Goal: Information Seeking & Learning: Learn about a topic

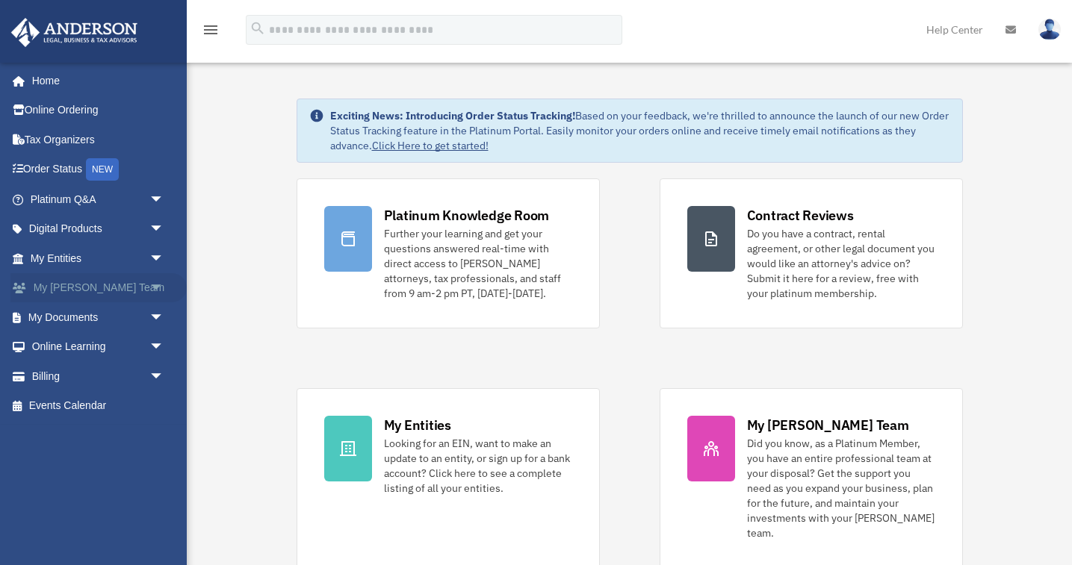
click at [155, 287] on span "arrow_drop_down" at bounding box center [164, 288] width 30 height 31
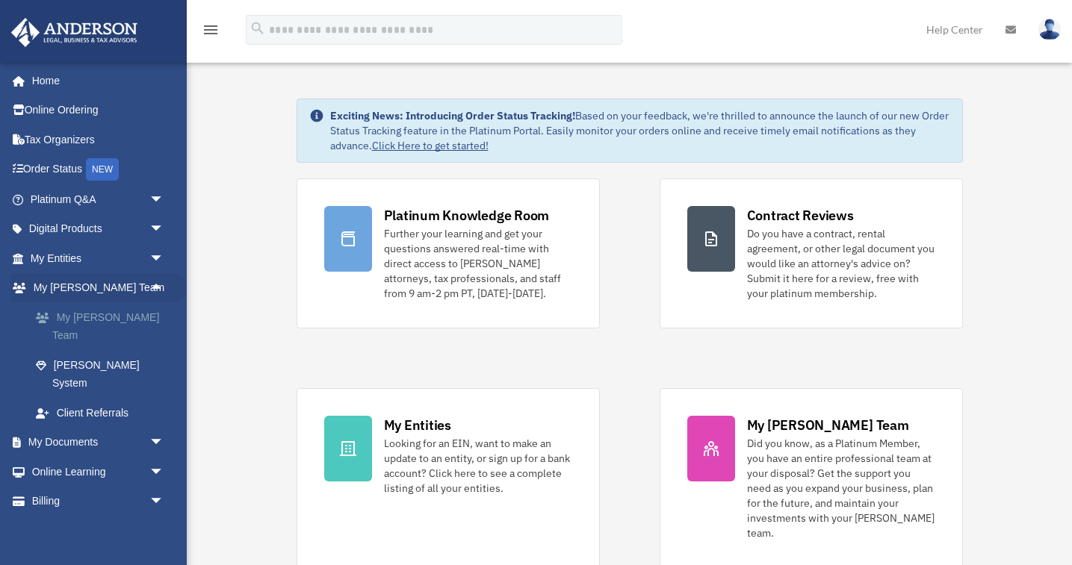
click at [119, 311] on link "My [PERSON_NAME] Team" at bounding box center [104, 326] width 166 height 48
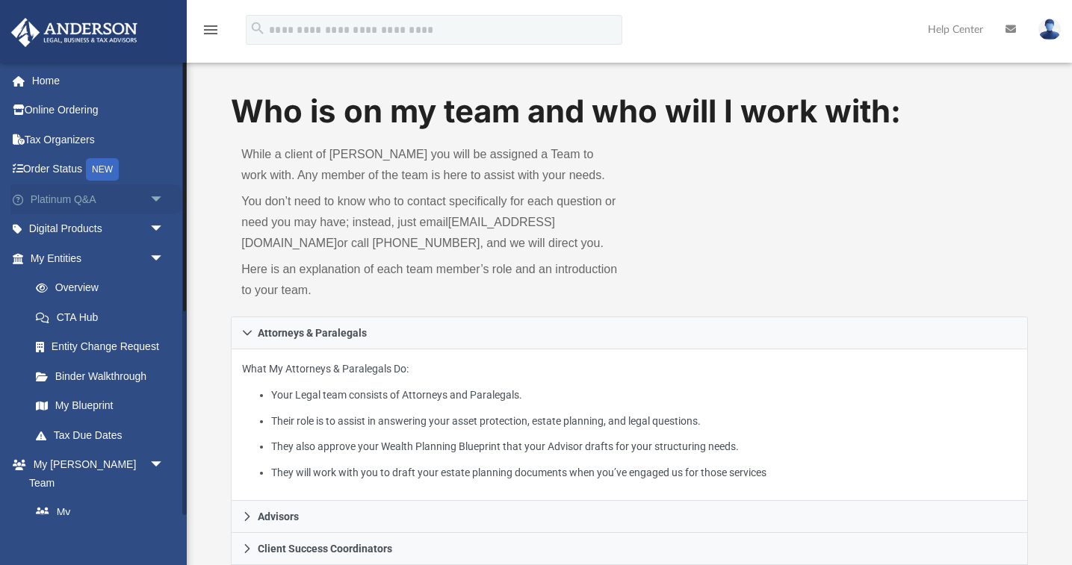
click at [153, 195] on span "arrow_drop_down" at bounding box center [164, 199] width 30 height 31
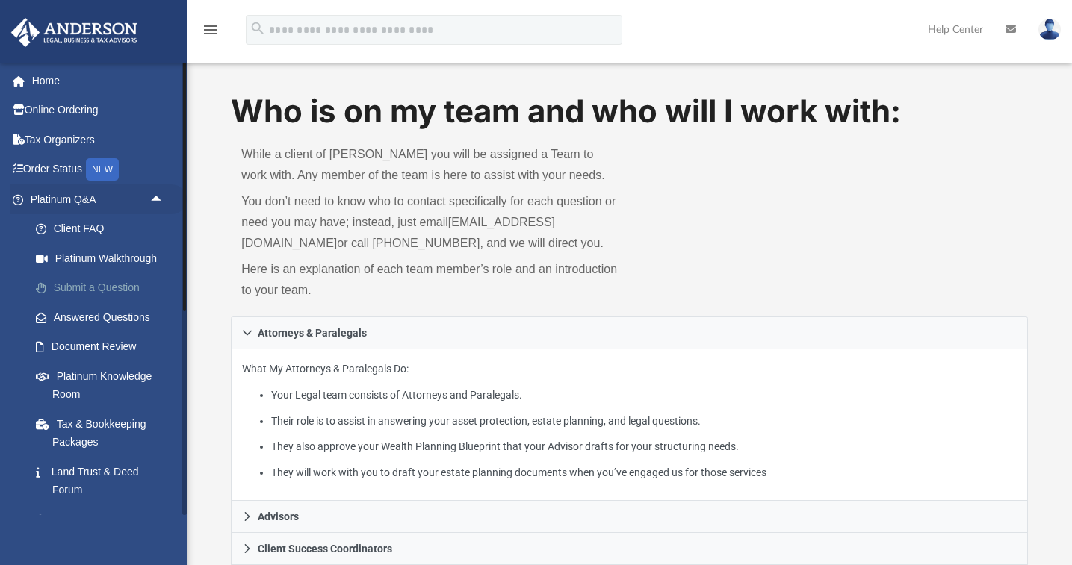
click at [85, 286] on link "Submit a Question" at bounding box center [104, 288] width 166 height 30
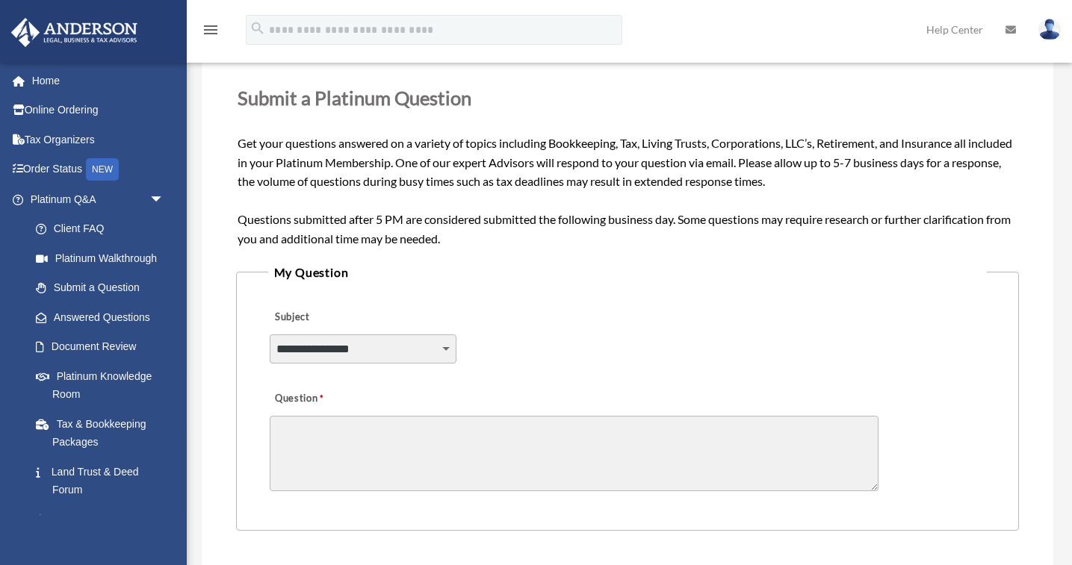
scroll to position [179, 0]
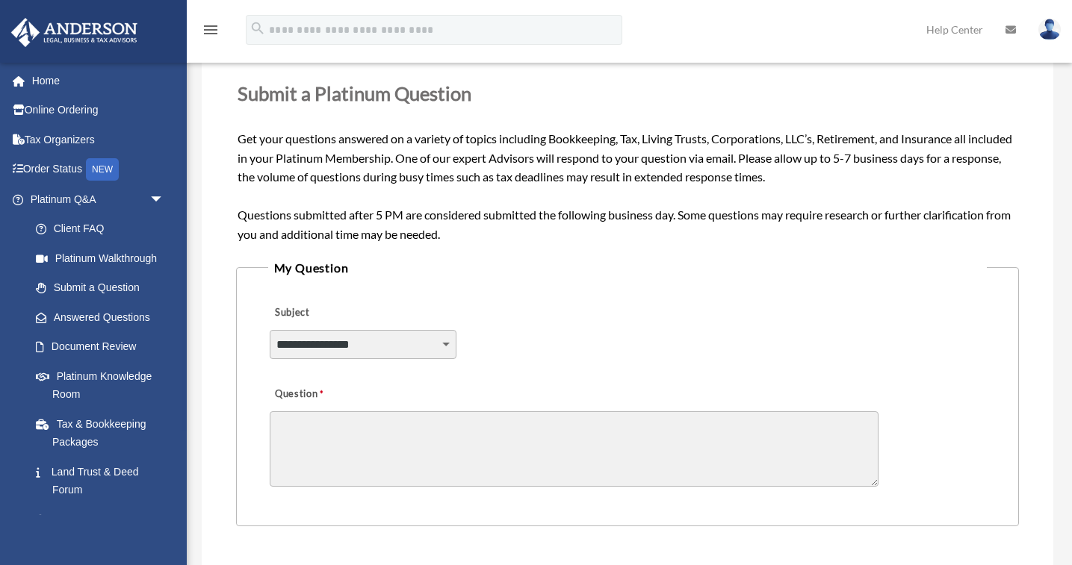
select select "******"
click at [294, 423] on textarea "Question" at bounding box center [574, 448] width 609 height 75
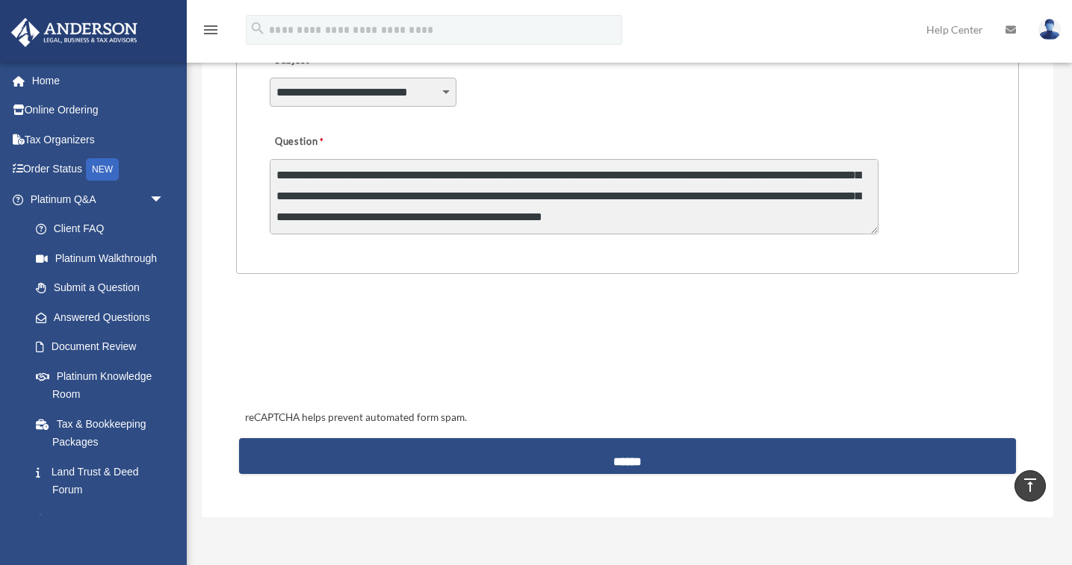
scroll to position [436, 0]
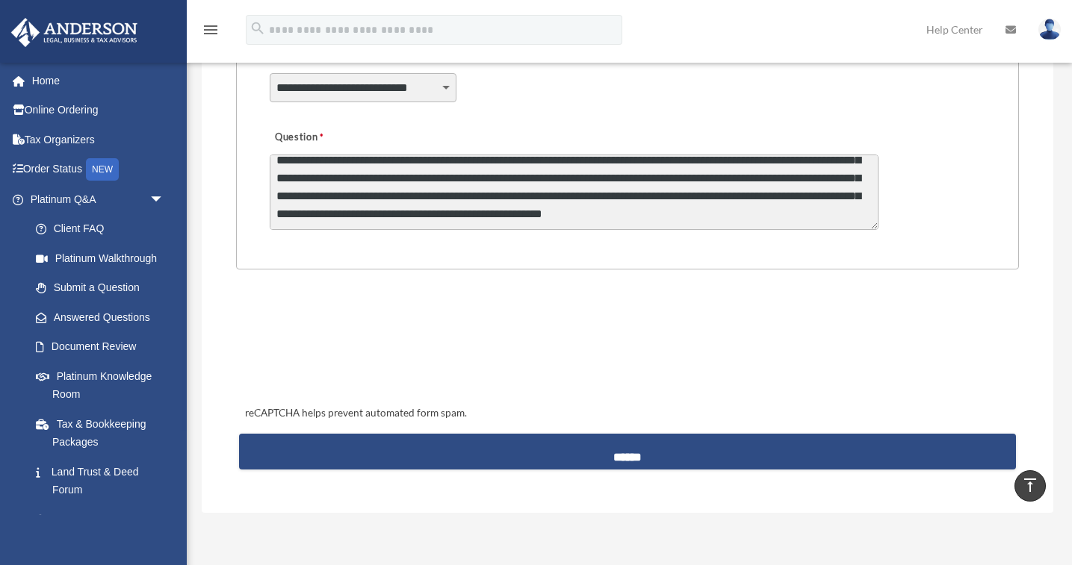
click at [595, 176] on textarea "**********" at bounding box center [574, 192] width 609 height 75
click at [596, 162] on textarea "**********" at bounding box center [574, 192] width 609 height 75
click at [426, 200] on textarea "**********" at bounding box center [574, 192] width 609 height 75
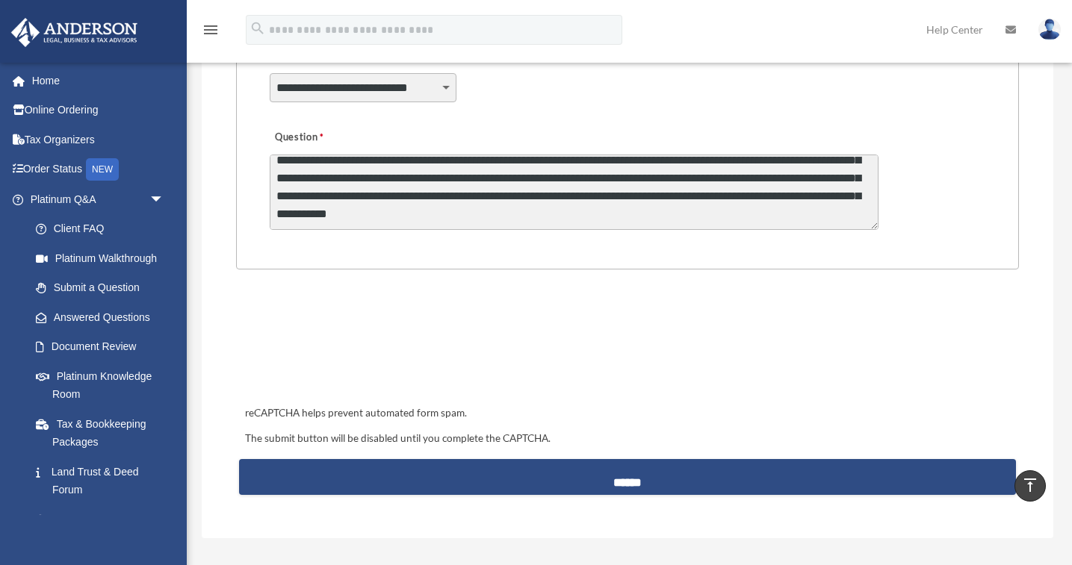
type textarea "**********"
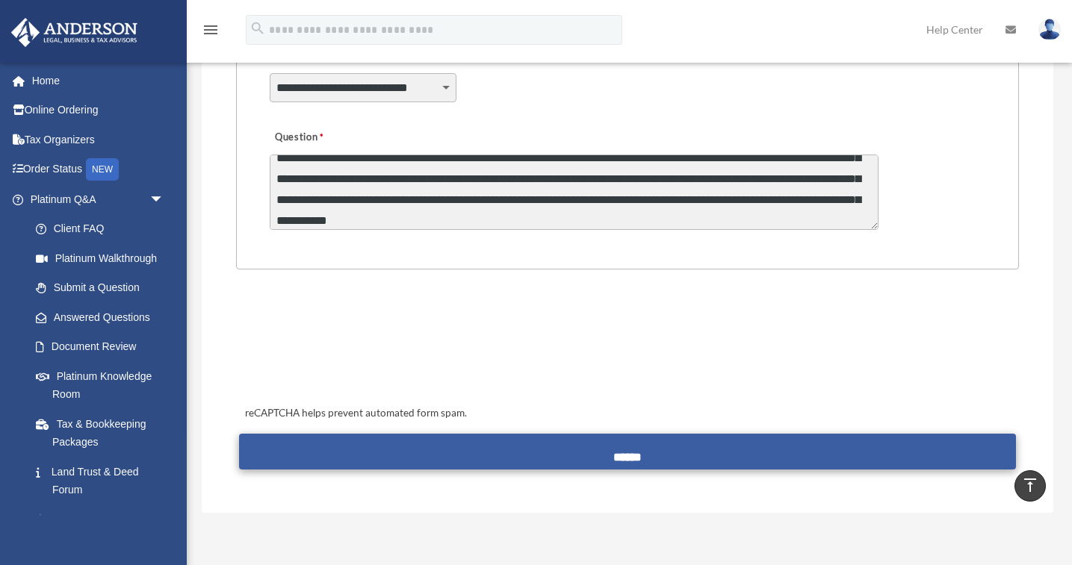
click at [584, 447] on input "******" at bounding box center [627, 452] width 777 height 36
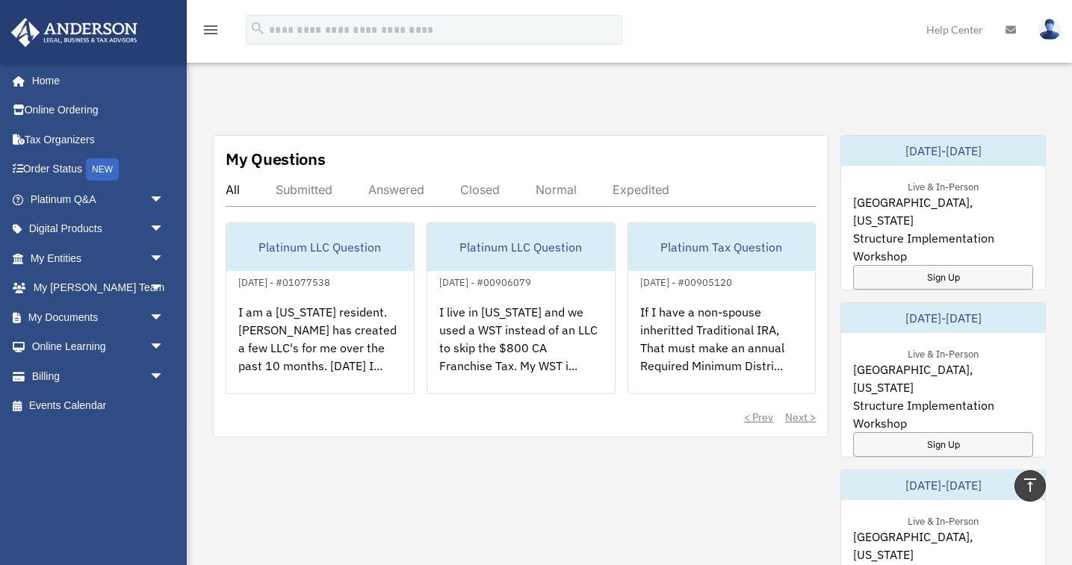
scroll to position [512, 0]
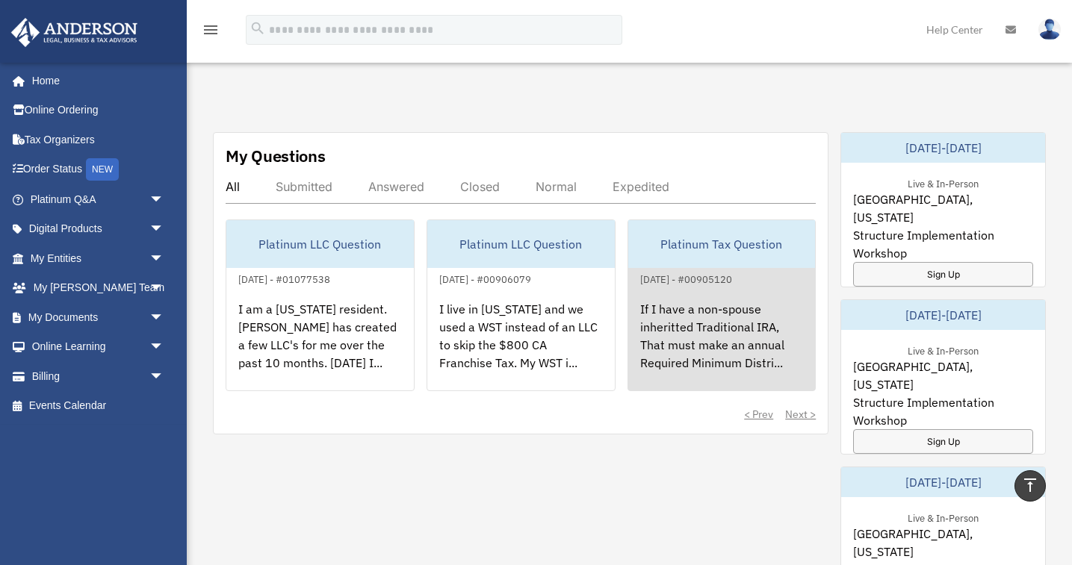
click at [730, 314] on div "If I have a non-spouse inheritted Traditional IRA, That must make an annual Req…" at bounding box center [721, 346] width 187 height 117
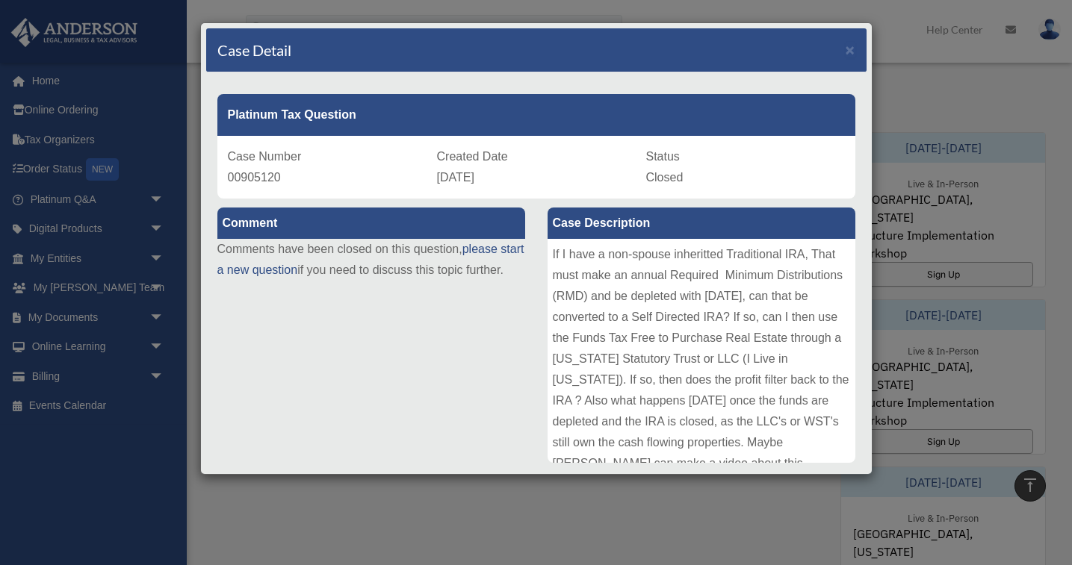
scroll to position [0, 0]
click at [851, 47] on span "×" at bounding box center [850, 49] width 10 height 17
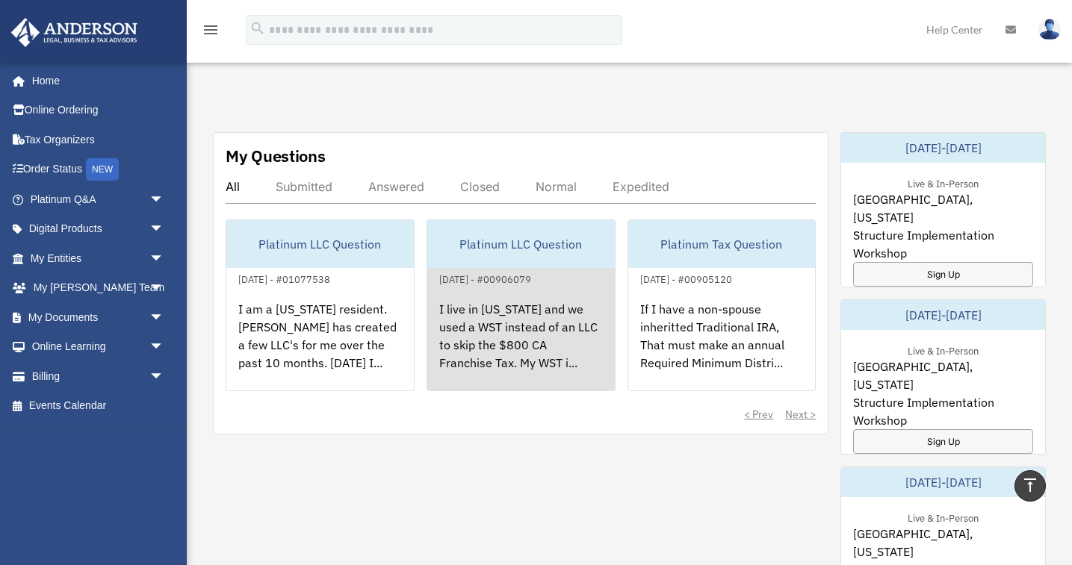
click at [503, 230] on div "Platinum LLC Question" at bounding box center [520, 244] width 187 height 48
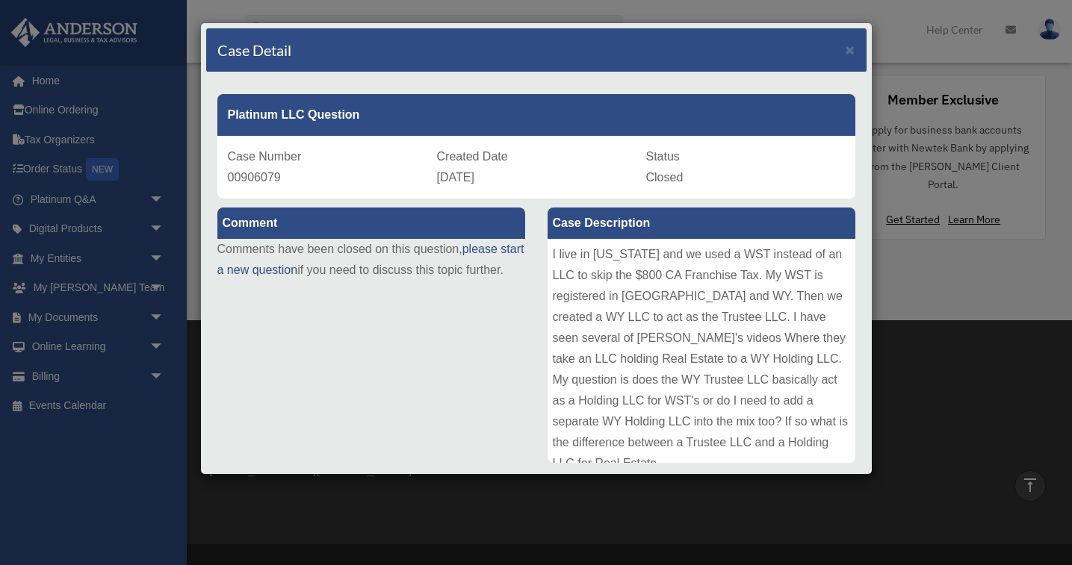
scroll to position [1158, 0]
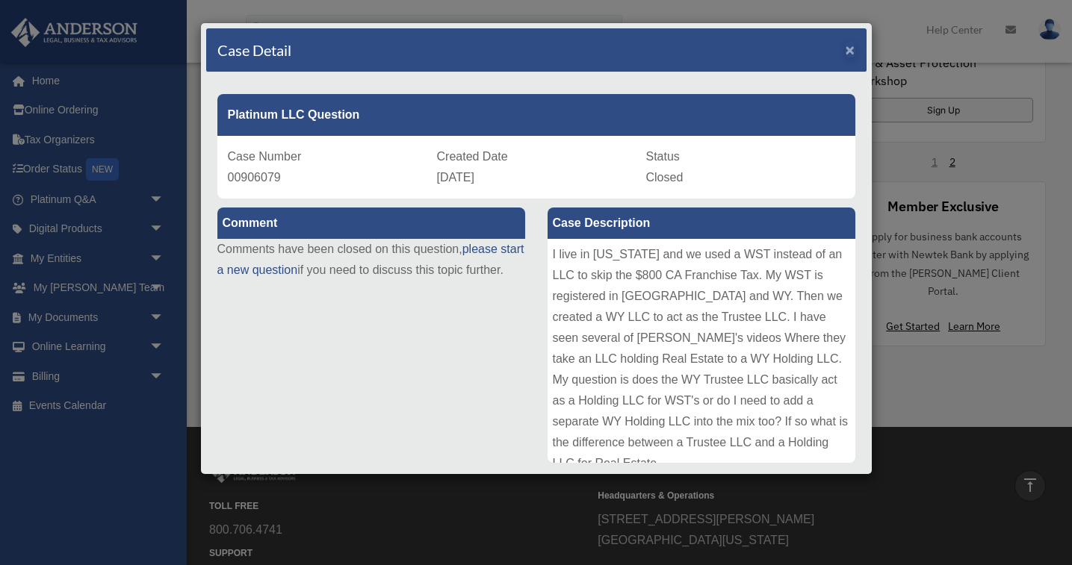
click at [848, 46] on span "×" at bounding box center [850, 49] width 10 height 17
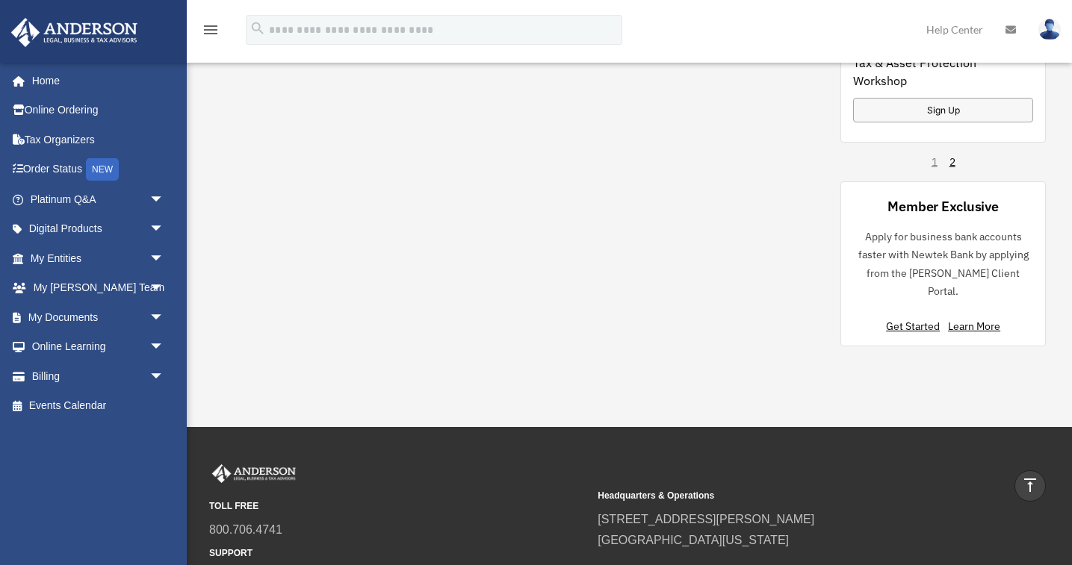
scroll to position [519, 0]
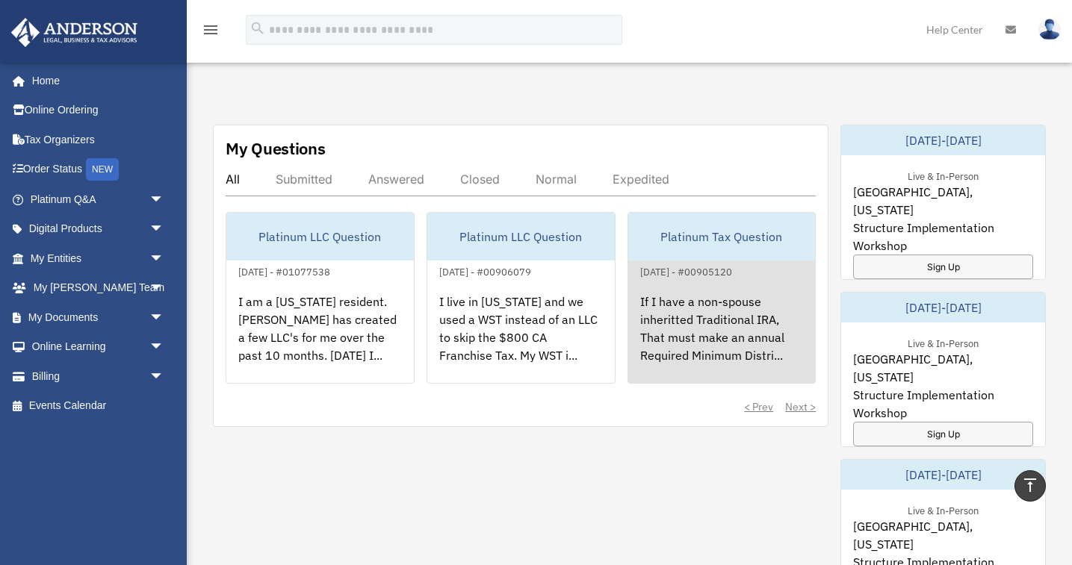
click at [709, 223] on div "Platinum Tax Question" at bounding box center [721, 237] width 187 height 48
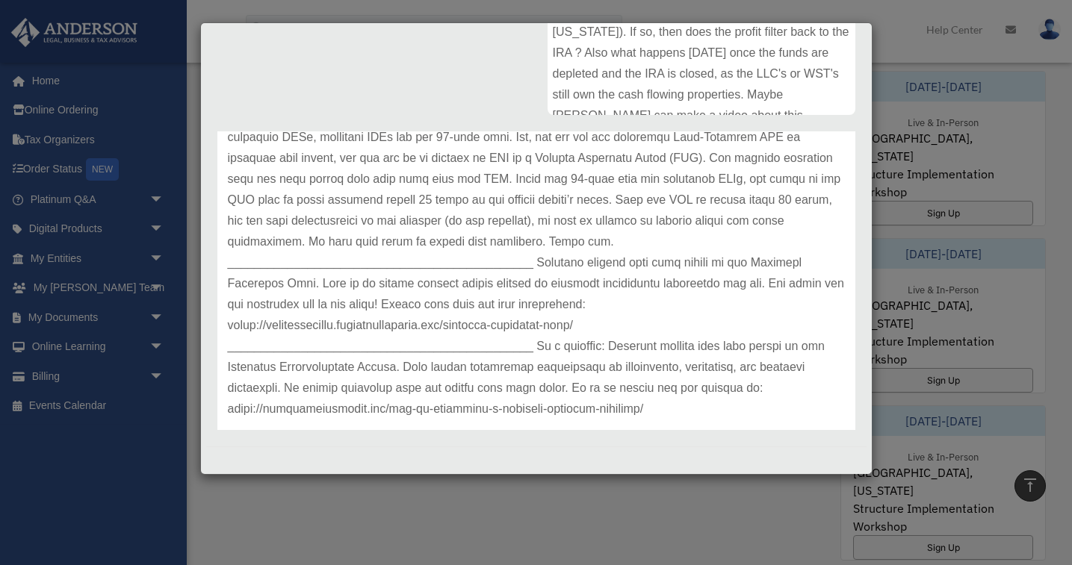
scroll to position [582, 0]
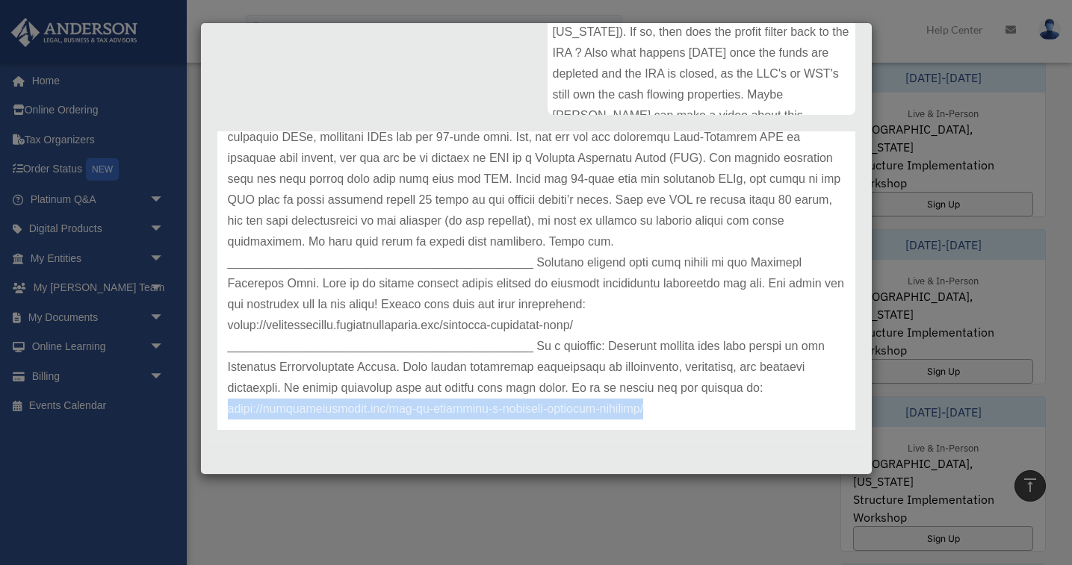
drag, startPoint x: 229, startPoint y: 386, endPoint x: 724, endPoint y: 420, distance: 495.5
click at [724, 420] on div "Update date : 03-17-2025" at bounding box center [536, 252] width 638 height 397
copy p "https://andersonadvisors.com/how-to-structure-a-business-workshop-training/"
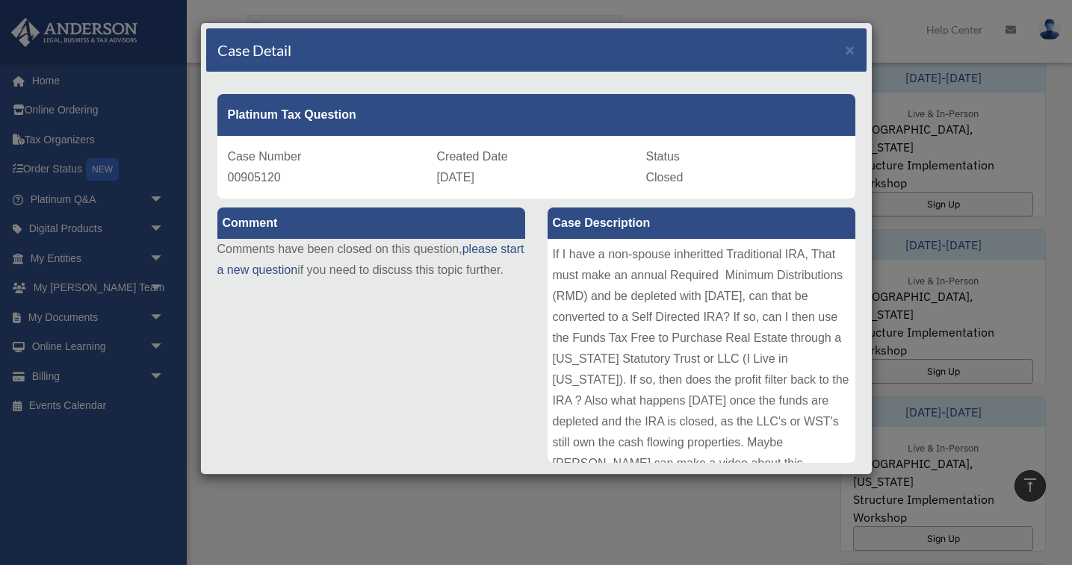
scroll to position [0, 0]
click at [848, 51] on span "×" at bounding box center [850, 49] width 10 height 17
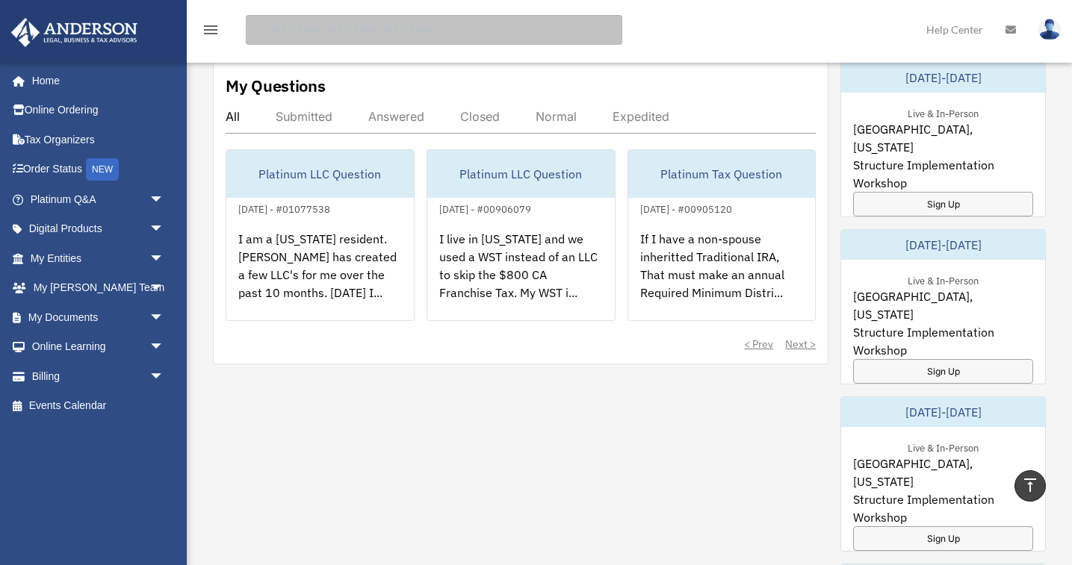
click at [279, 29] on input "search" at bounding box center [434, 30] width 376 height 30
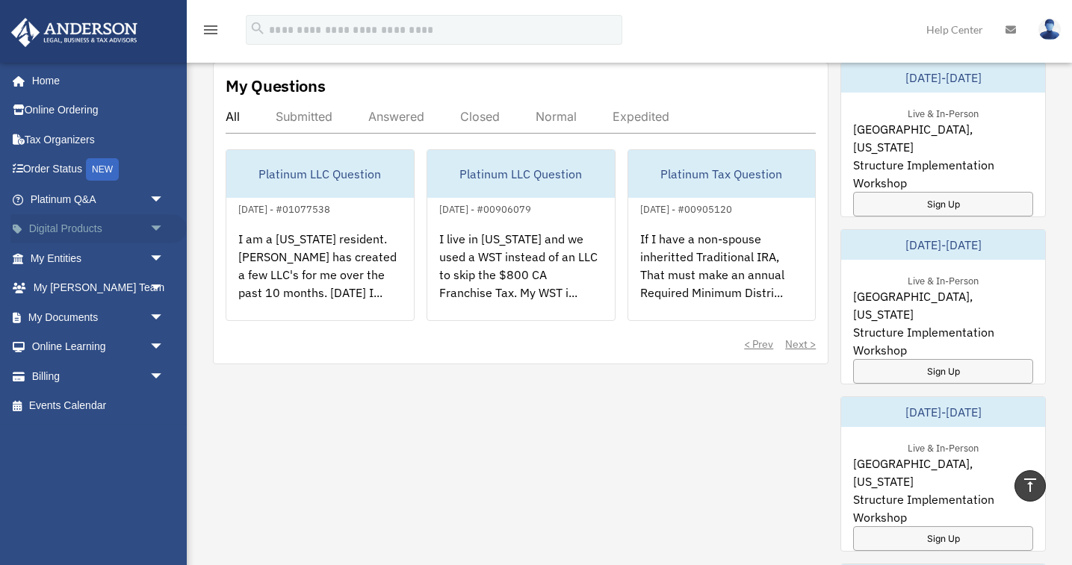
click at [159, 223] on span "arrow_drop_down" at bounding box center [164, 229] width 30 height 31
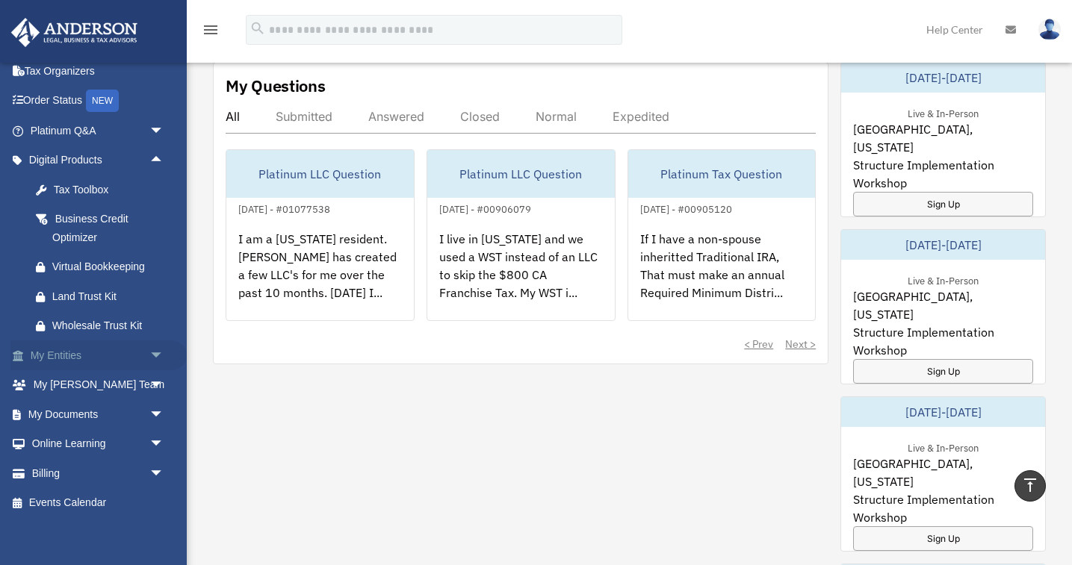
scroll to position [68, 0]
click at [155, 441] on span "arrow_drop_down" at bounding box center [164, 445] width 30 height 31
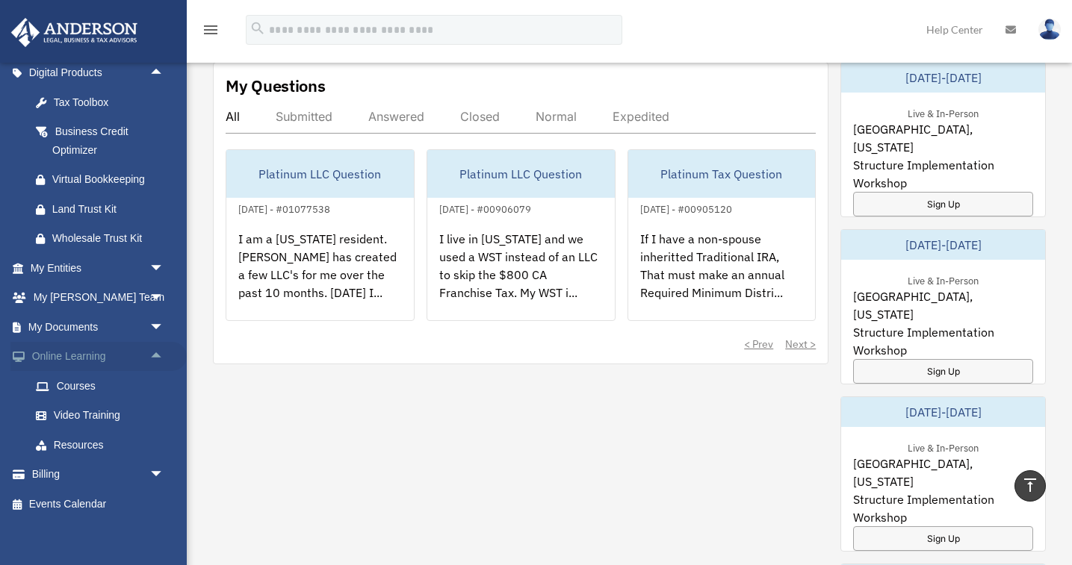
scroll to position [155, 0]
click at [78, 382] on link "Courses" at bounding box center [104, 387] width 166 height 30
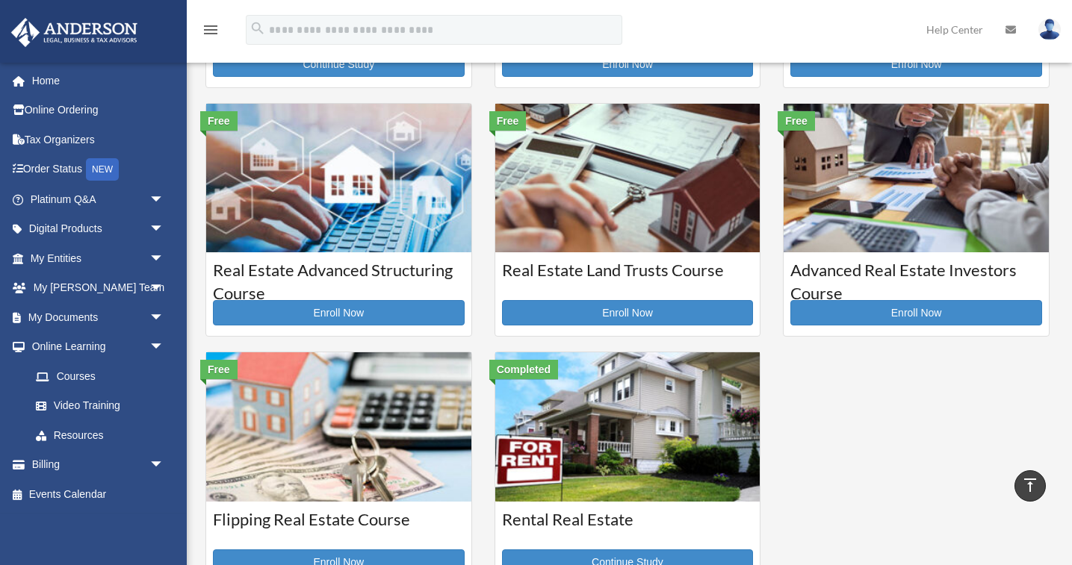
scroll to position [187, 0]
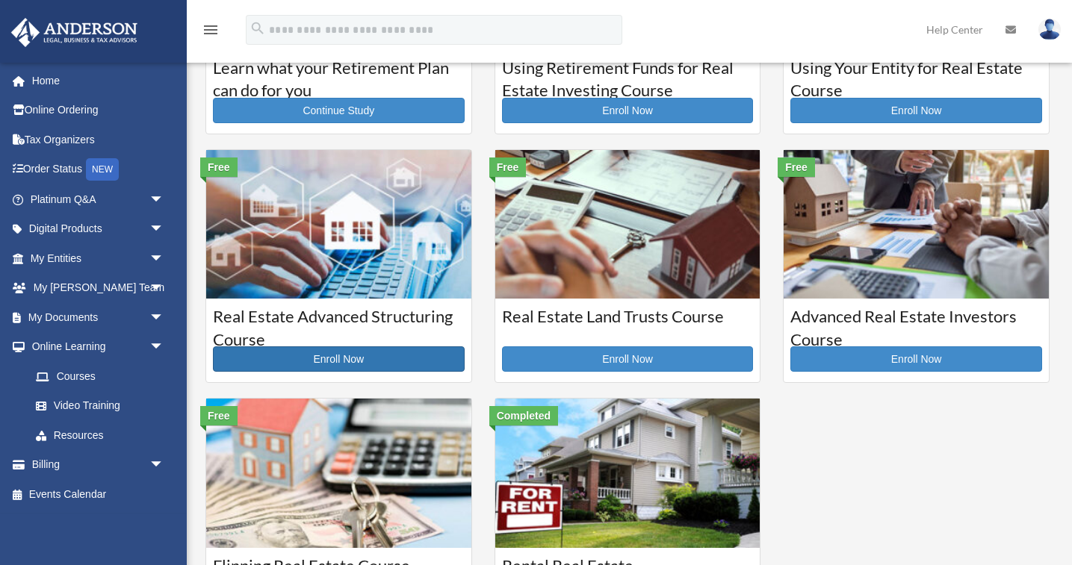
click at [355, 361] on link "Enroll Now" at bounding box center [339, 359] width 252 height 25
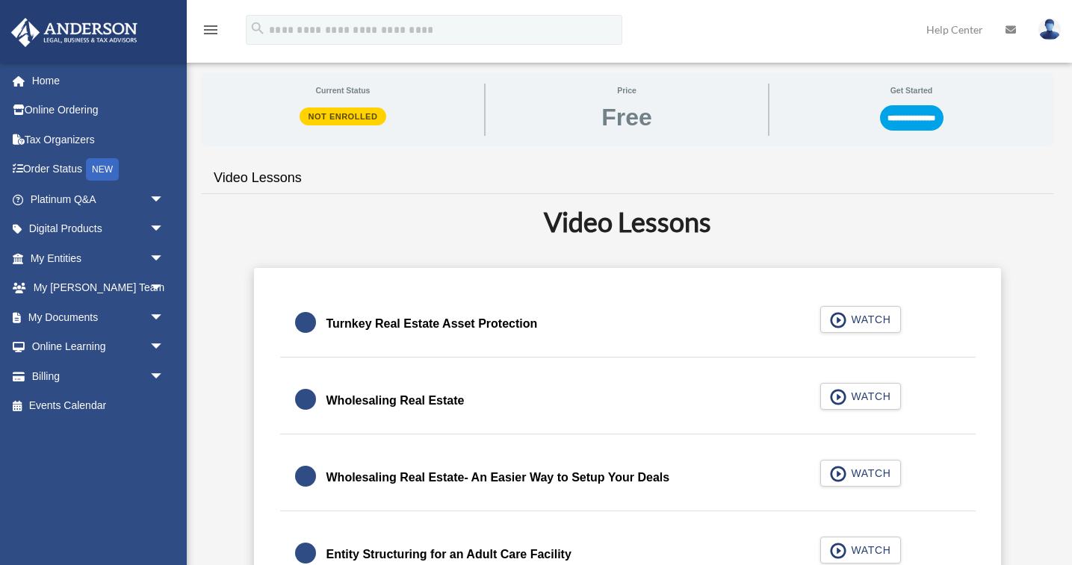
scroll to position [233, 0]
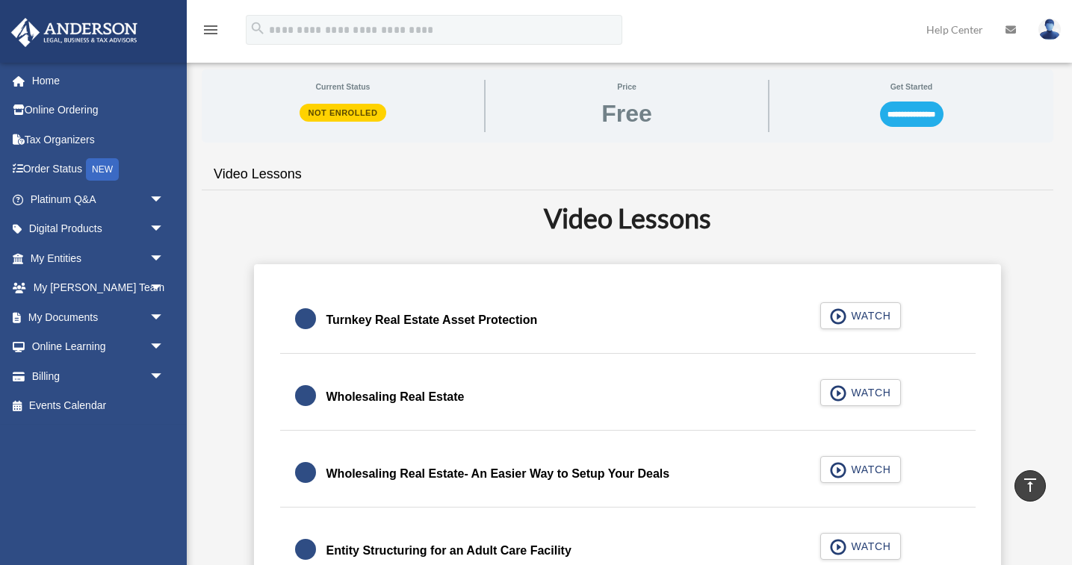
click at [924, 116] on input "**********" at bounding box center [911, 114] width 63 height 25
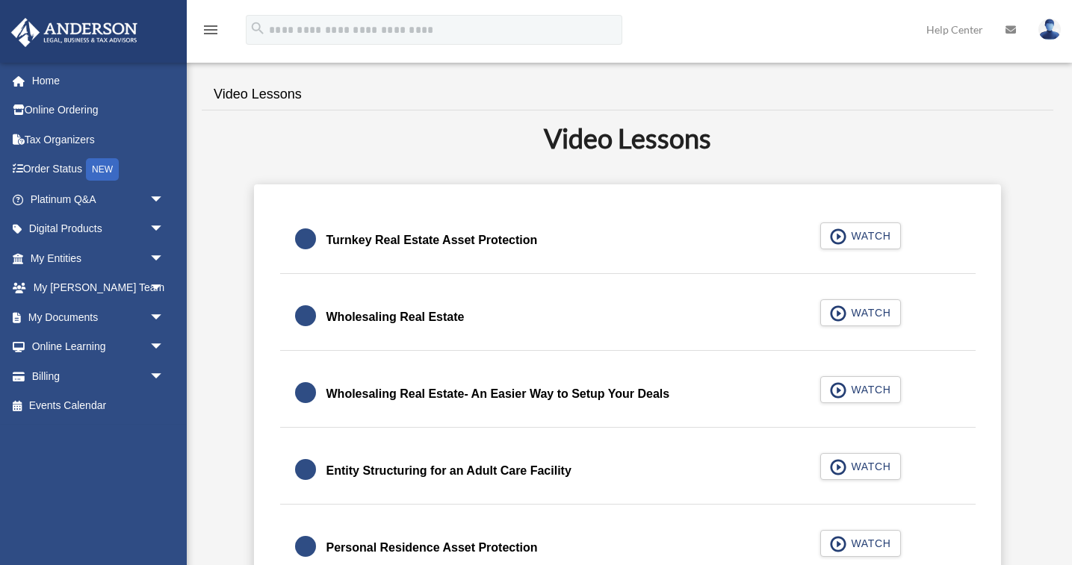
scroll to position [261, 0]
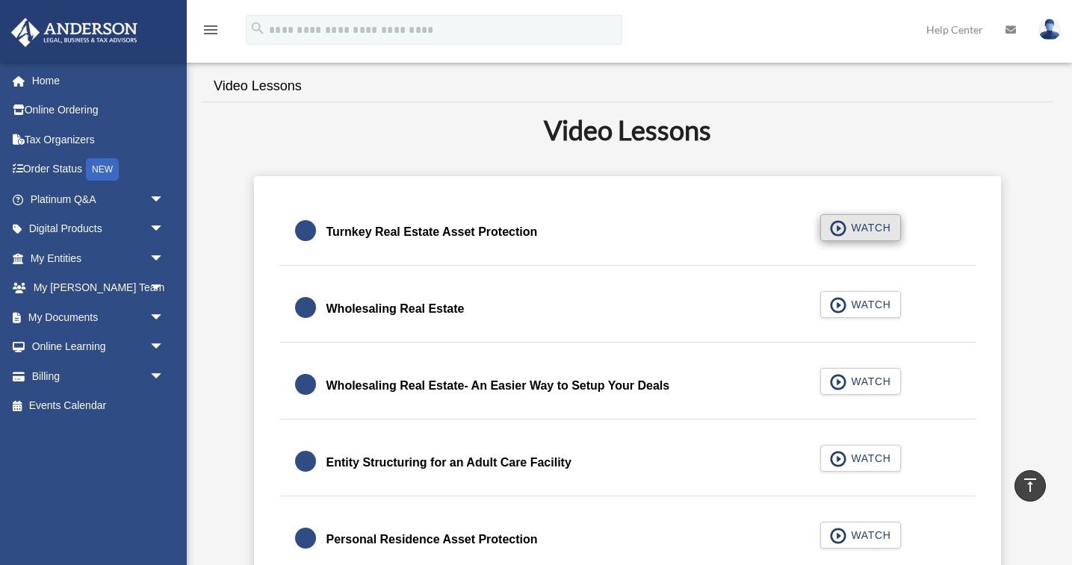
click at [838, 226] on span "button" at bounding box center [838, 228] width 17 height 16
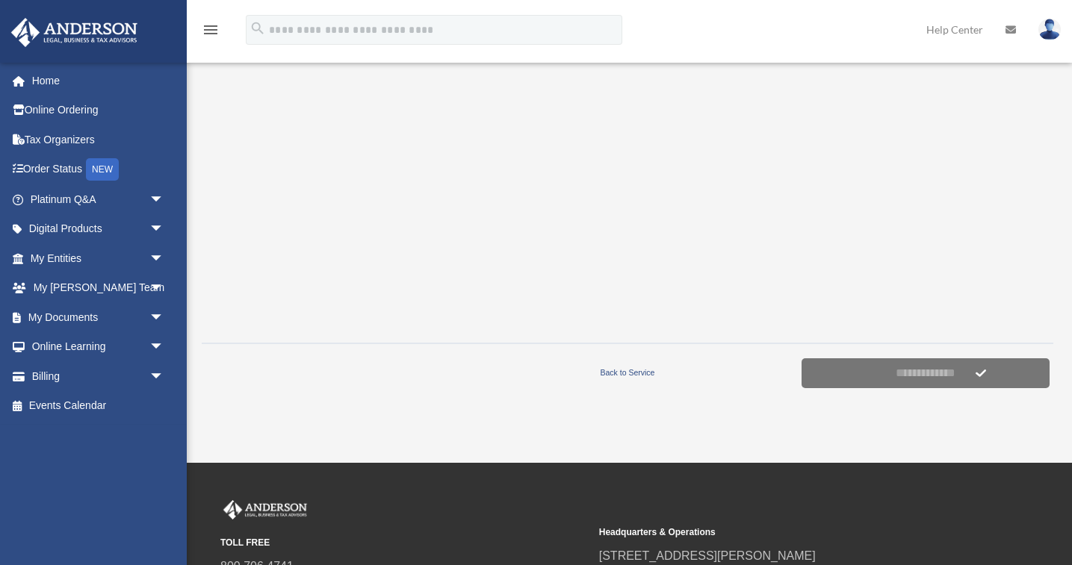
scroll to position [384, 0]
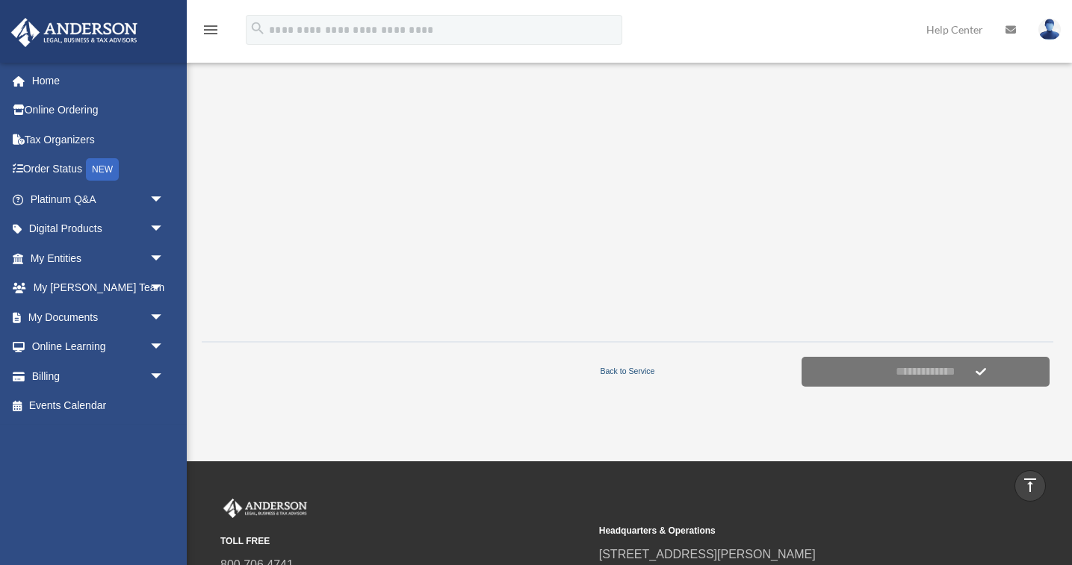
click at [631, 373] on link "Back to Service" at bounding box center [627, 370] width 341 height 13
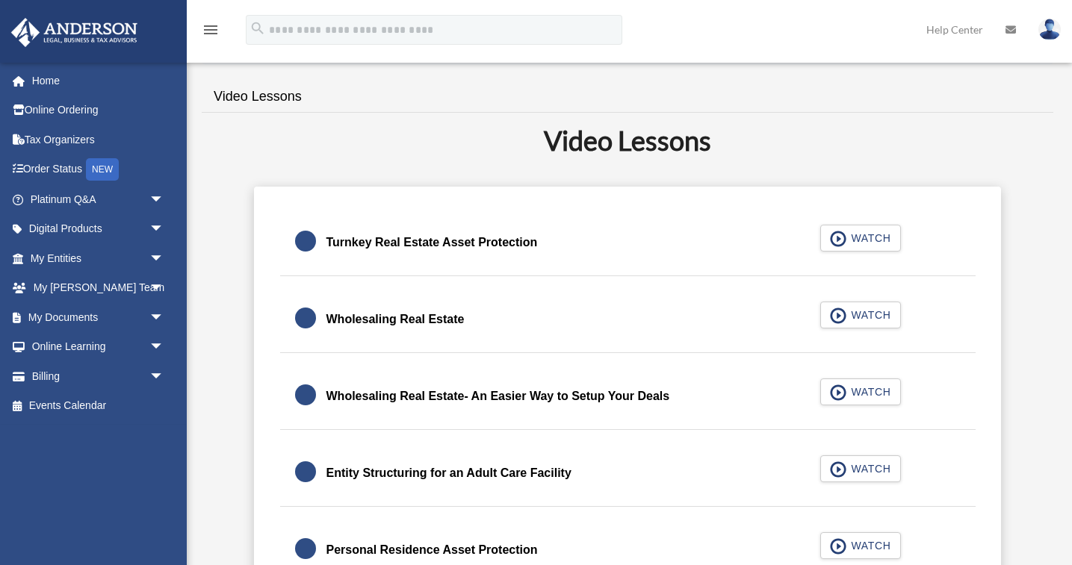
scroll to position [251, 0]
click at [854, 315] on span "WATCH" at bounding box center [868, 314] width 44 height 15
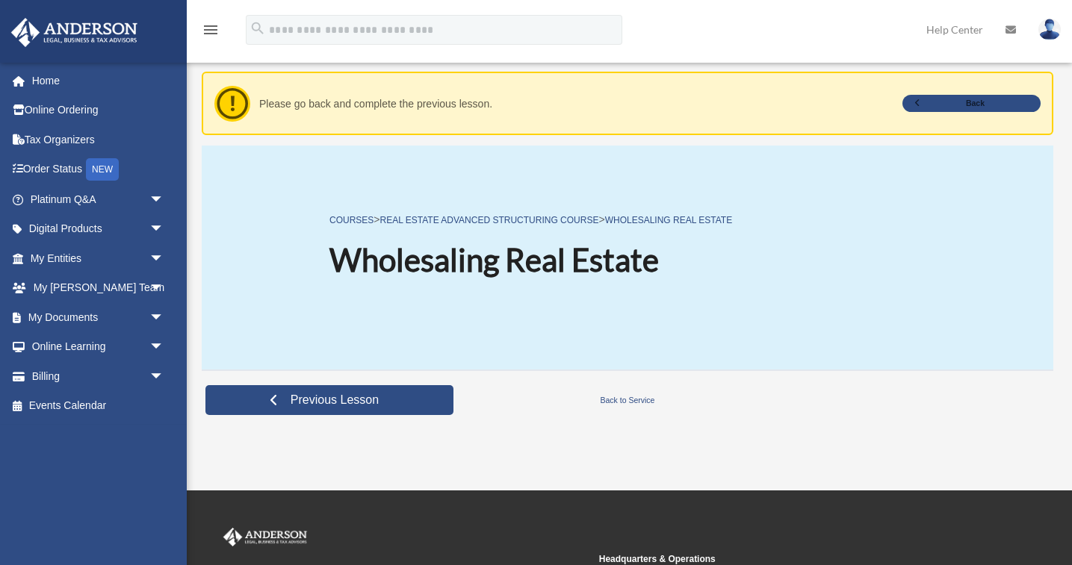
scroll to position [13, 0]
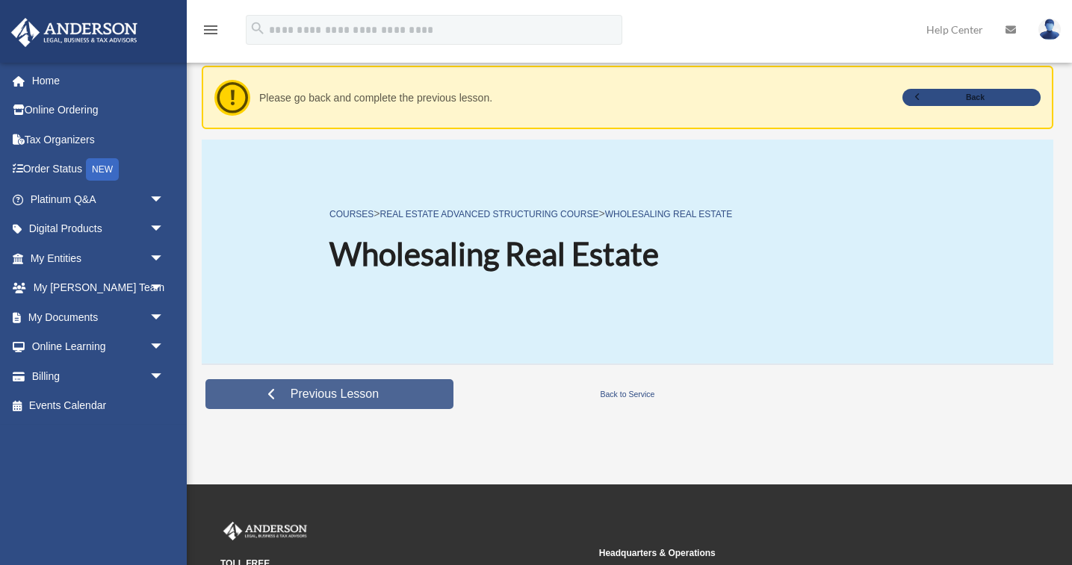
click at [352, 392] on span "Previous Lesson" at bounding box center [335, 394] width 112 height 15
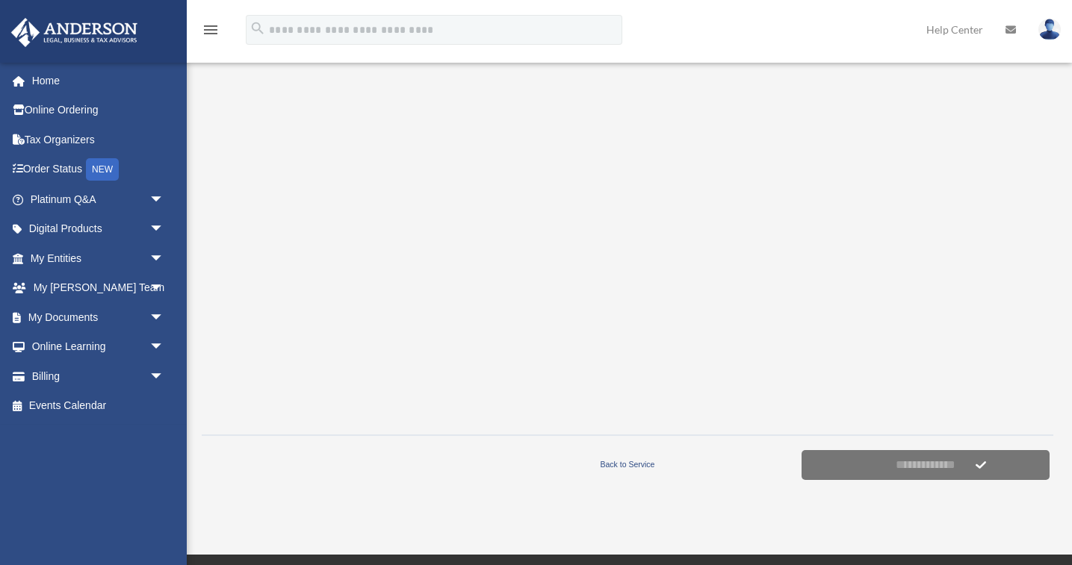
scroll to position [291, 0]
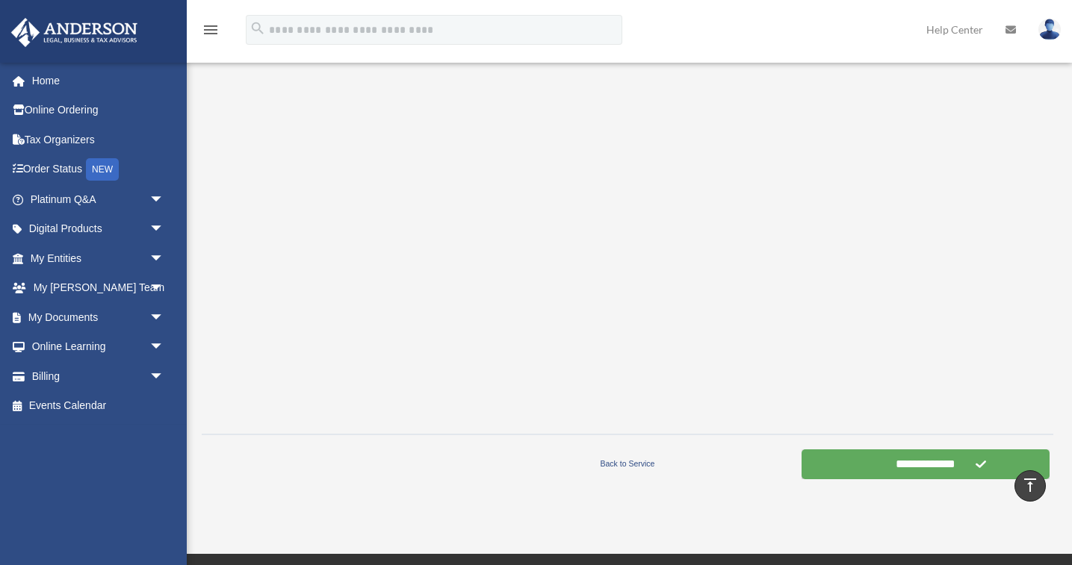
click at [933, 466] on input "**********" at bounding box center [925, 465] width 248 height 30
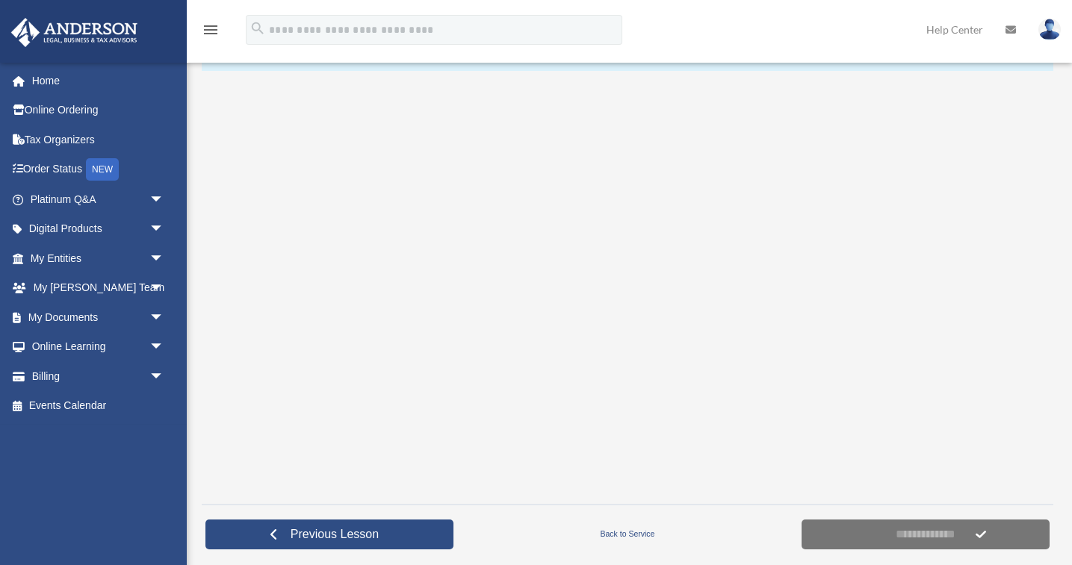
scroll to position [224, 0]
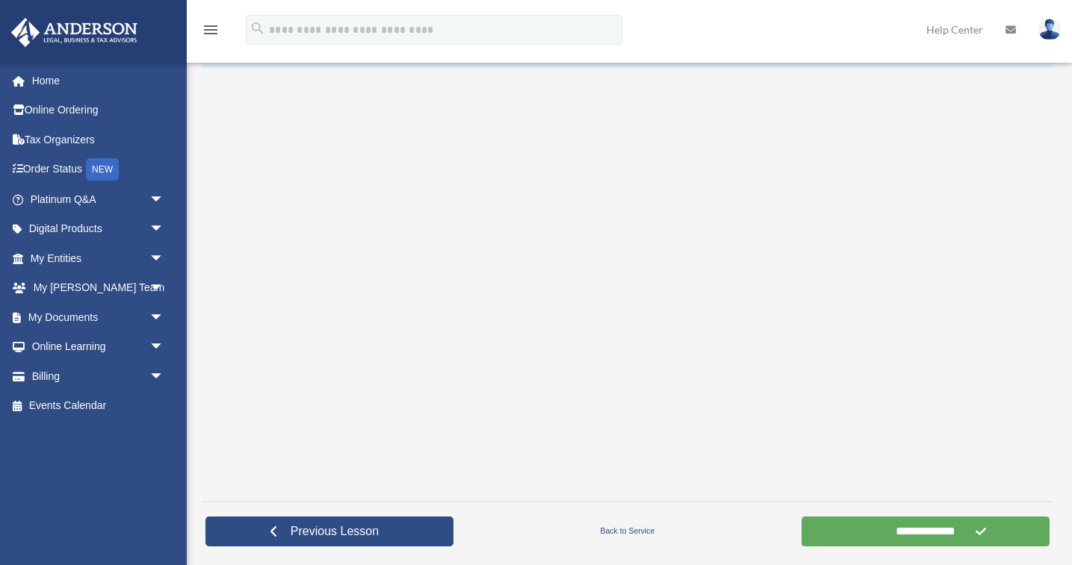
click at [873, 529] on input "**********" at bounding box center [925, 532] width 248 height 30
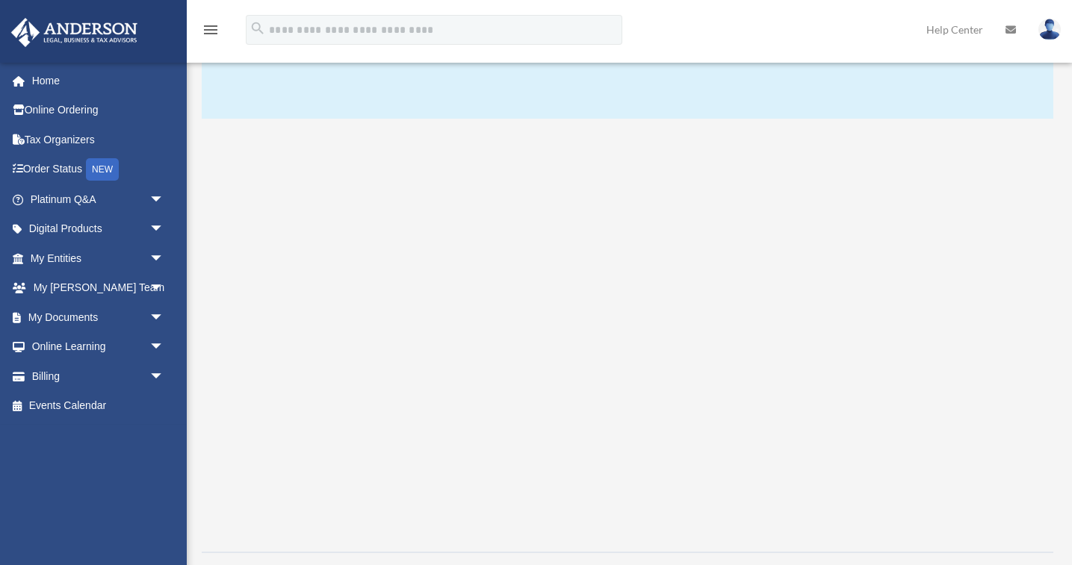
scroll to position [179, 0]
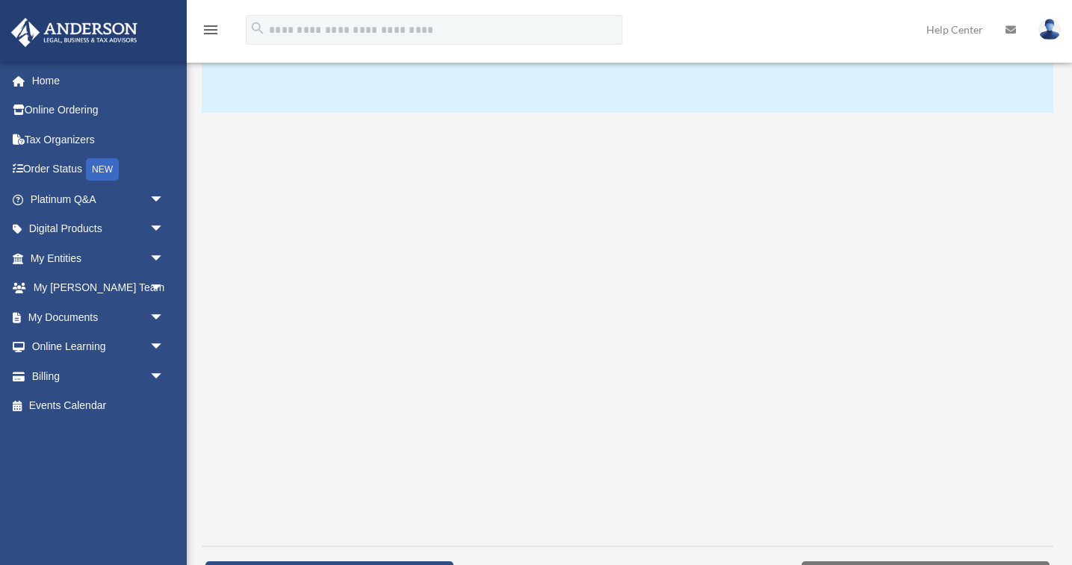
click at [1020, 336] on div at bounding box center [627, 328] width 851 height 411
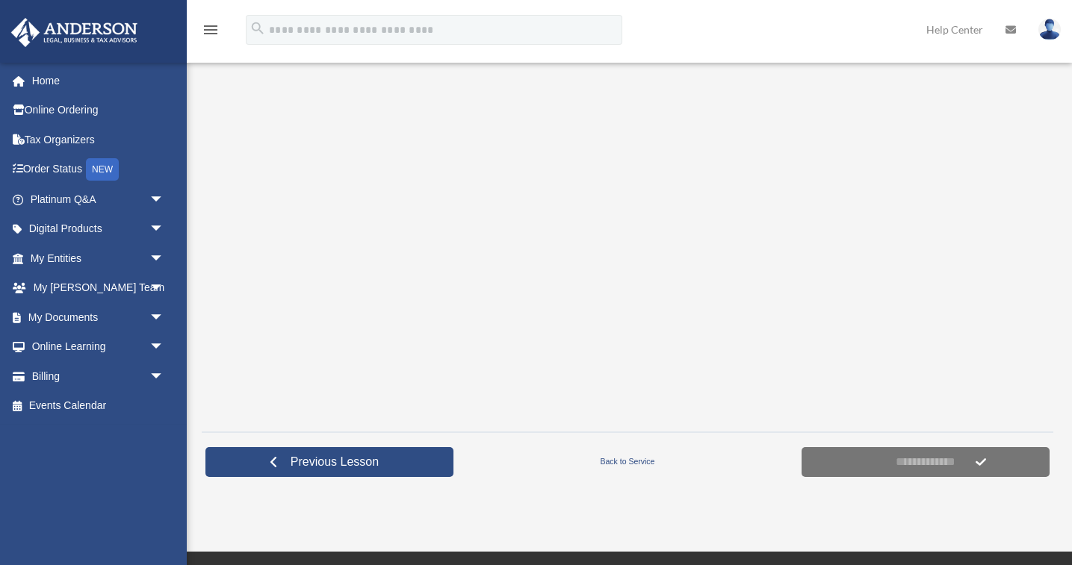
scroll to position [305, 0]
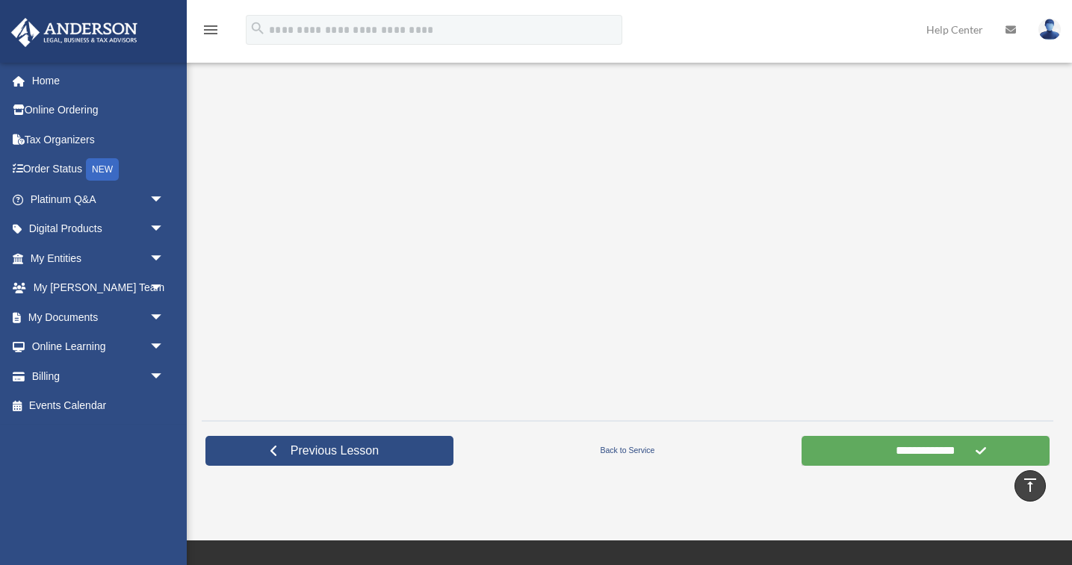
click at [908, 452] on input "**********" at bounding box center [925, 451] width 248 height 30
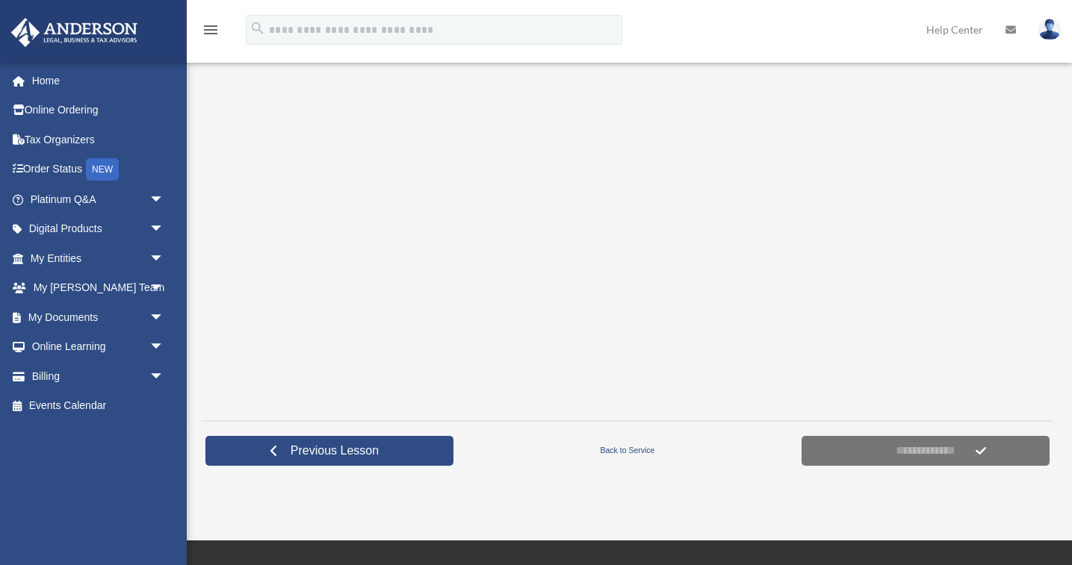
scroll to position [309, 0]
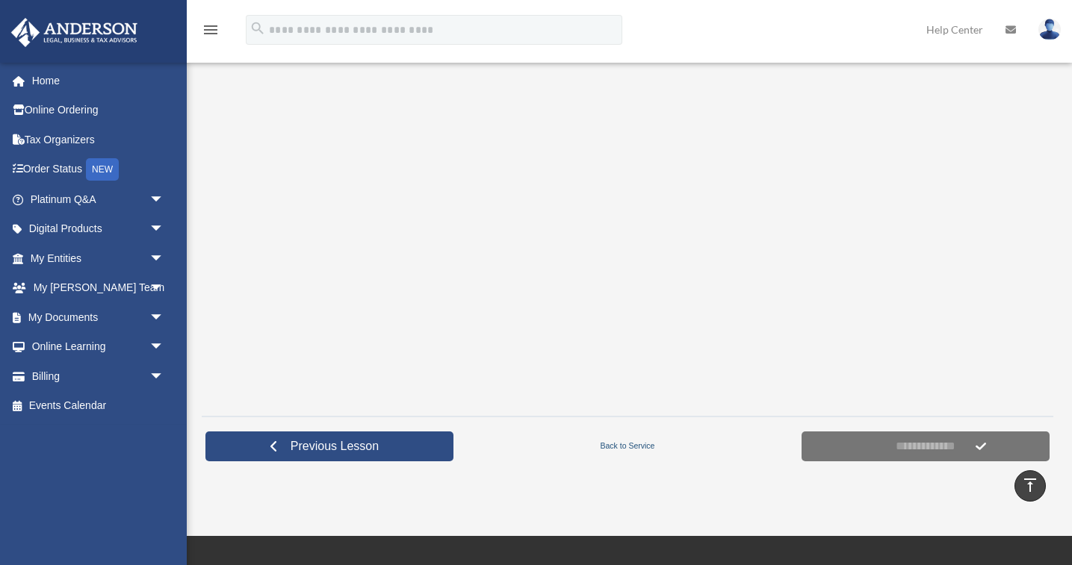
click at [622, 447] on link "Back to Service" at bounding box center [627, 445] width 341 height 13
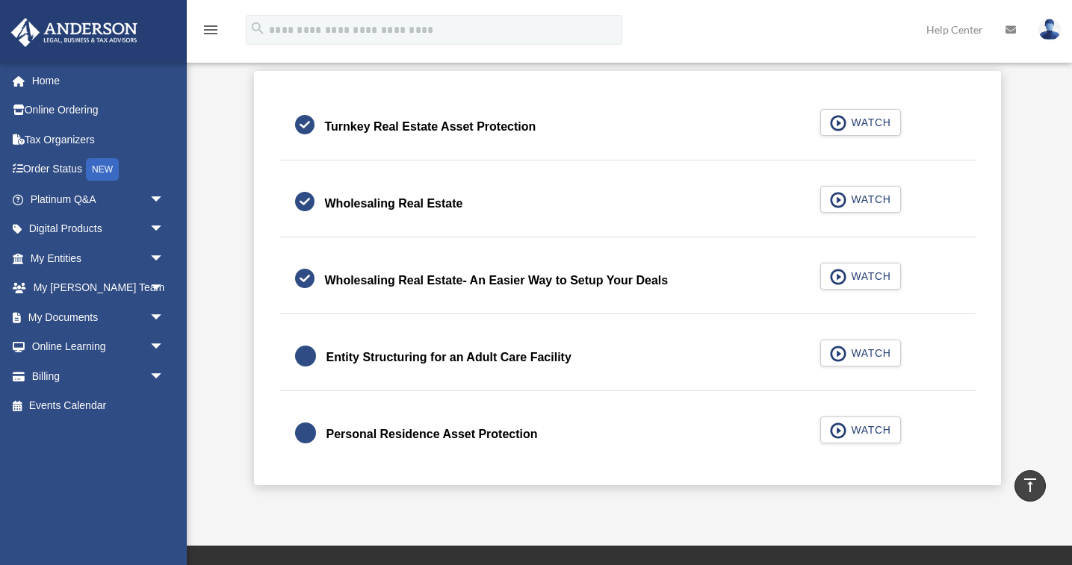
scroll to position [367, 0]
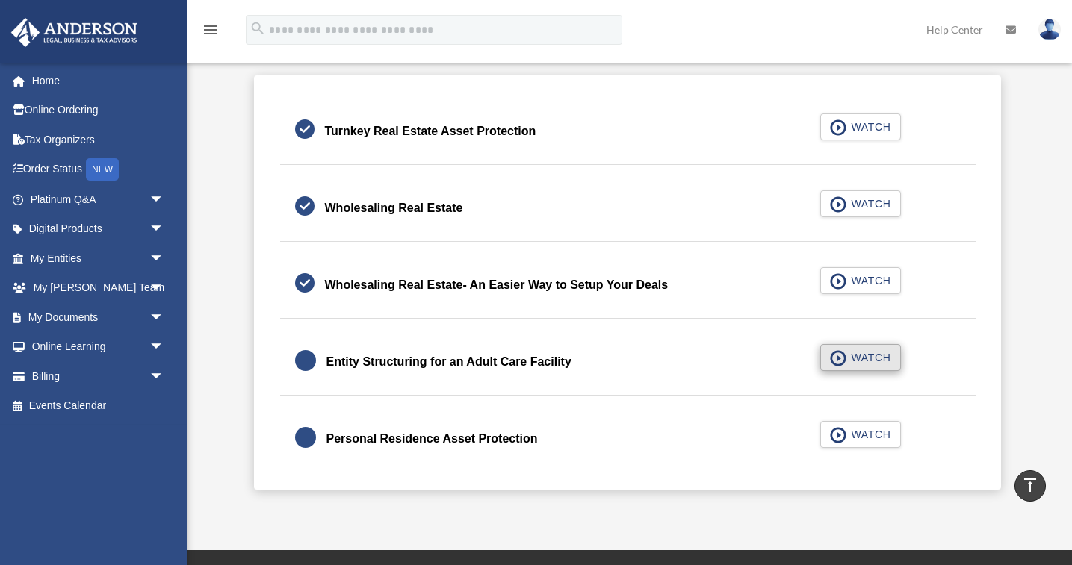
click at [871, 359] on span "WATCH" at bounding box center [868, 357] width 44 height 15
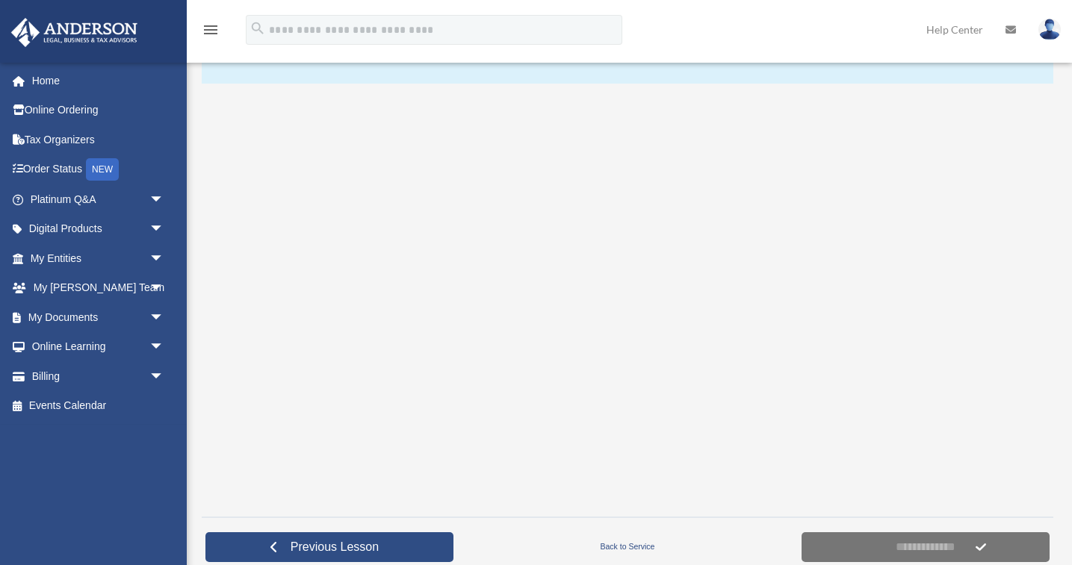
scroll to position [206, 0]
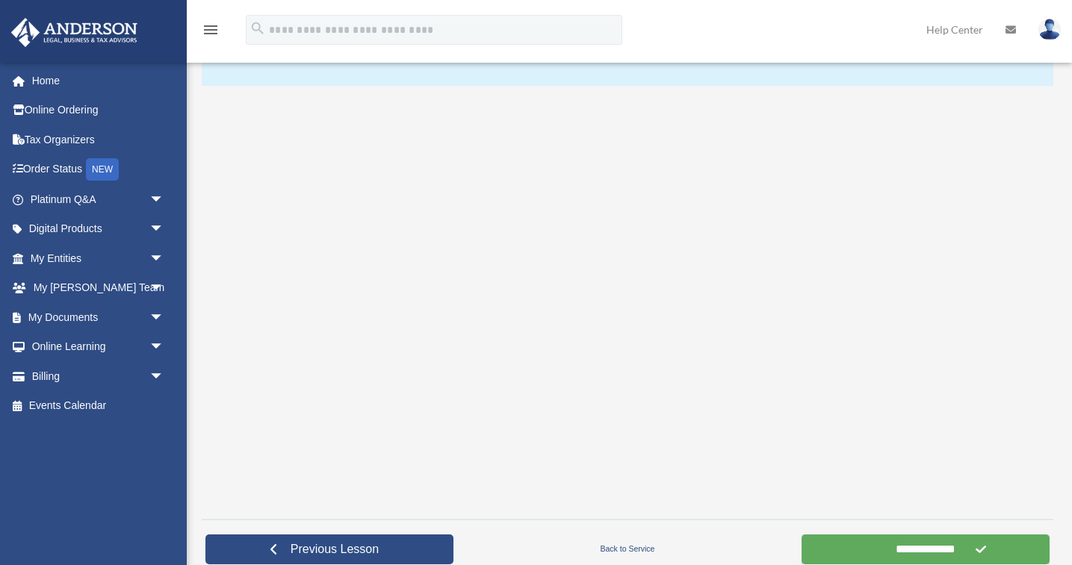
click at [922, 555] on input "**********" at bounding box center [925, 550] width 248 height 30
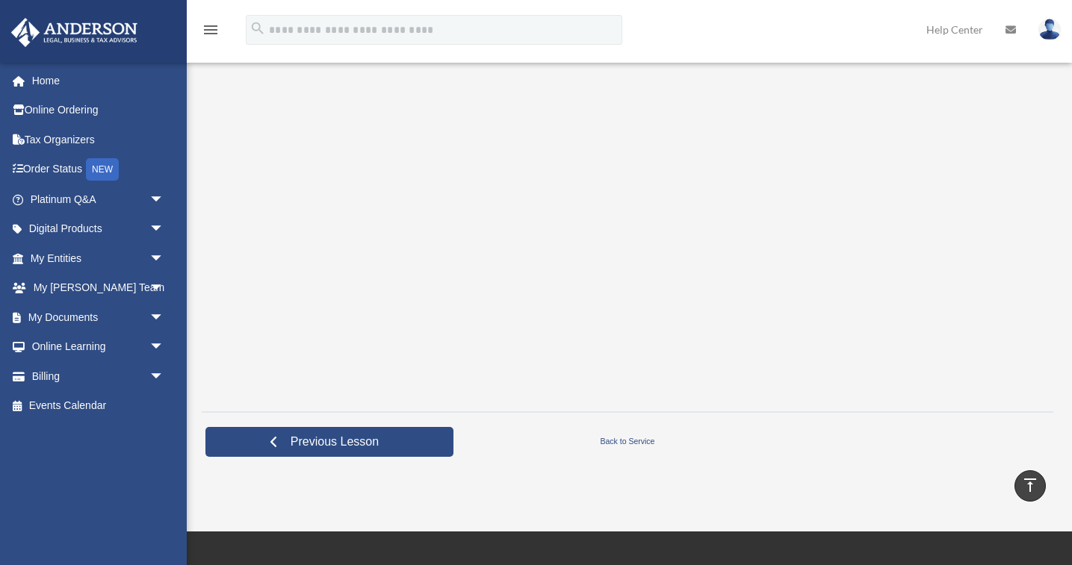
scroll to position [312, 0]
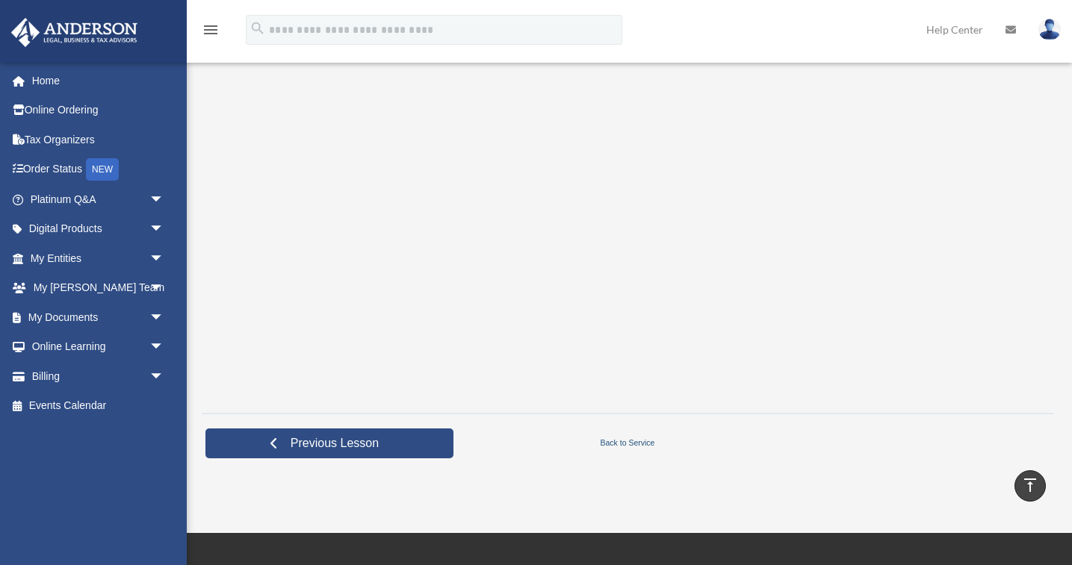
click at [616, 444] on link "Back to Service" at bounding box center [627, 442] width 341 height 13
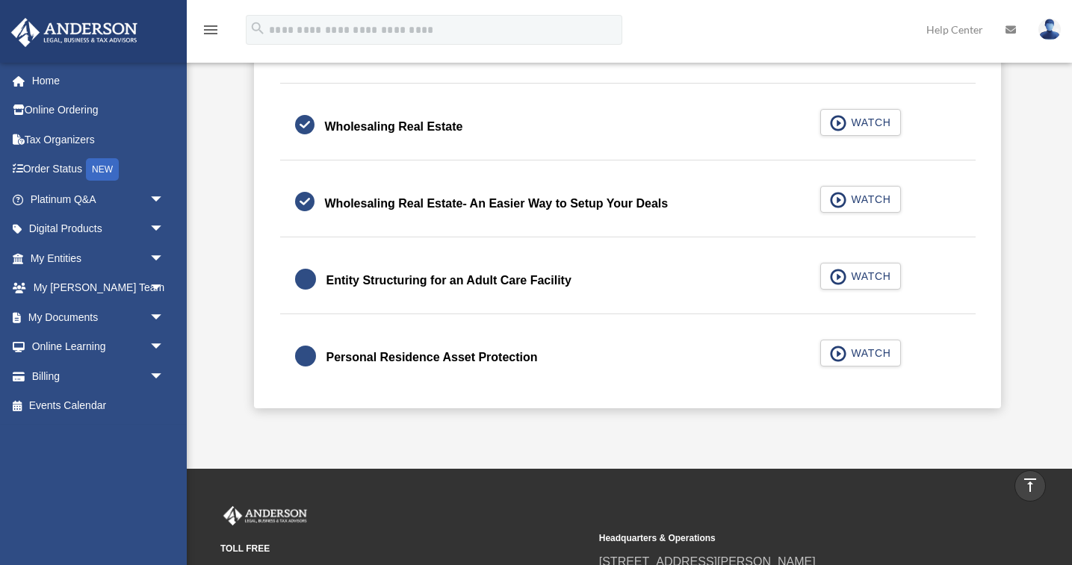
scroll to position [447, 0]
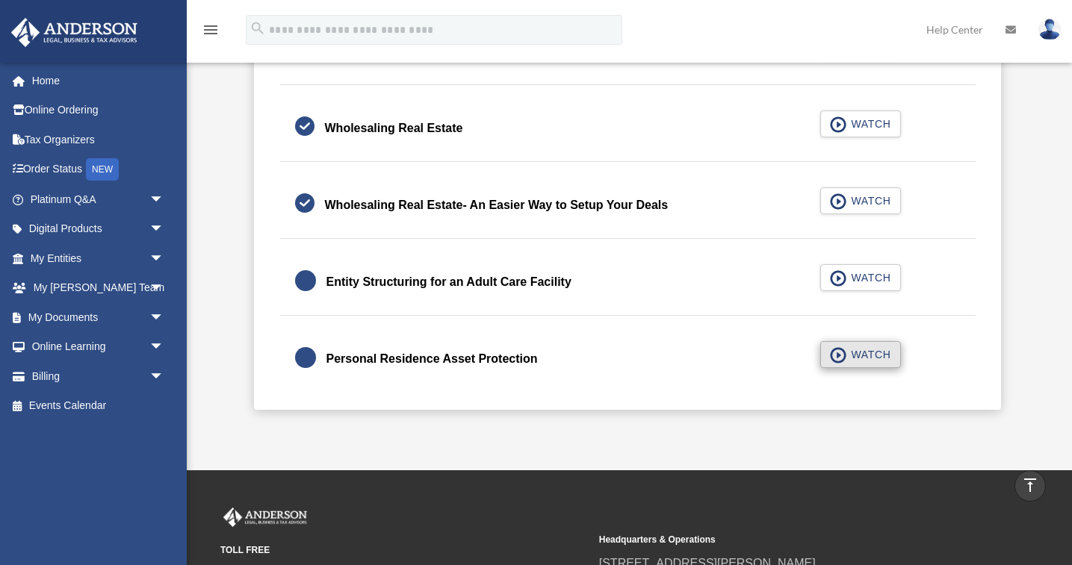
click at [869, 355] on span "WATCH" at bounding box center [868, 354] width 44 height 15
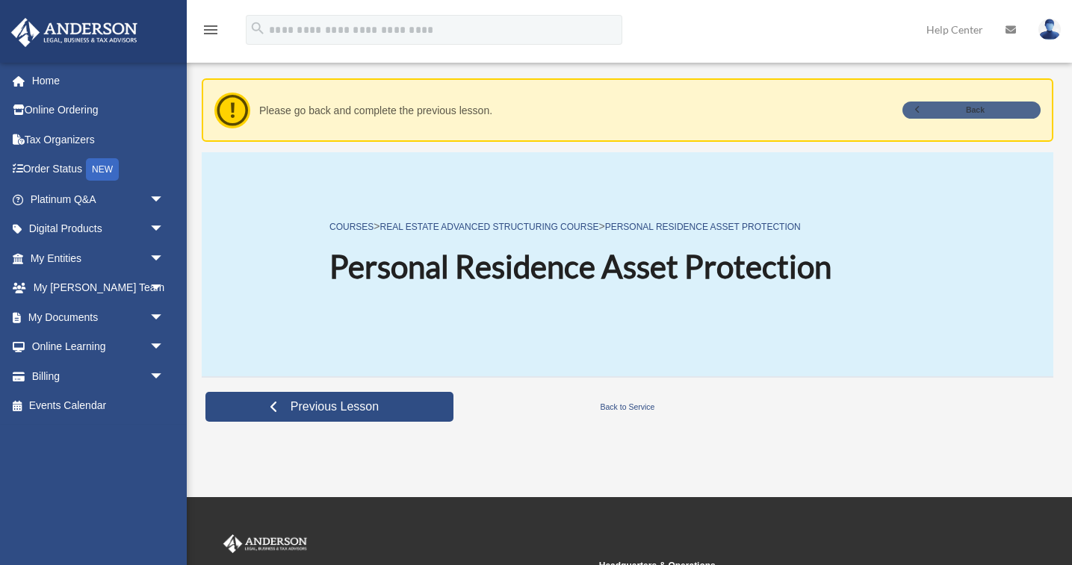
click at [956, 113] on link "Back" at bounding box center [971, 110] width 138 height 17
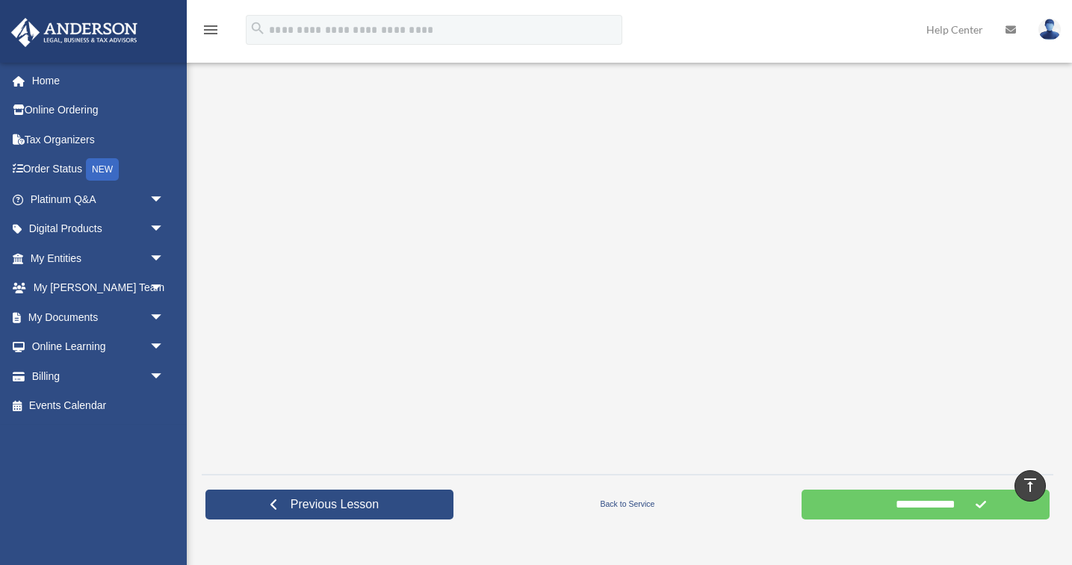
scroll to position [262, 0]
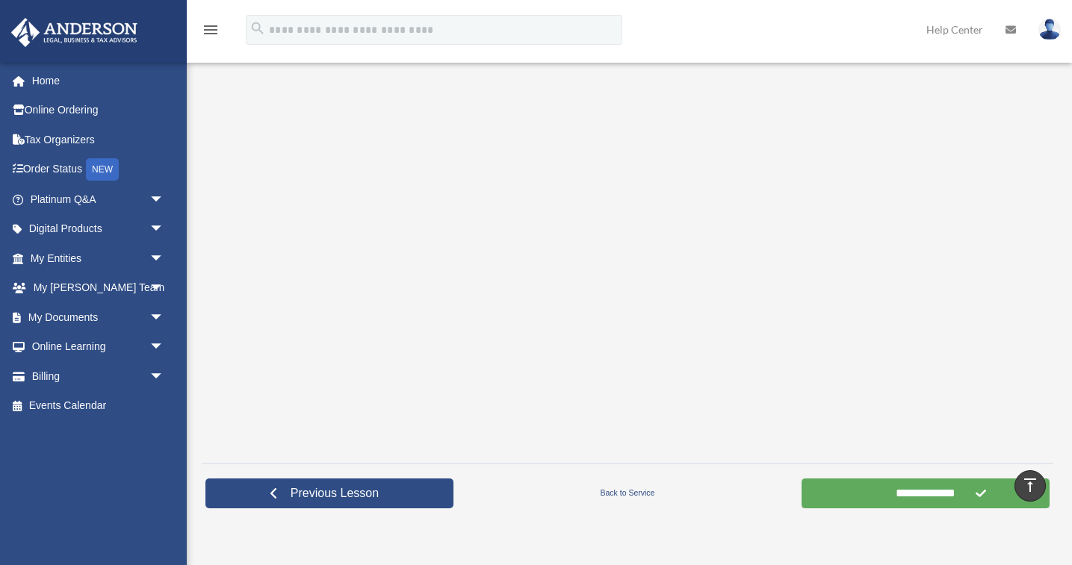
click at [904, 491] on input "**********" at bounding box center [925, 494] width 248 height 30
click at [894, 491] on input "**********" at bounding box center [925, 494] width 248 height 30
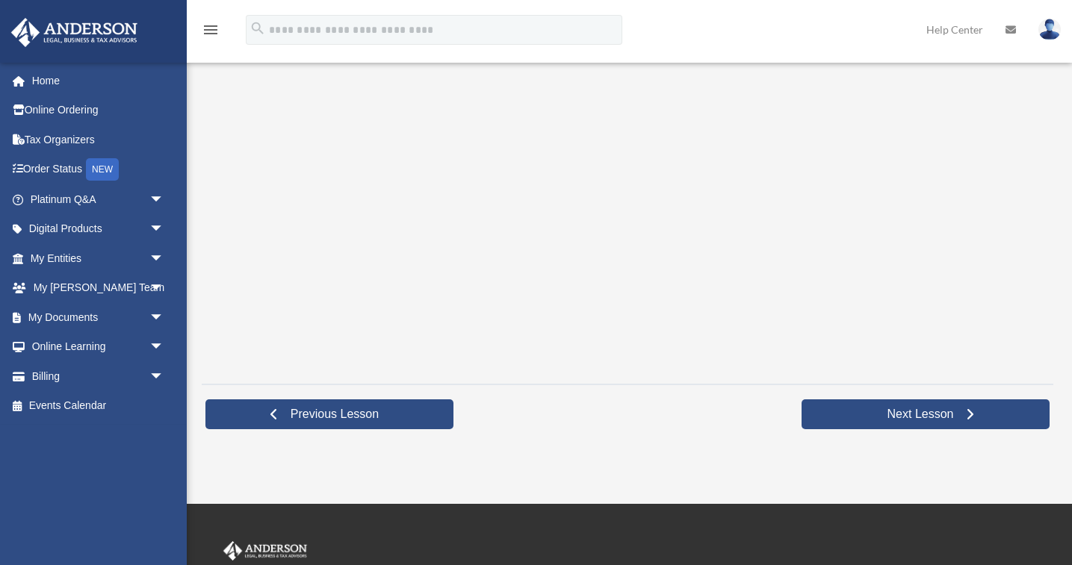
scroll to position [344, 0]
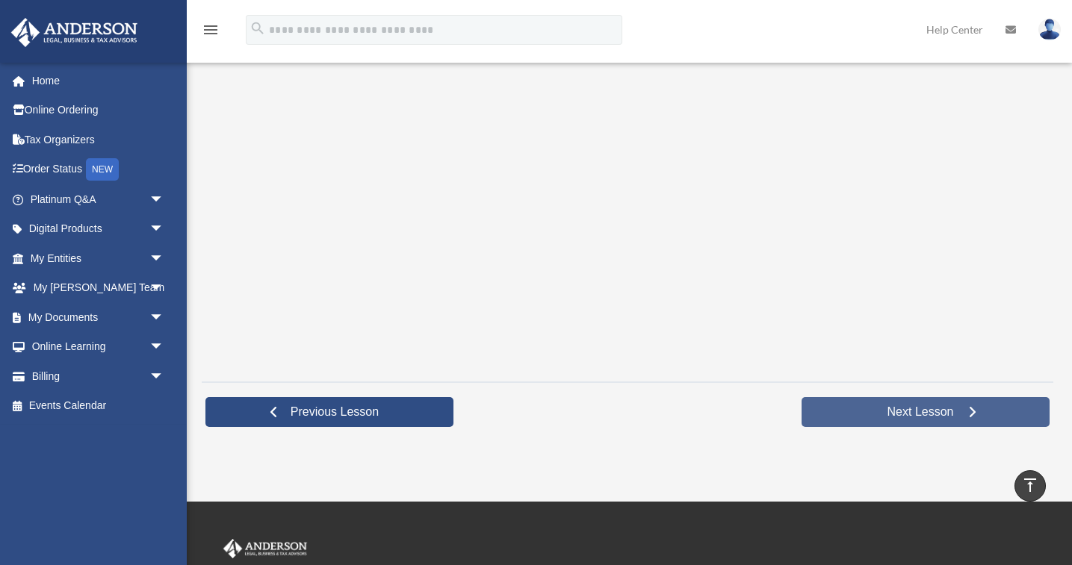
click at [916, 409] on span "Next Lesson" at bounding box center [920, 412] width 90 height 15
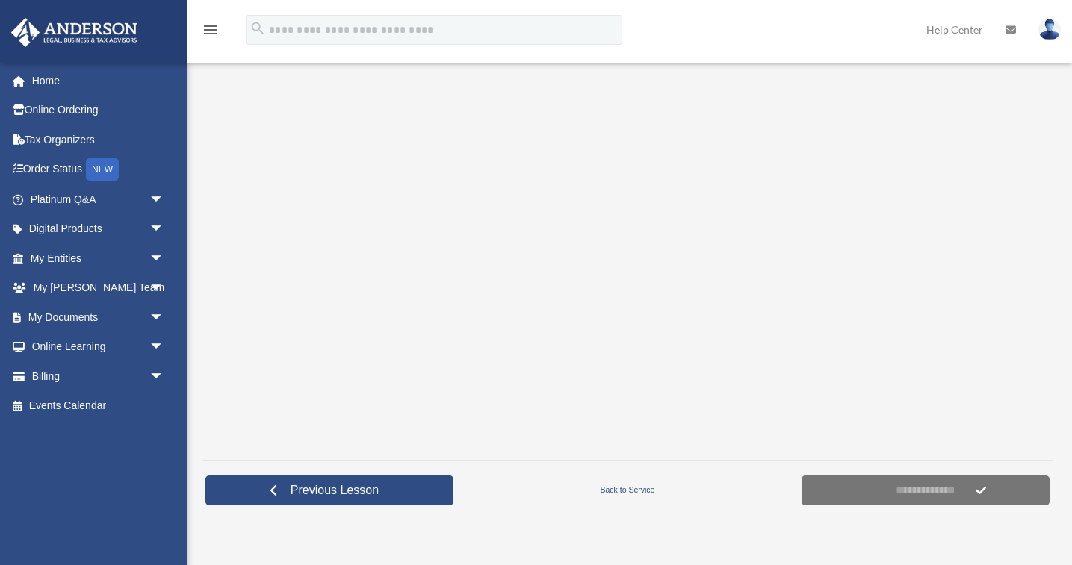
scroll to position [276, 0]
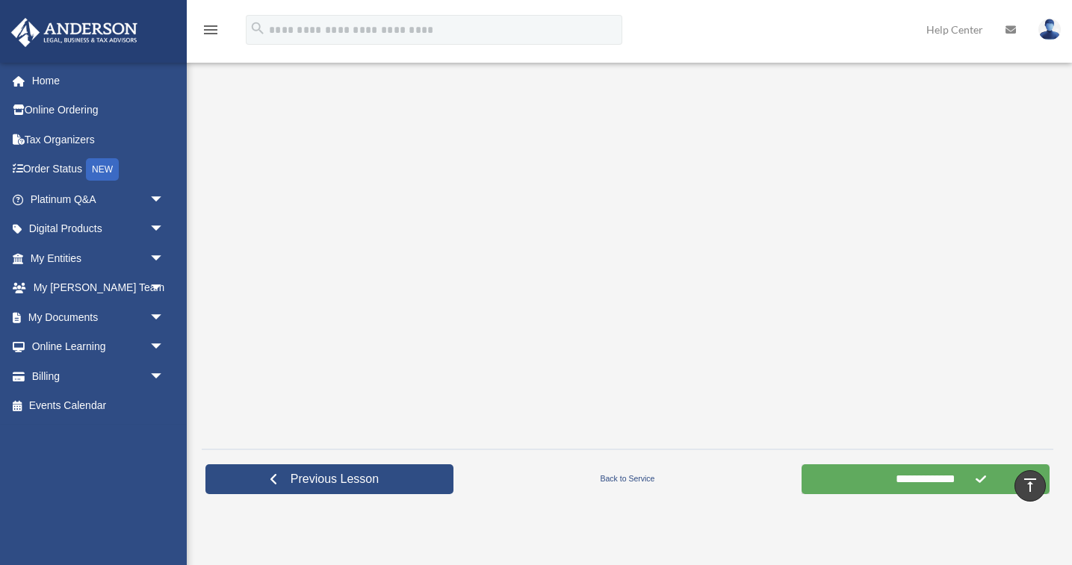
click at [910, 484] on input "**********" at bounding box center [925, 480] width 248 height 30
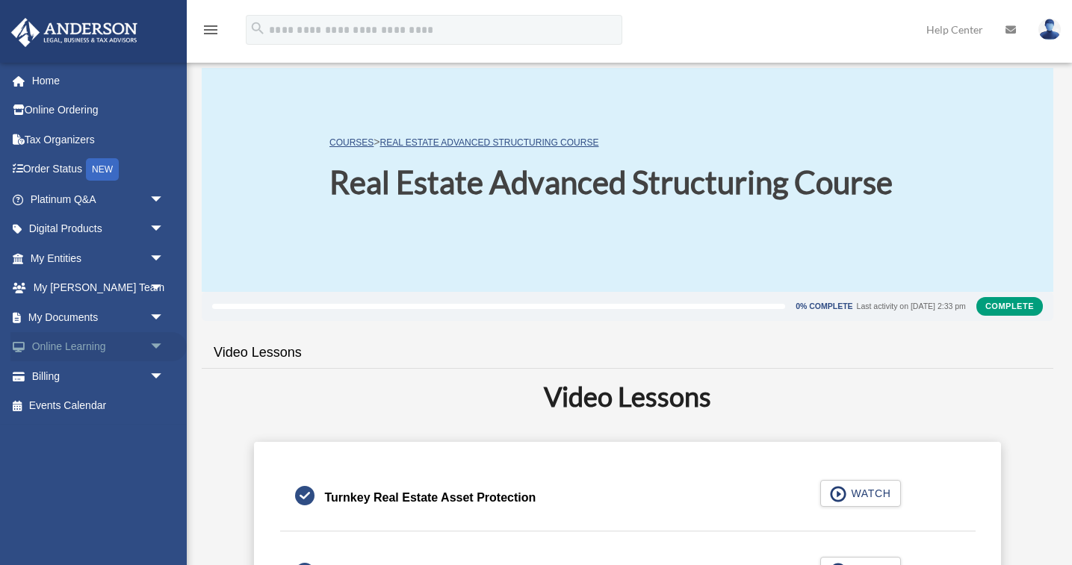
click at [152, 340] on span "arrow_drop_down" at bounding box center [164, 347] width 30 height 31
click at [96, 374] on link "Courses" at bounding box center [104, 376] width 166 height 30
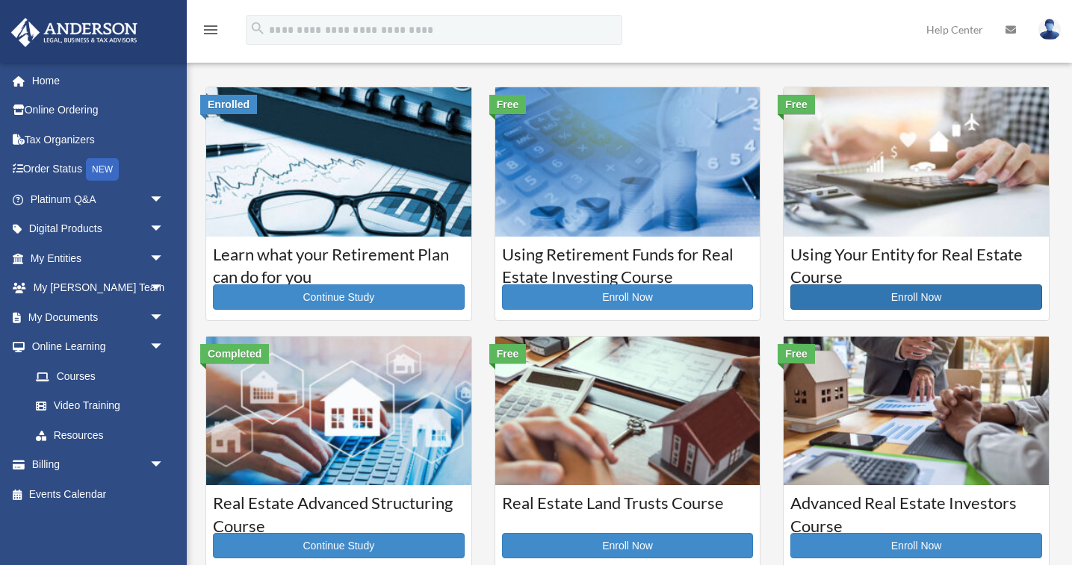
click at [940, 293] on link "Enroll Now" at bounding box center [916, 297] width 252 height 25
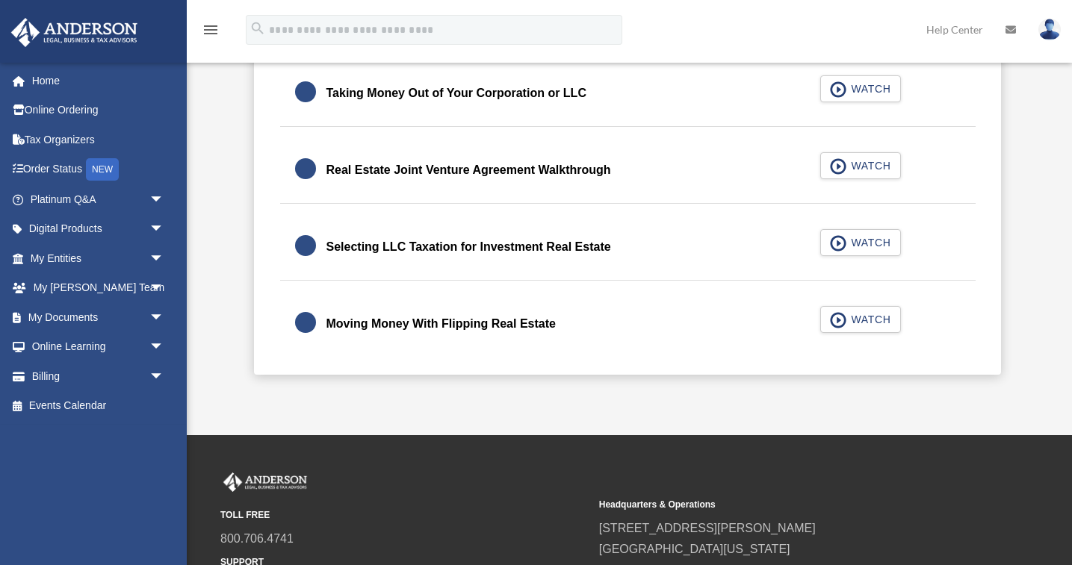
scroll to position [407, 0]
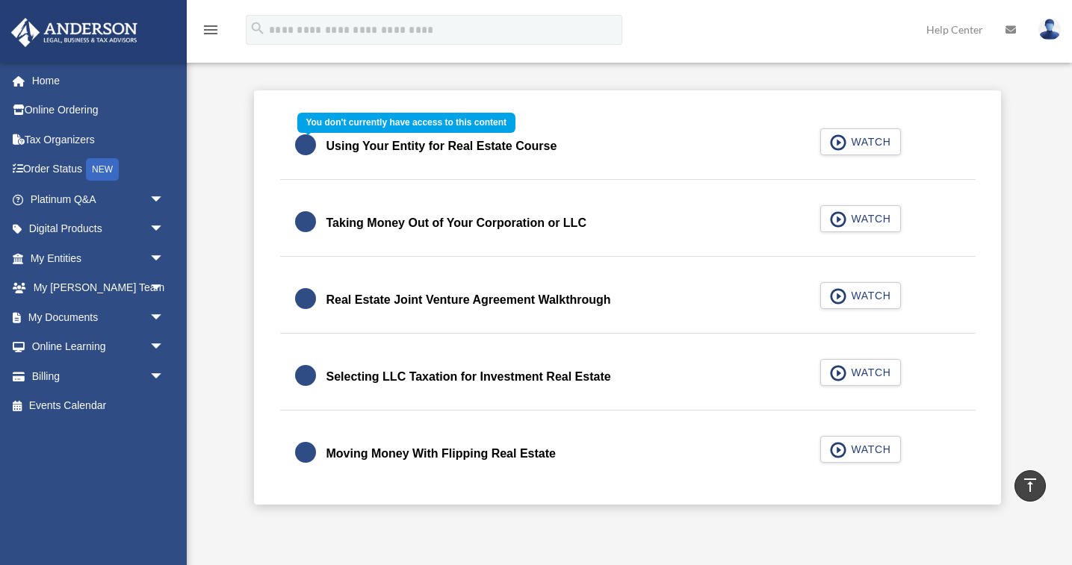
click at [866, 140] on div "Using Your Entity for Real Estate Course WATCH" at bounding box center [627, 147] width 732 height 66
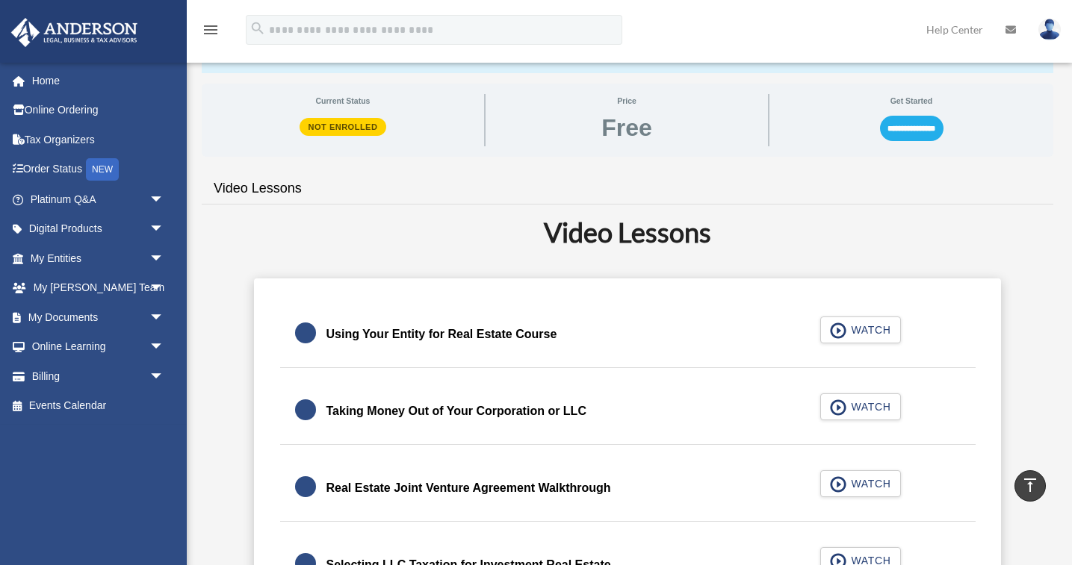
scroll to position [214, 0]
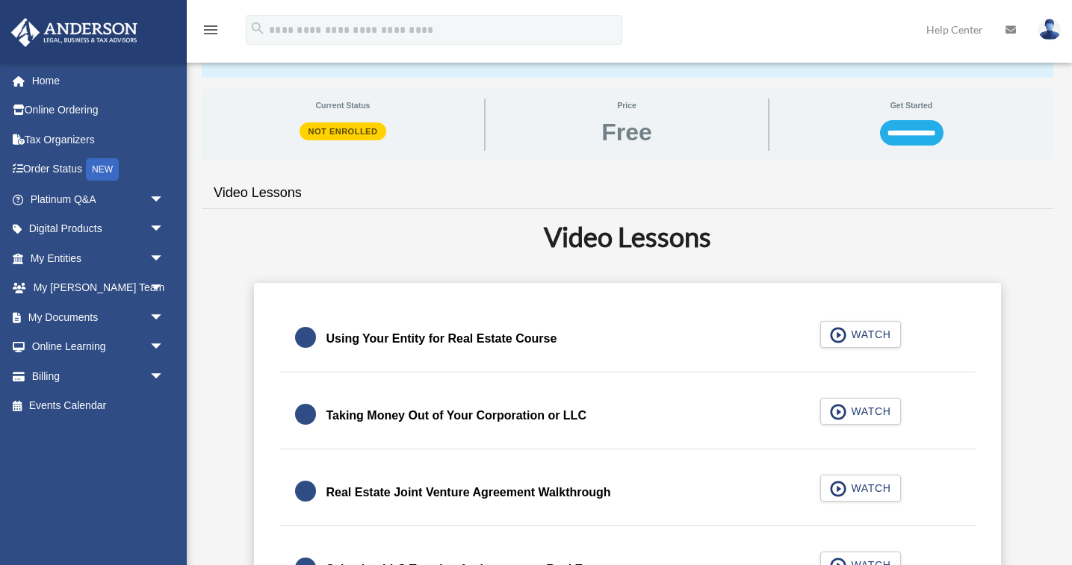
click at [905, 128] on input "**********" at bounding box center [911, 132] width 63 height 25
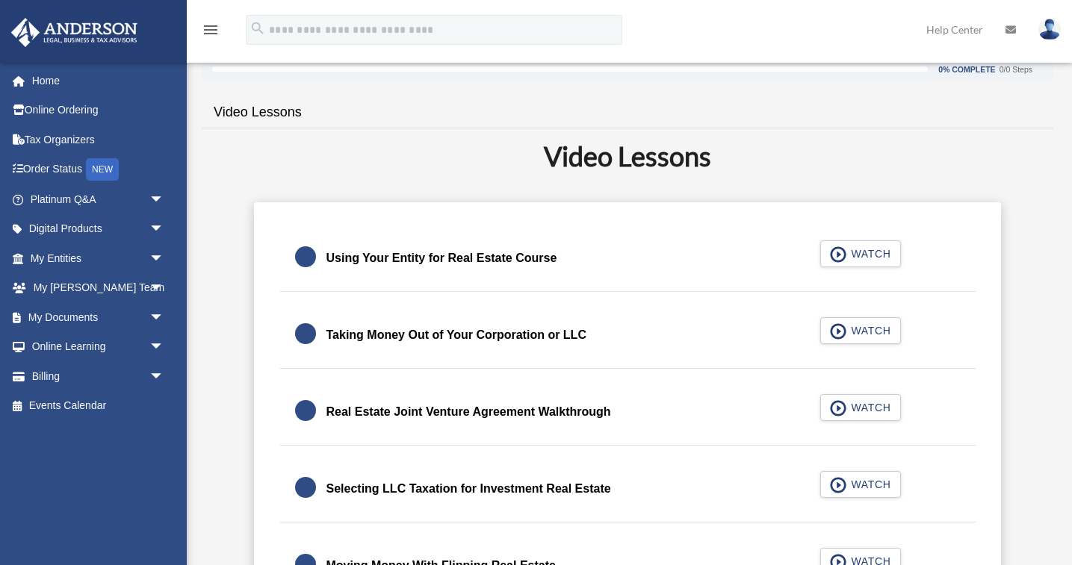
scroll to position [244, 0]
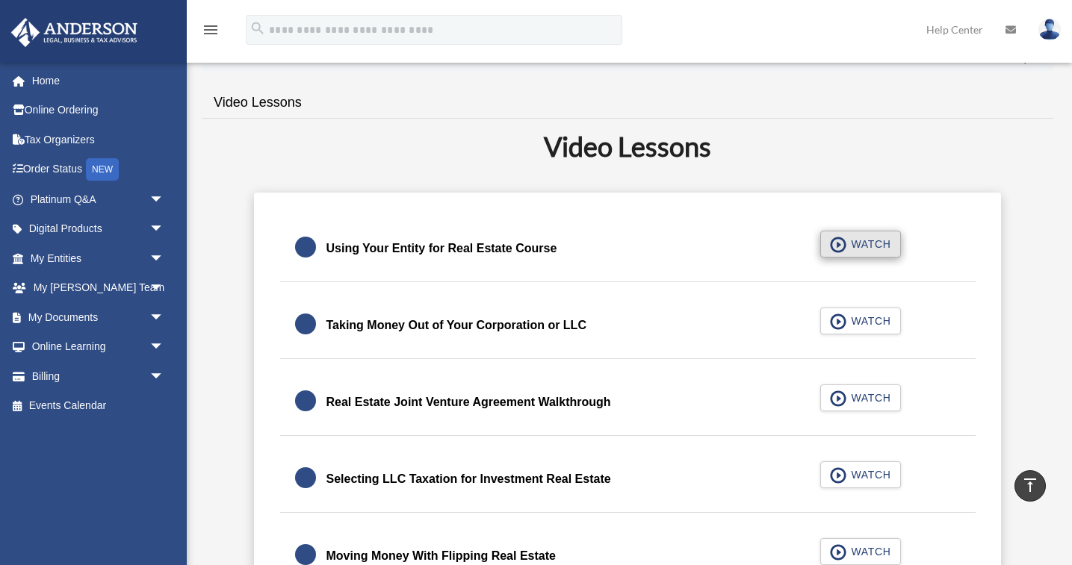
click at [857, 250] on span "WATCH" at bounding box center [868, 244] width 44 height 15
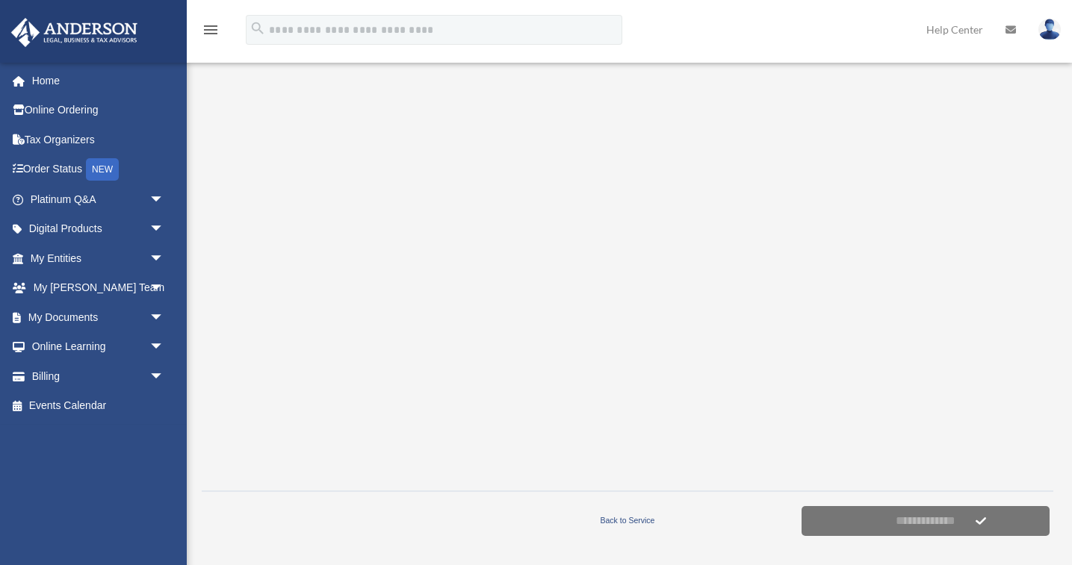
scroll to position [243, 0]
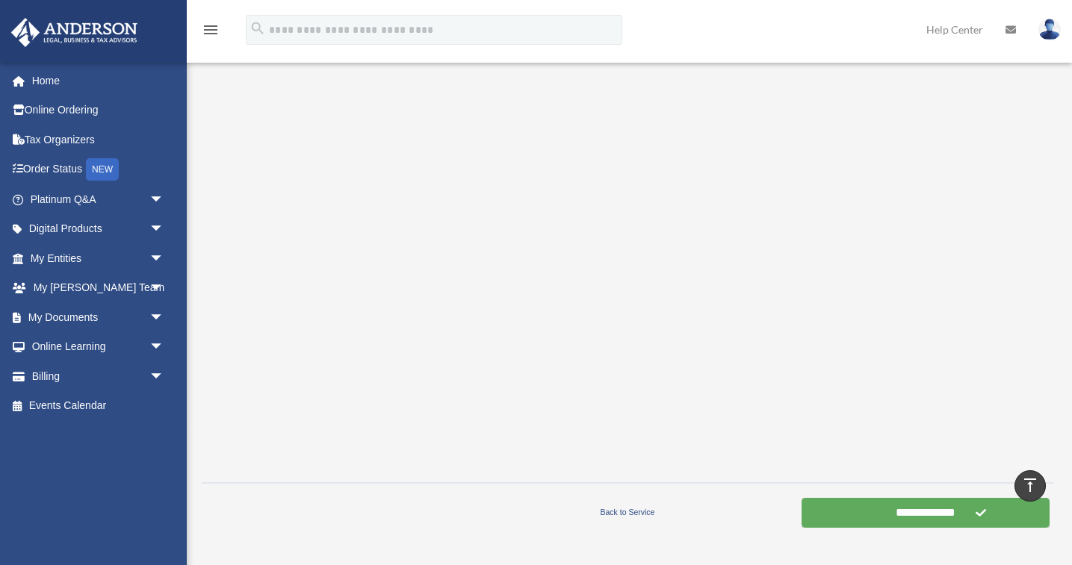
click at [845, 510] on input "**********" at bounding box center [925, 513] width 248 height 30
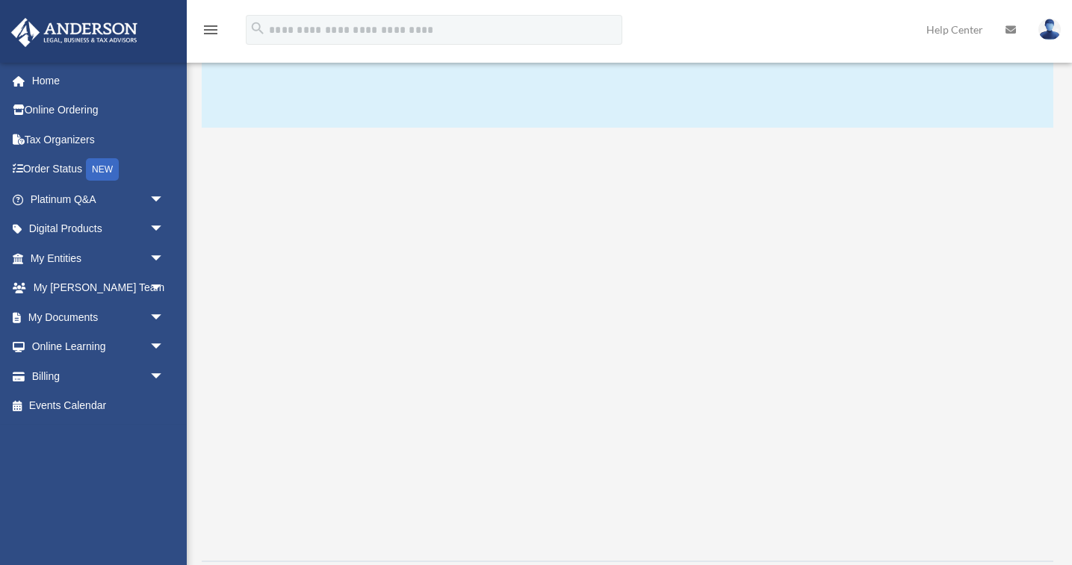
scroll to position [170, 0]
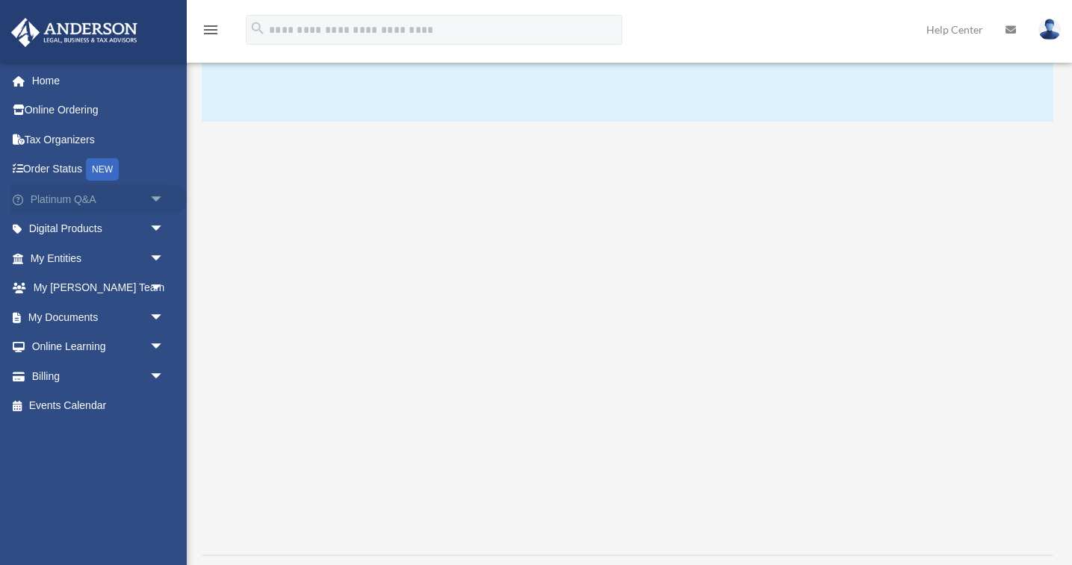
click at [154, 199] on span "arrow_drop_down" at bounding box center [164, 199] width 30 height 31
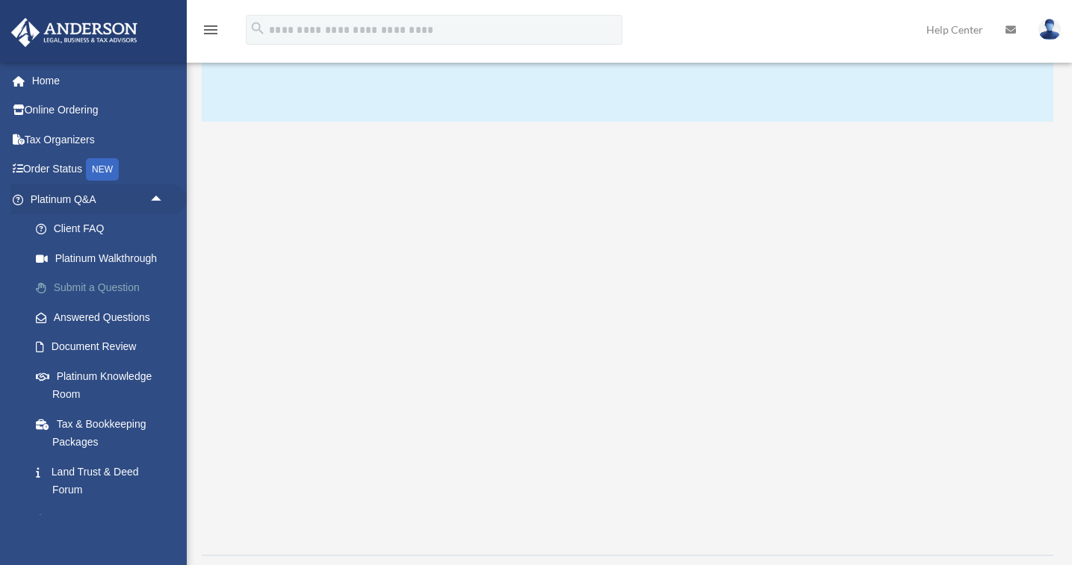
click at [94, 280] on link "Submit a Question" at bounding box center [104, 288] width 166 height 30
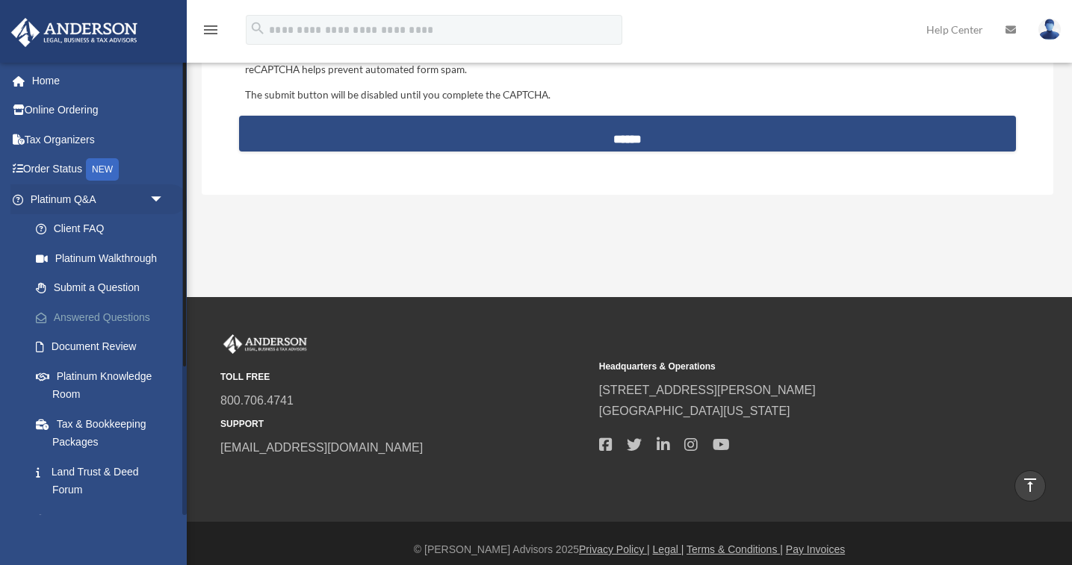
click at [90, 313] on link "Answered Questions" at bounding box center [104, 317] width 166 height 30
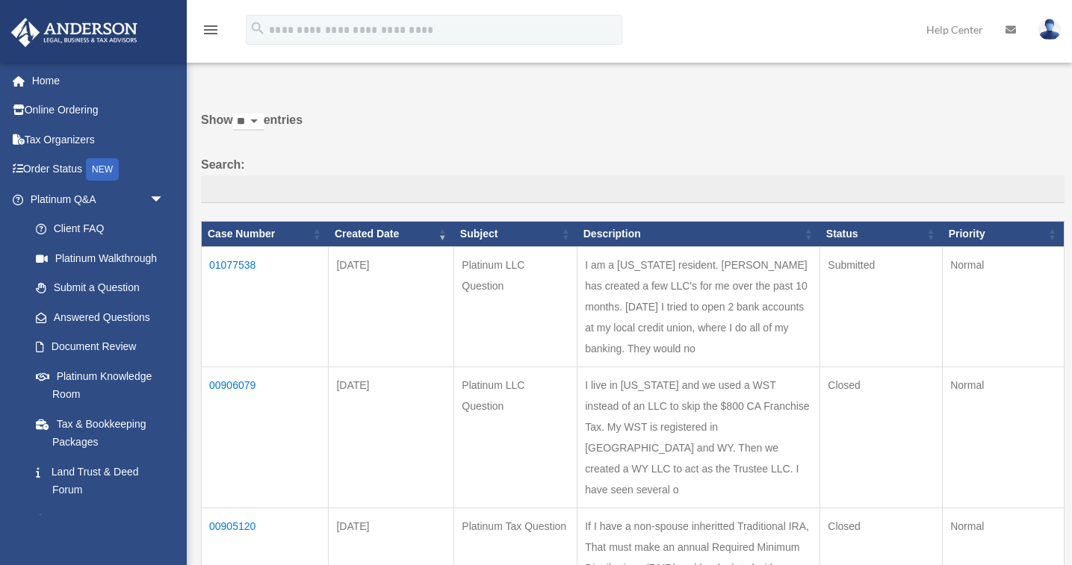
scroll to position [11, 0]
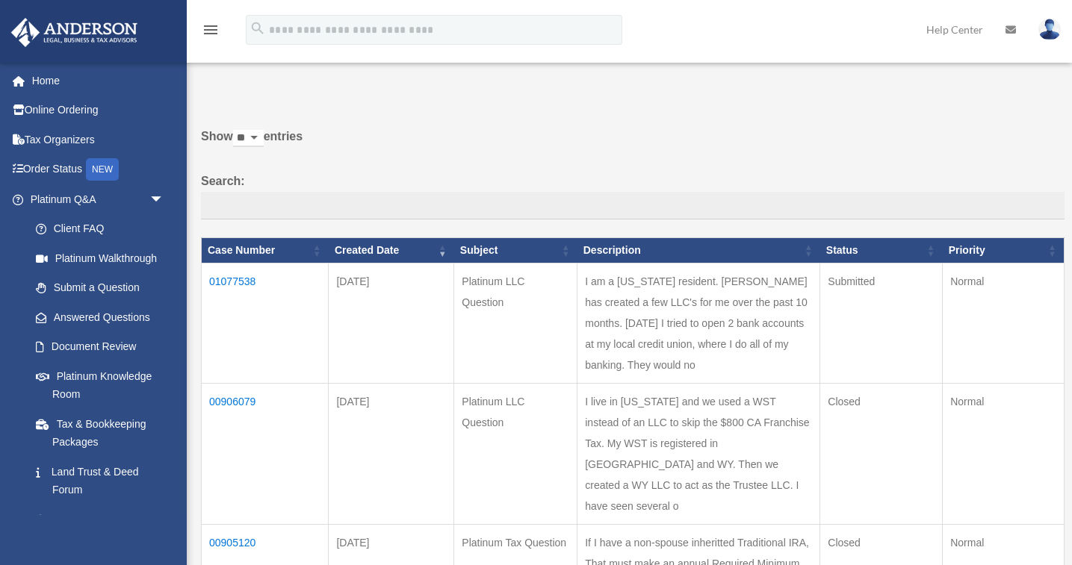
click at [240, 288] on td "01077538" at bounding box center [265, 324] width 127 height 120
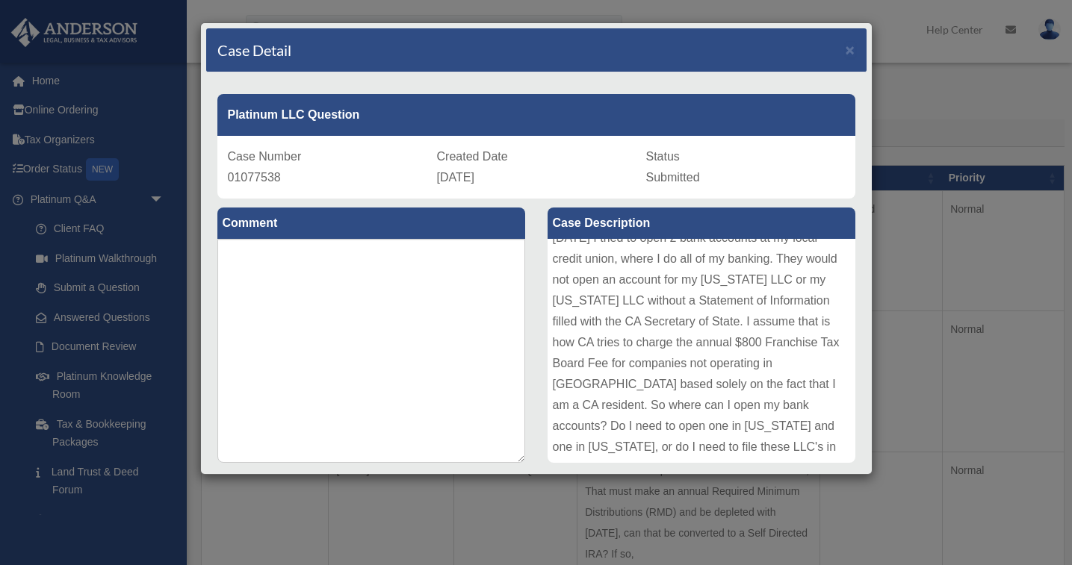
scroll to position [0, 0]
click at [849, 48] on span "×" at bounding box center [850, 49] width 10 height 17
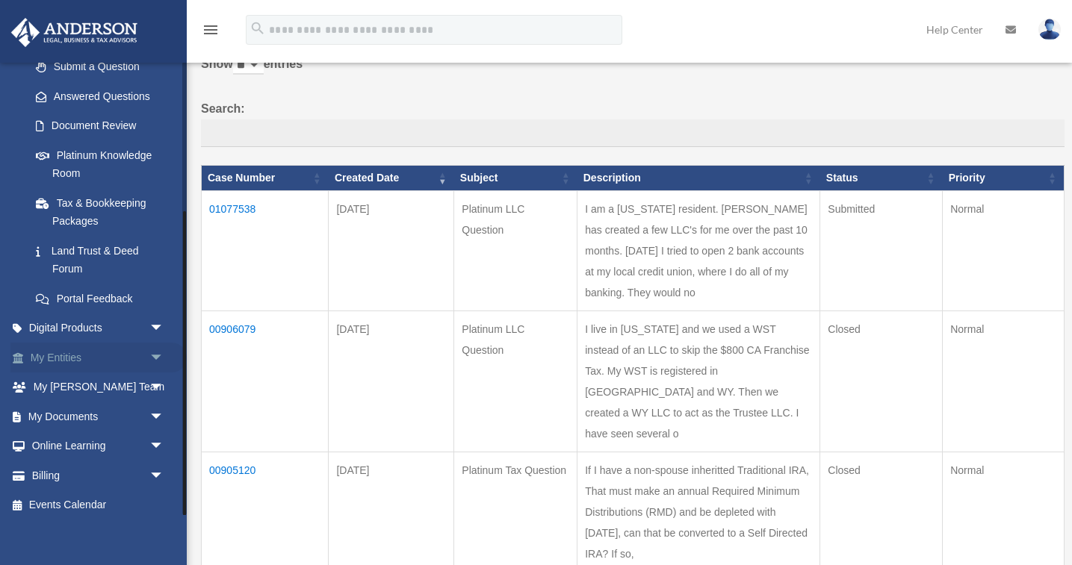
scroll to position [220, 0]
click at [157, 320] on span "arrow_drop_down" at bounding box center [164, 329] width 30 height 31
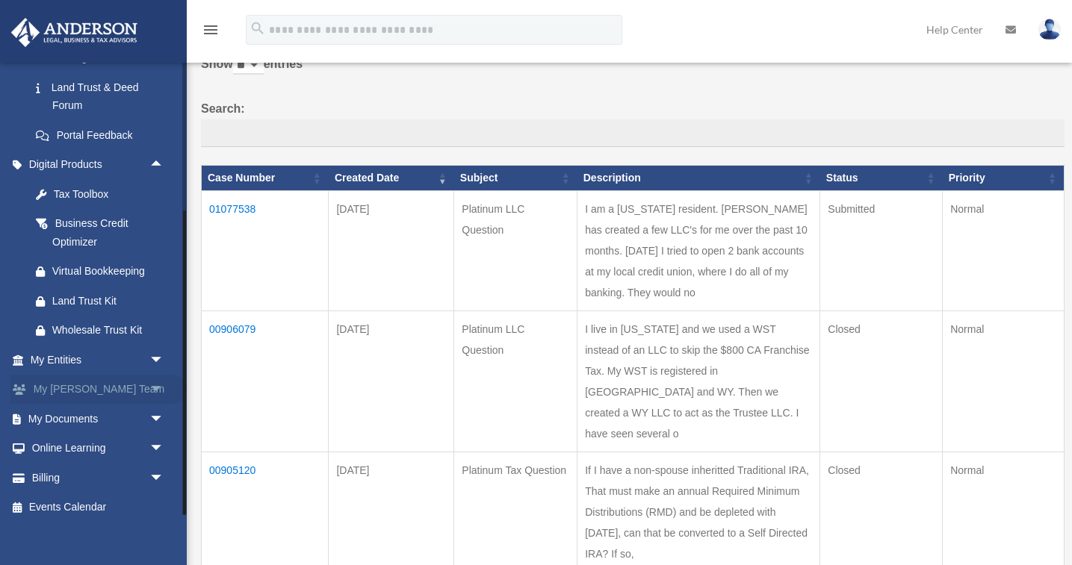
scroll to position [384, 0]
click at [153, 435] on span "arrow_drop_down" at bounding box center [164, 450] width 30 height 31
click at [74, 468] on link "Courses" at bounding box center [104, 479] width 166 height 30
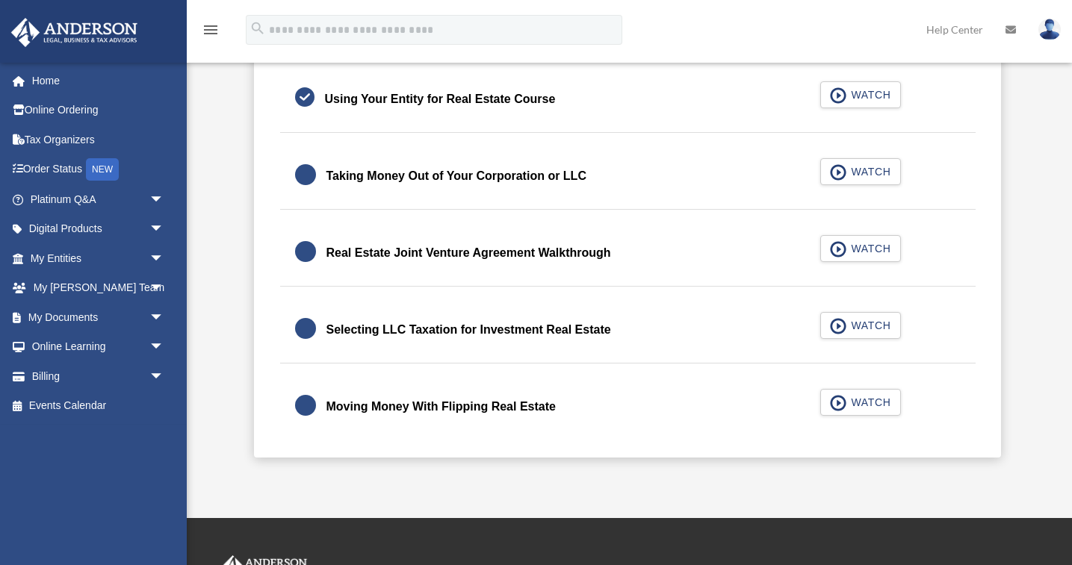
scroll to position [404, 0]
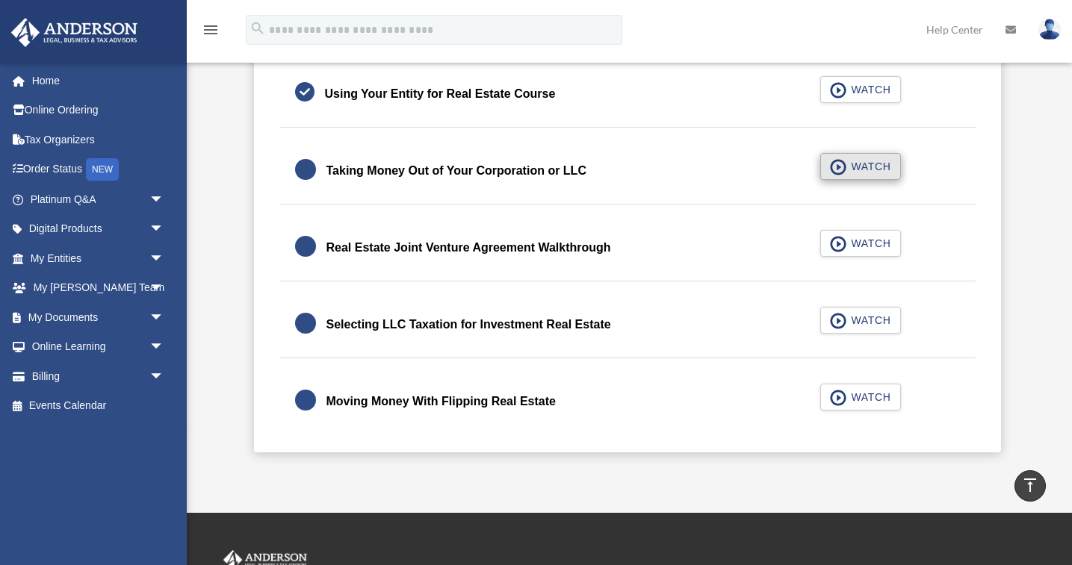
click at [863, 164] on span "WATCH" at bounding box center [868, 166] width 44 height 15
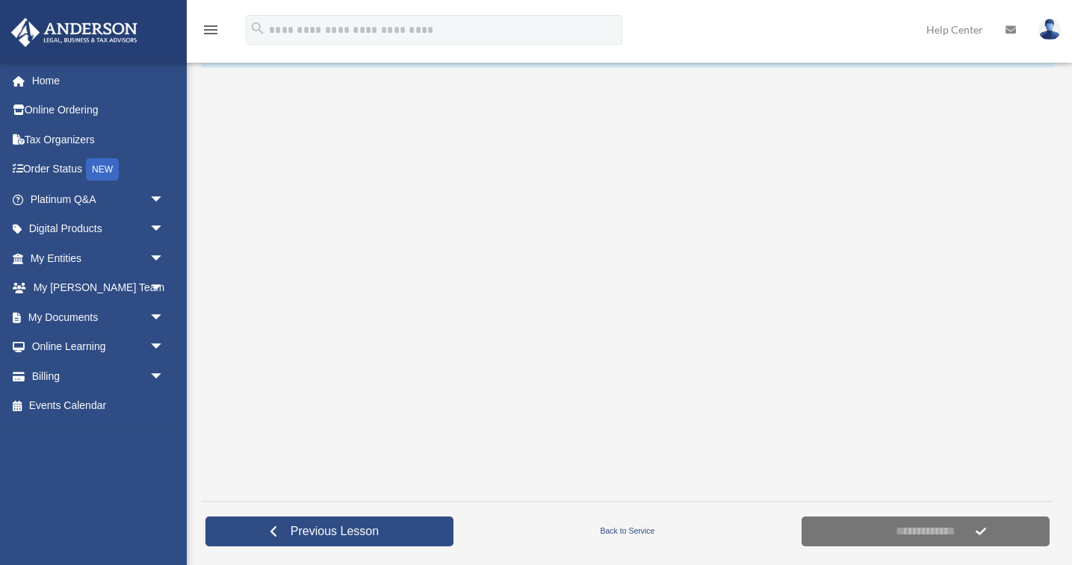
scroll to position [225, 0]
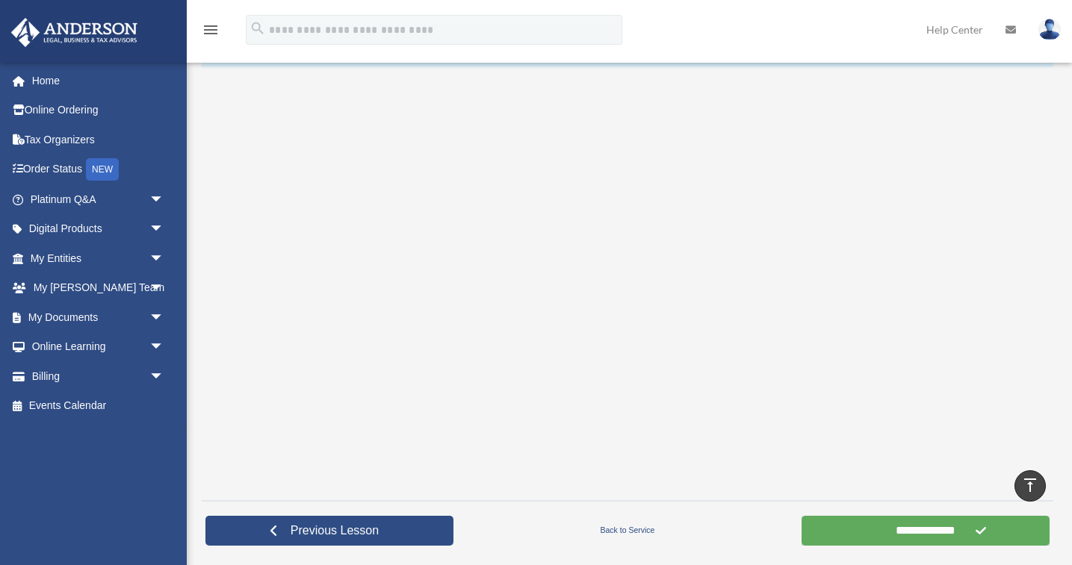
click at [863, 532] on input "**********" at bounding box center [925, 531] width 248 height 30
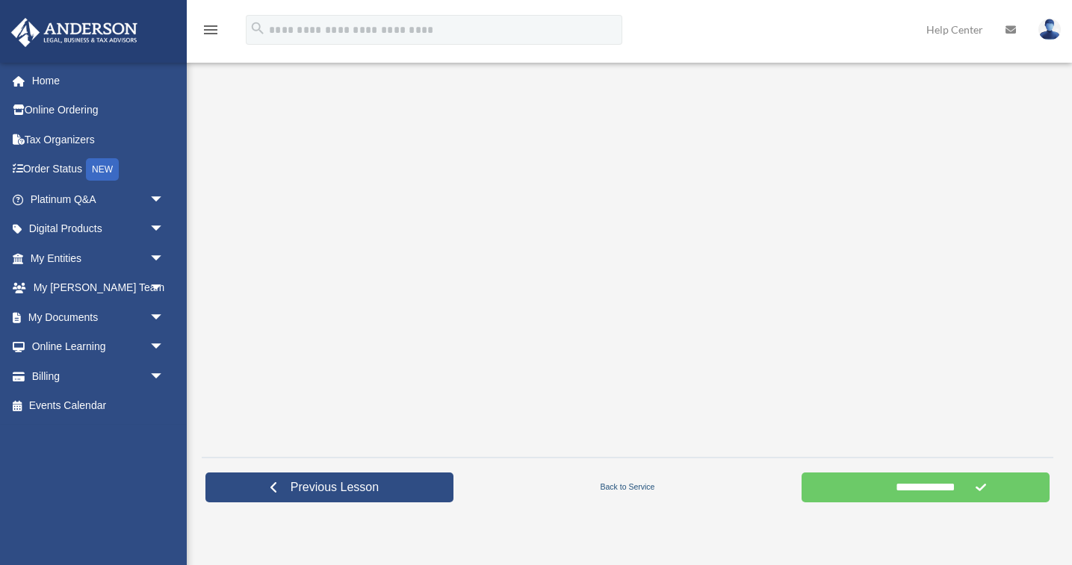
scroll to position [277, 0]
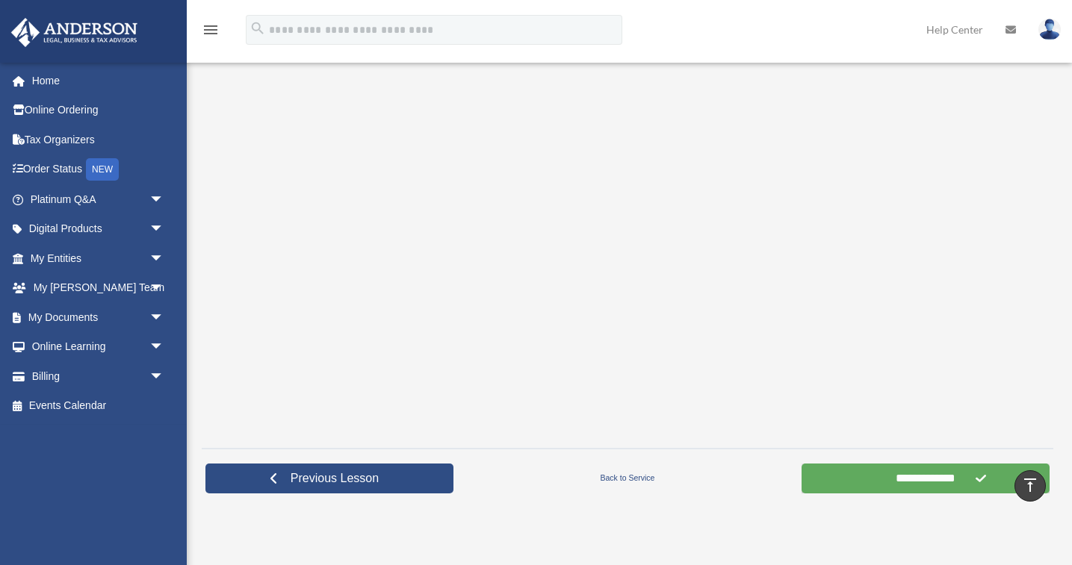
click at [927, 477] on input "**********" at bounding box center [925, 479] width 248 height 30
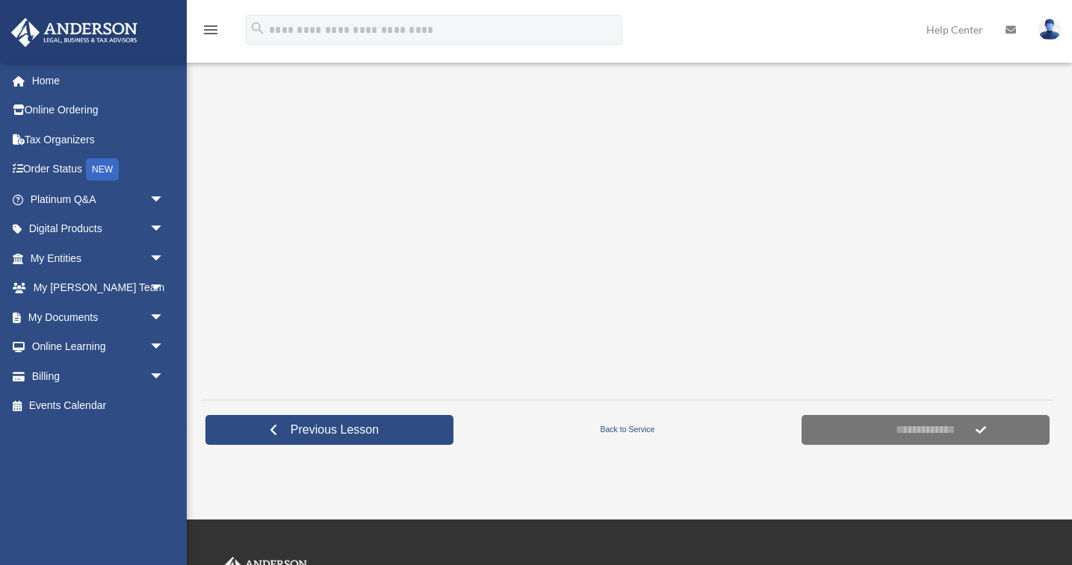
scroll to position [335, 0]
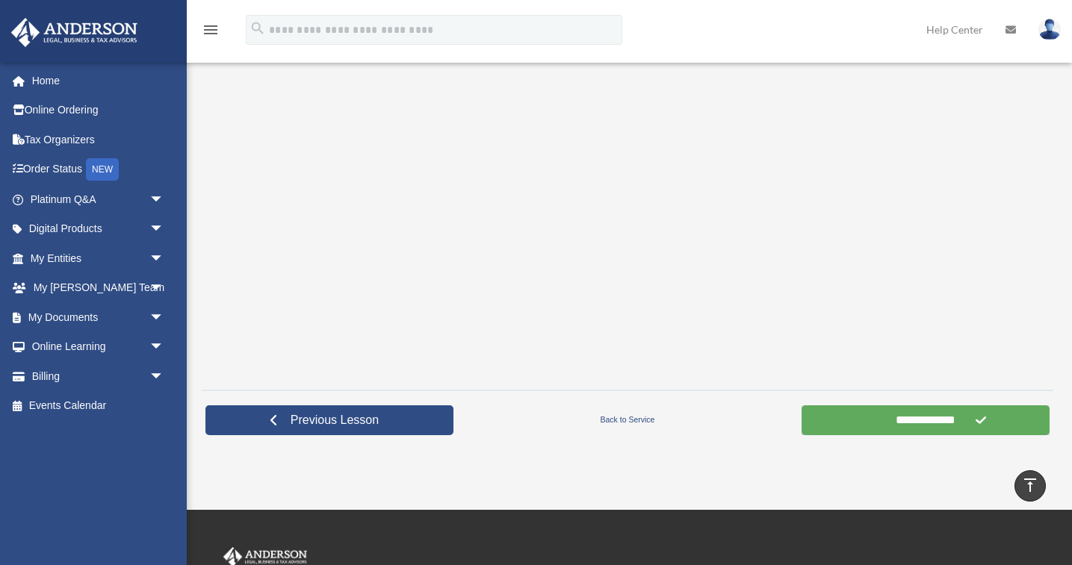
click at [901, 423] on input "**********" at bounding box center [925, 421] width 248 height 30
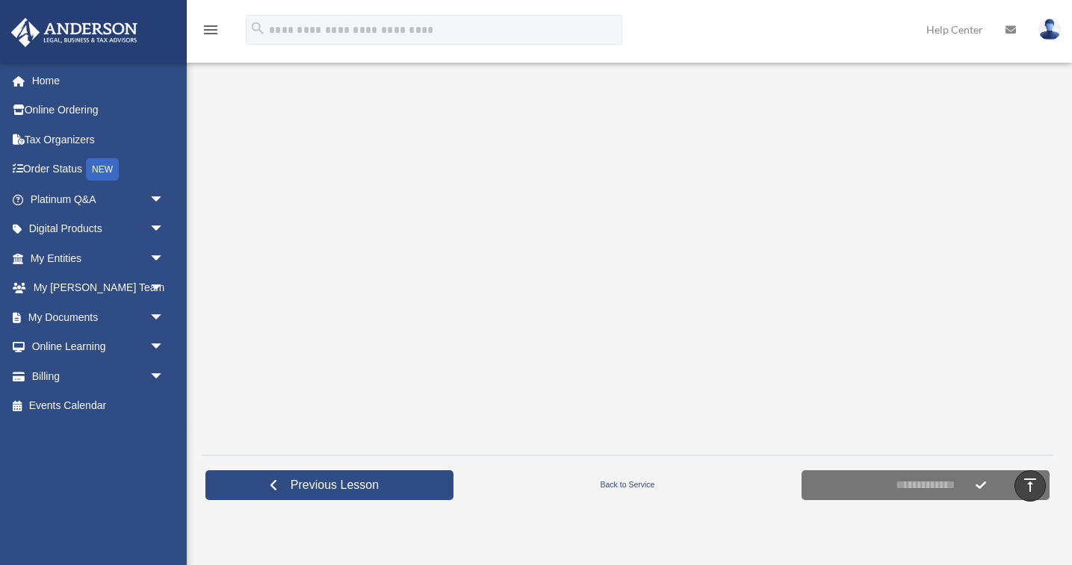
scroll to position [261, 0]
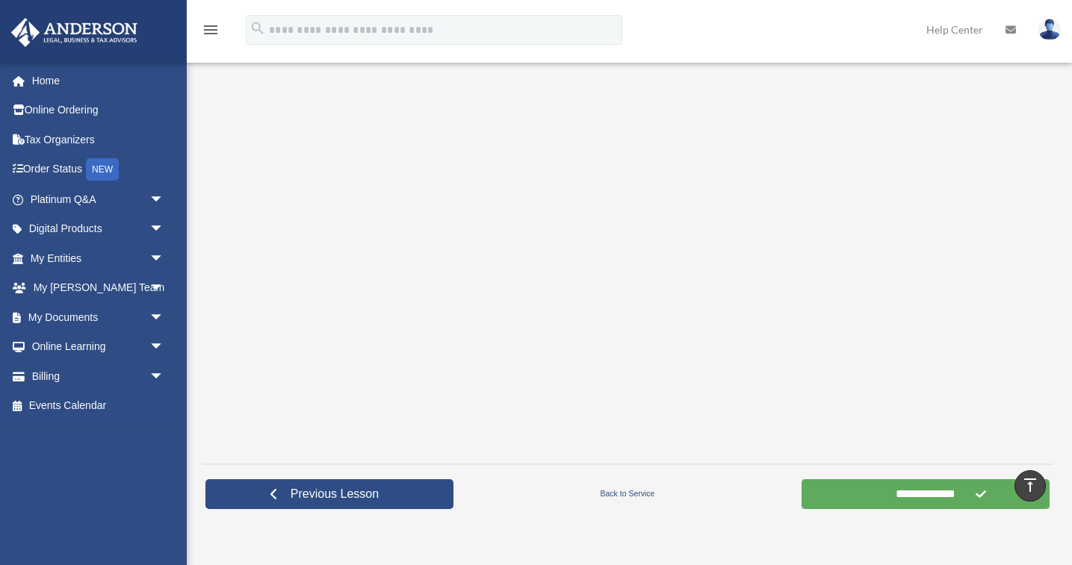
click at [845, 488] on input "**********" at bounding box center [925, 494] width 248 height 30
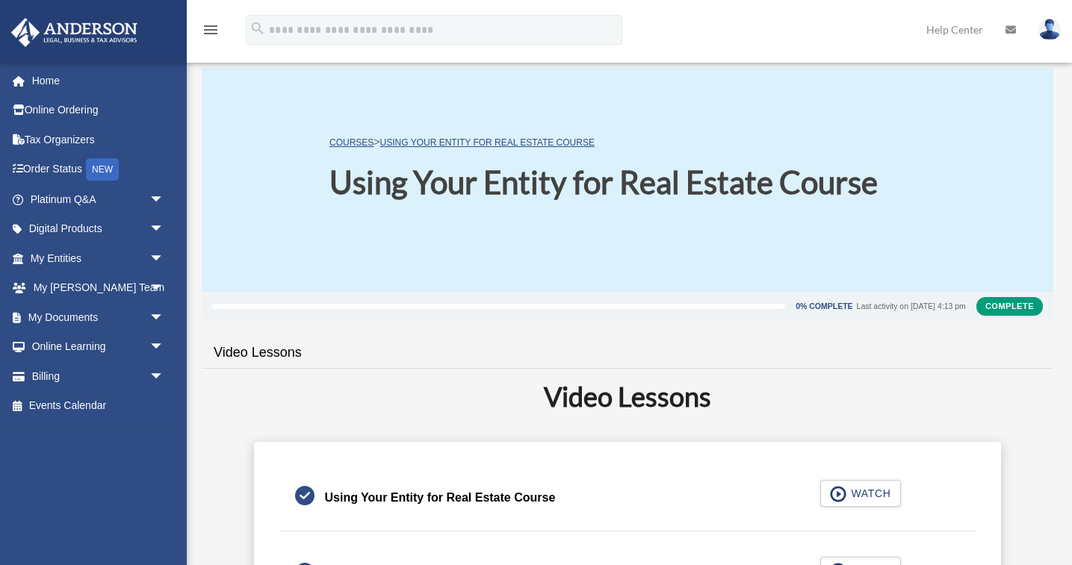
click at [618, 401] on h2 "Video Lessons" at bounding box center [627, 396] width 833 height 37
click at [150, 341] on span "arrow_drop_down" at bounding box center [164, 347] width 30 height 31
click at [89, 368] on link "Courses" at bounding box center [104, 376] width 166 height 30
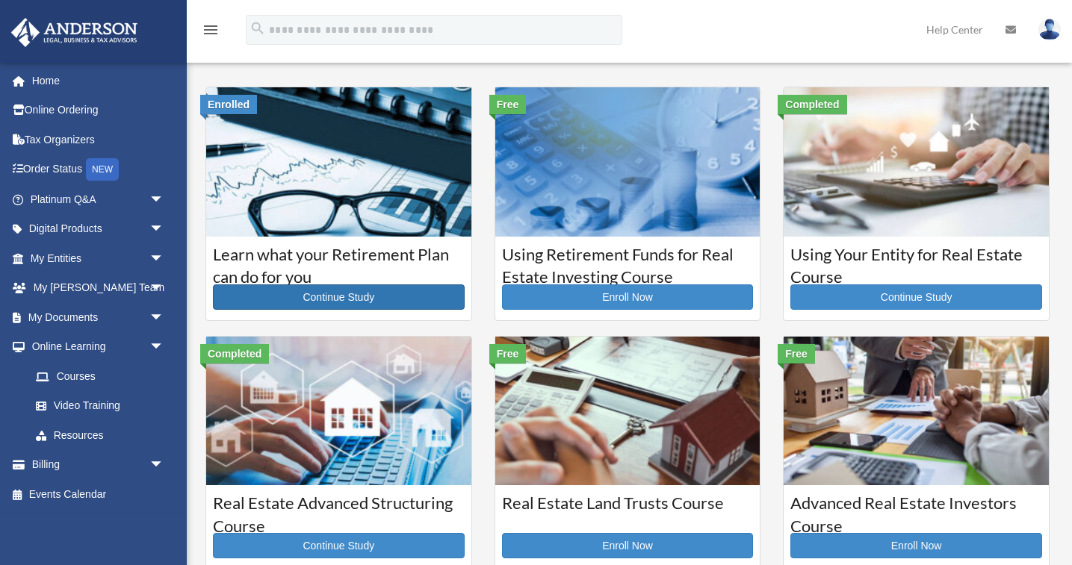
click at [341, 295] on link "Continue Study" at bounding box center [339, 297] width 252 height 25
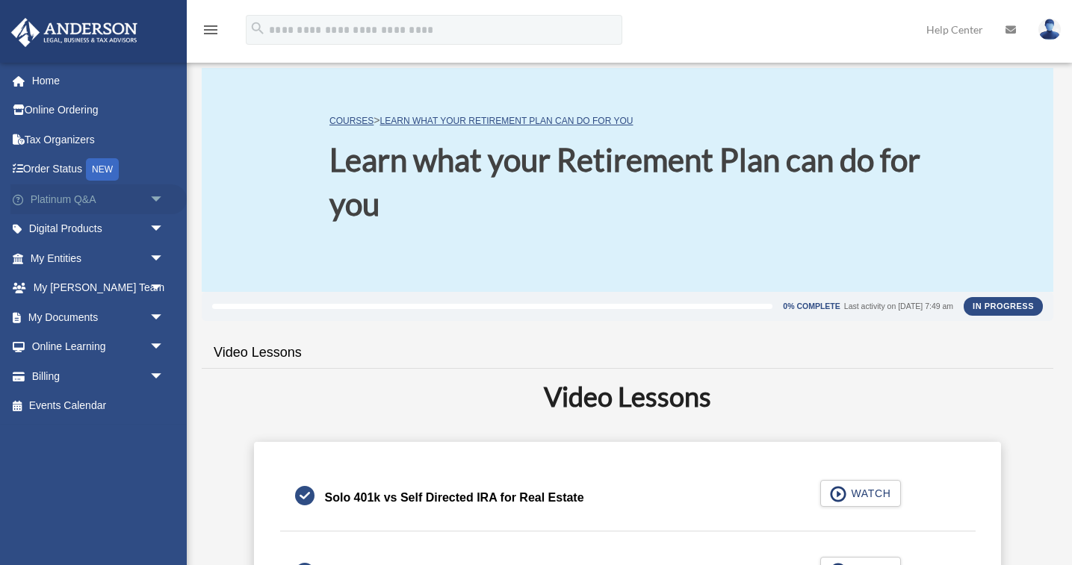
click at [158, 197] on span "arrow_drop_down" at bounding box center [164, 199] width 30 height 31
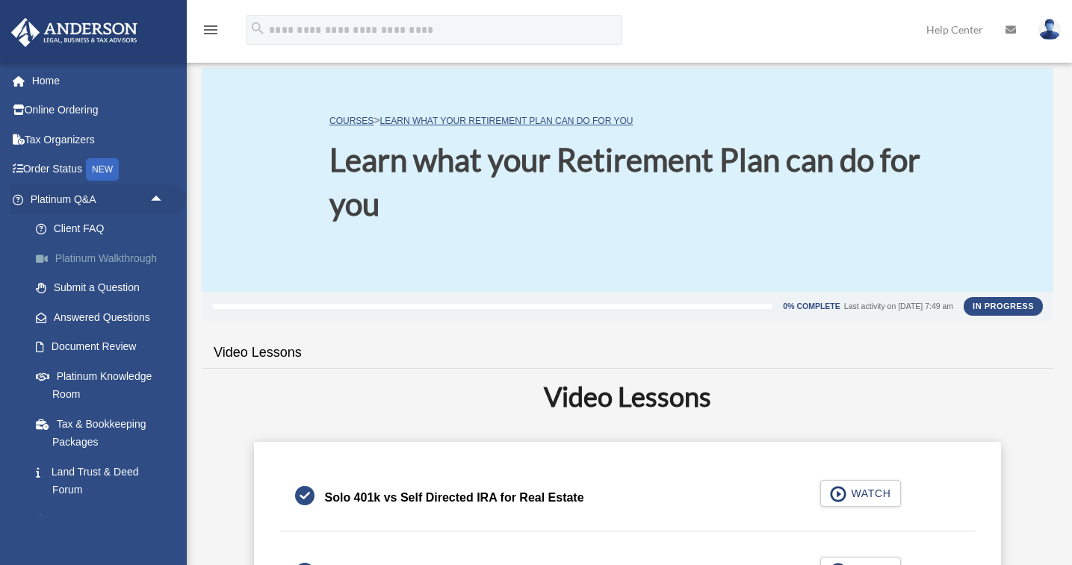
click at [112, 256] on link "Platinum Walkthrough" at bounding box center [104, 258] width 166 height 30
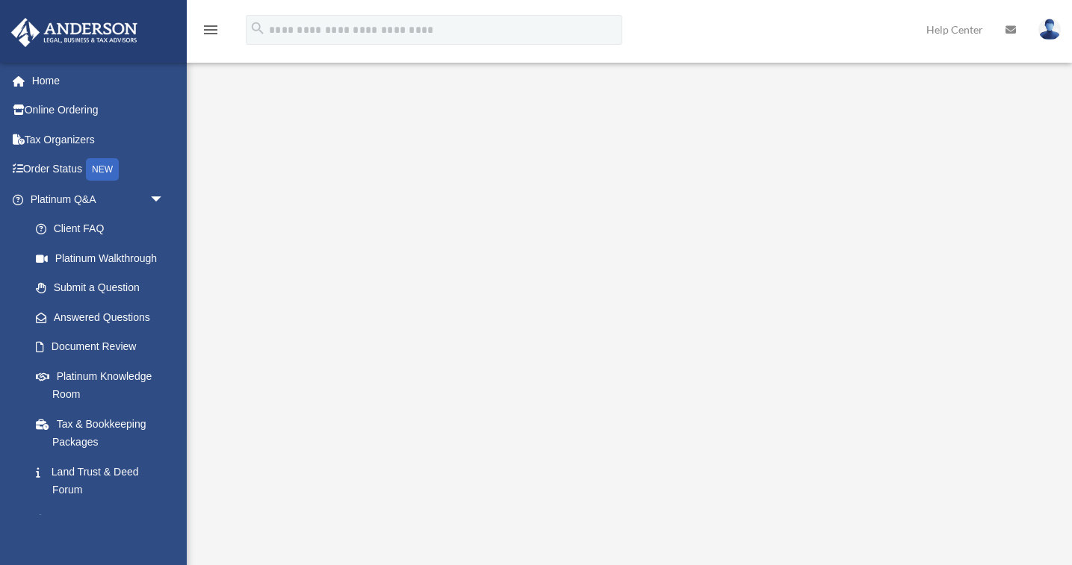
scroll to position [6, 0]
click at [120, 313] on link "Answered Questions" at bounding box center [104, 317] width 166 height 30
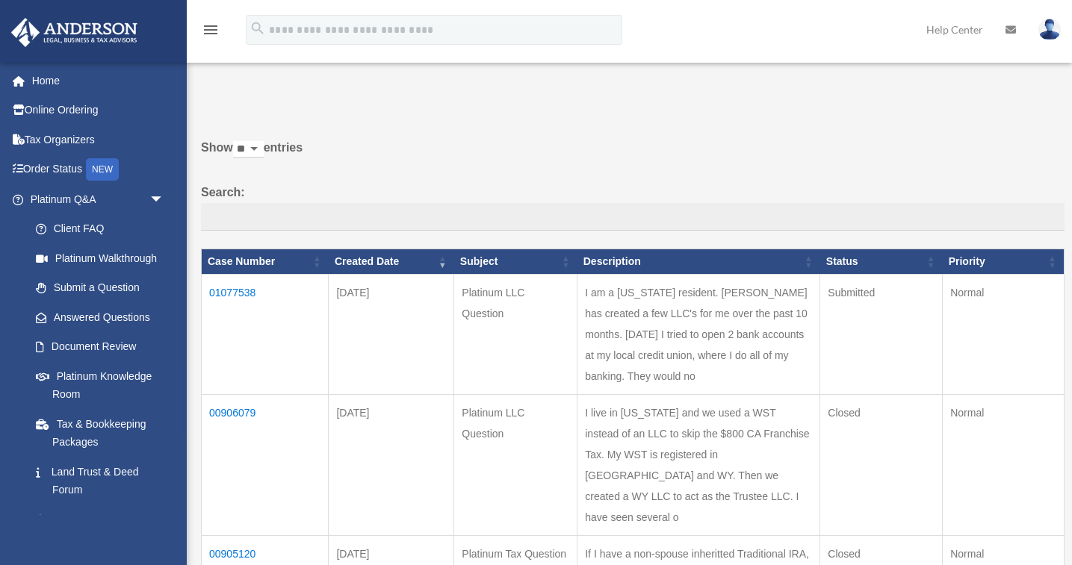
click at [233, 300] on td "01077538" at bounding box center [265, 335] width 127 height 120
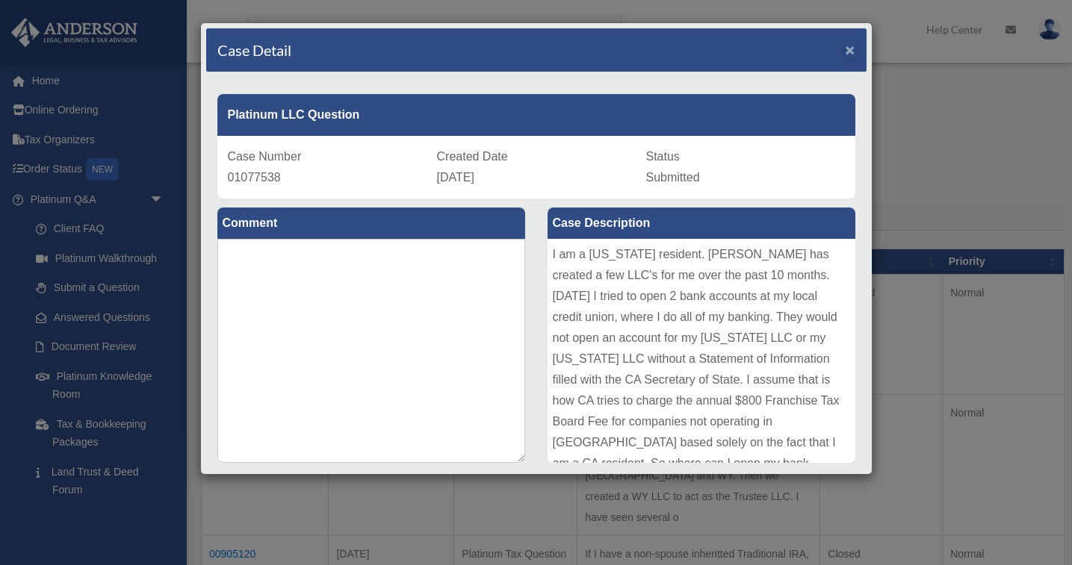
click at [851, 46] on span "×" at bounding box center [850, 49] width 10 height 17
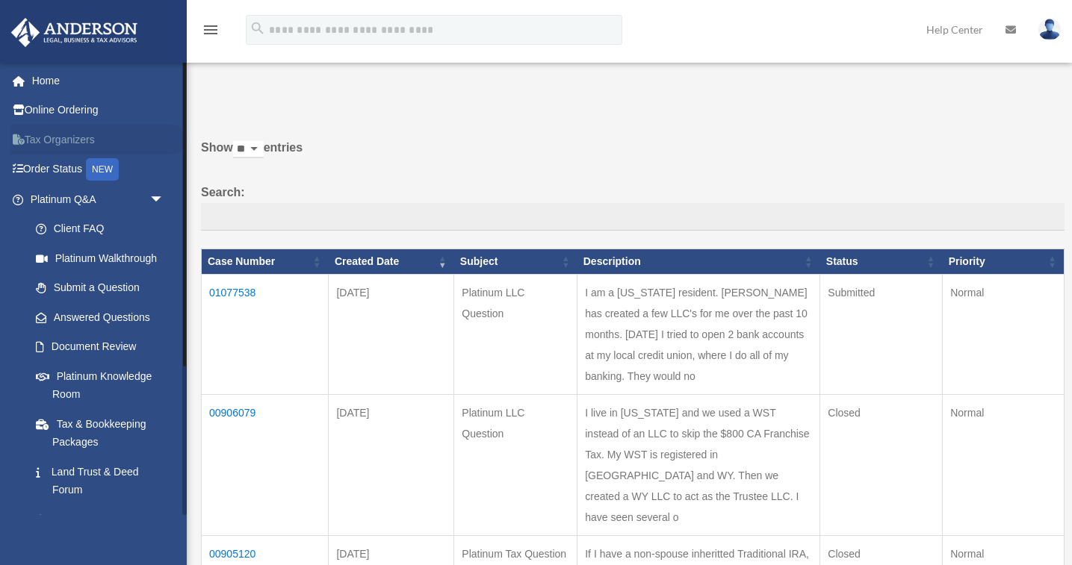
click at [40, 141] on link "Tax Organizers" at bounding box center [98, 140] width 176 height 30
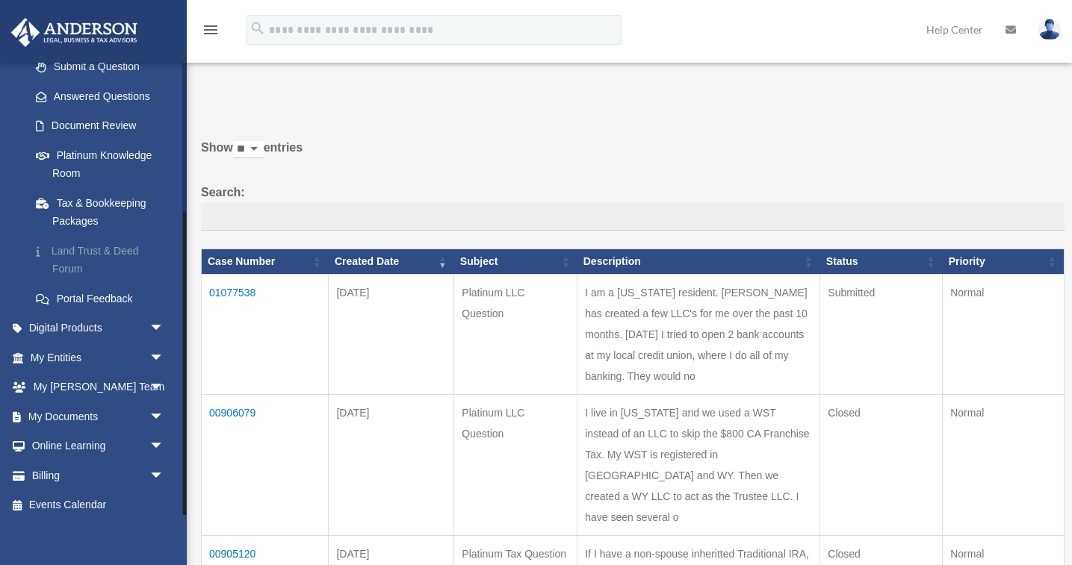
scroll to position [220, 0]
click at [90, 196] on link "Tax & Bookkeeping Packages" at bounding box center [104, 213] width 166 height 48
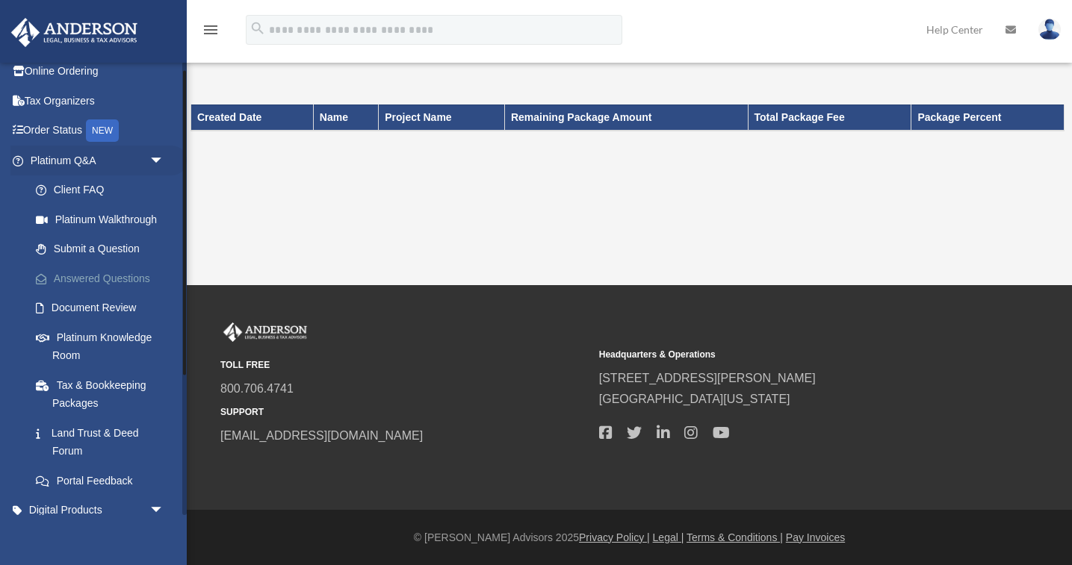
scroll to position [47, 0]
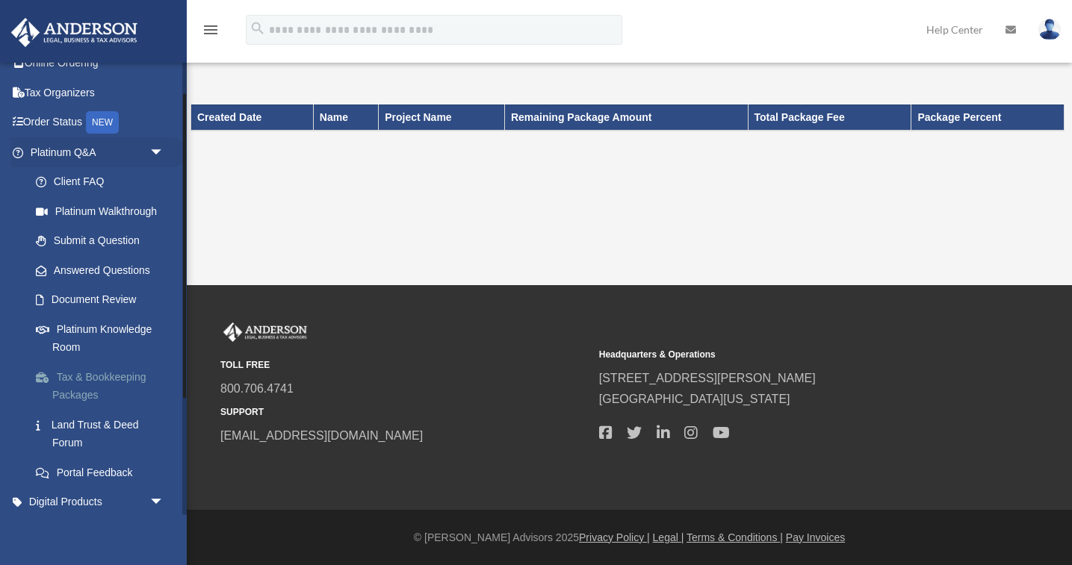
click at [98, 372] on link "Tax & Bookkeeping Packages" at bounding box center [104, 386] width 166 height 48
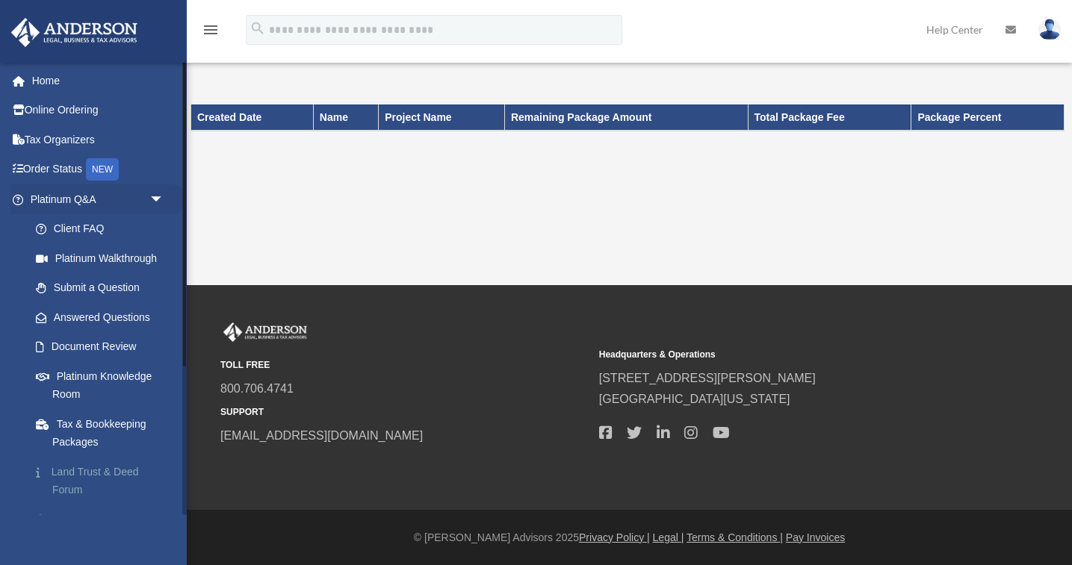
click at [78, 465] on link "Land Trust & Deed Forum" at bounding box center [104, 481] width 166 height 48
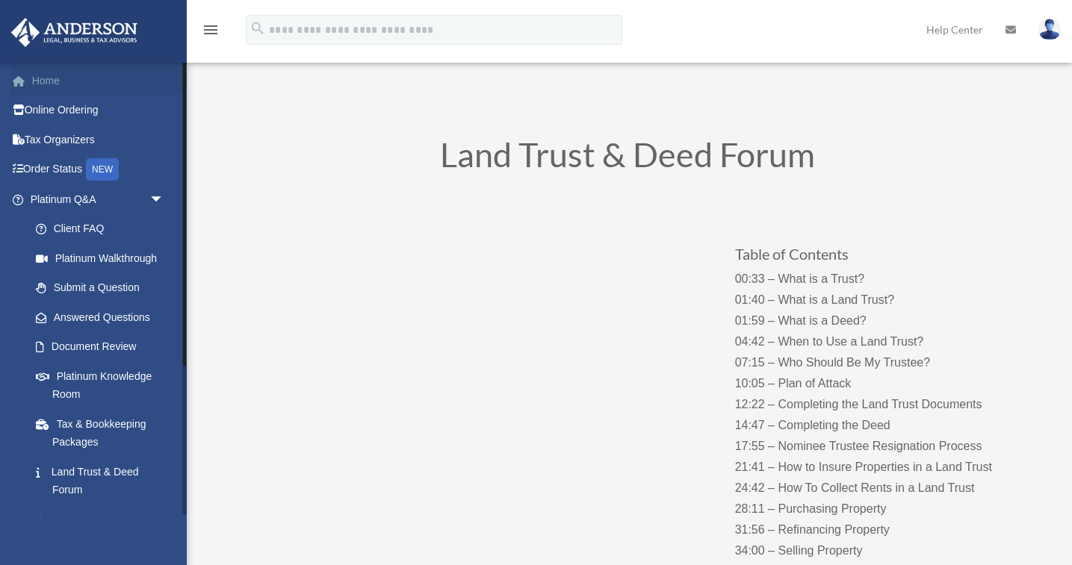
click at [57, 78] on link "Home" at bounding box center [98, 81] width 176 height 30
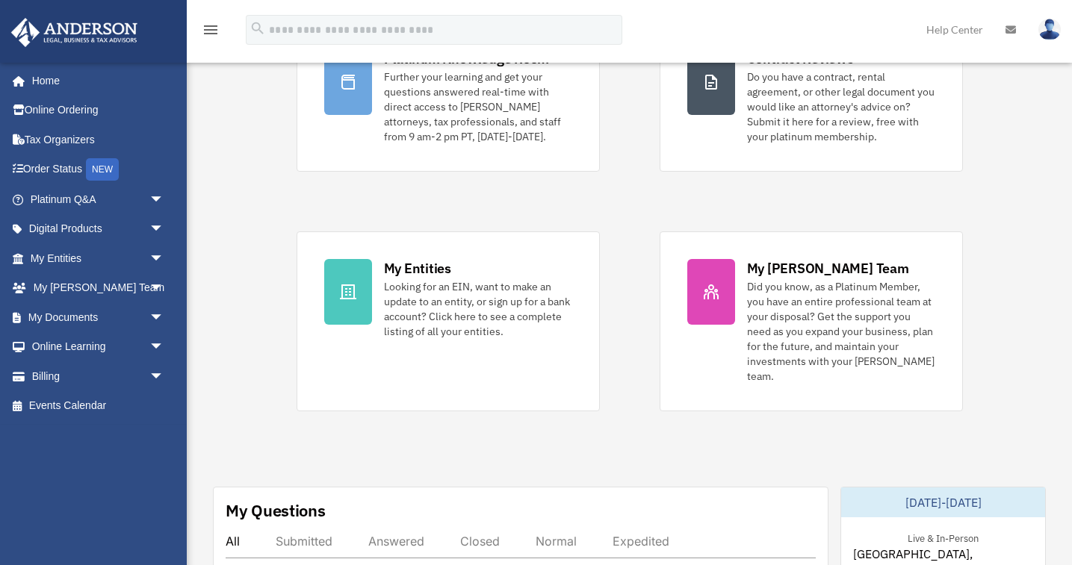
scroll to position [158, 0]
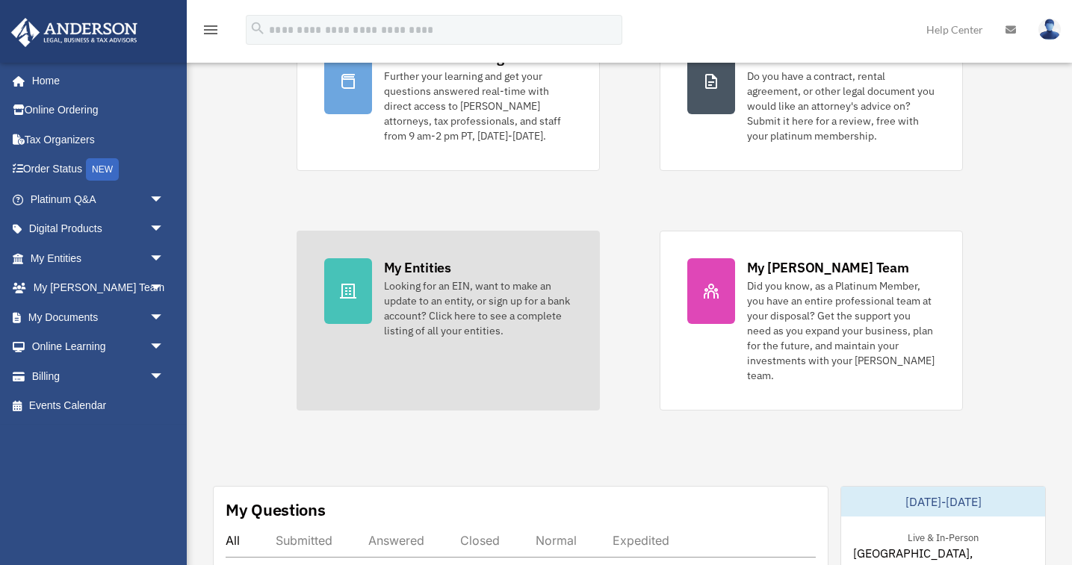
click at [409, 287] on div "Looking for an EIN, want to make an update to an entity, or sign up for a bank …" at bounding box center [478, 309] width 188 height 60
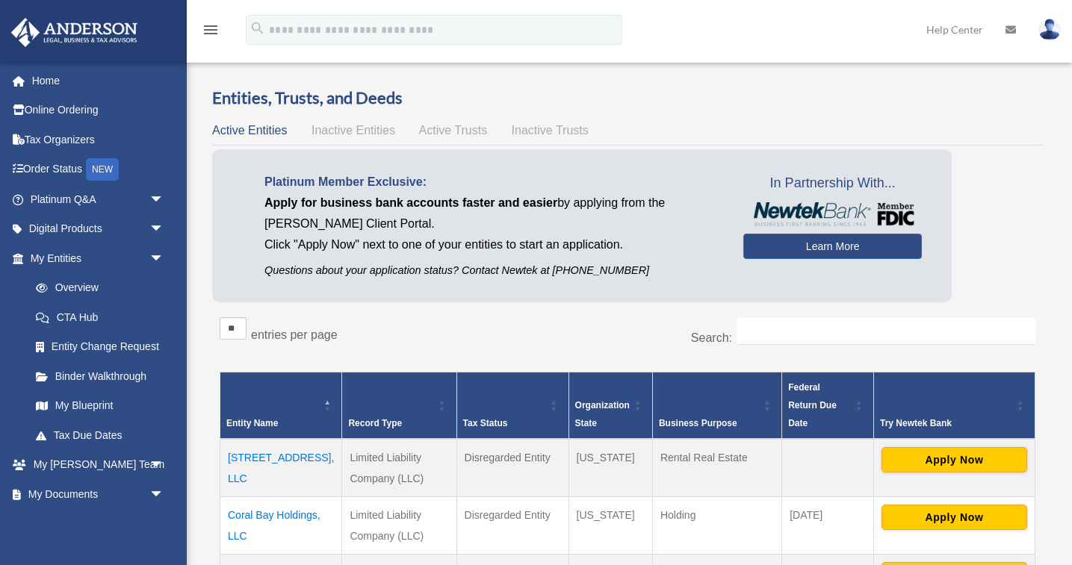
click at [456, 128] on span "Active Trusts" at bounding box center [453, 130] width 69 height 13
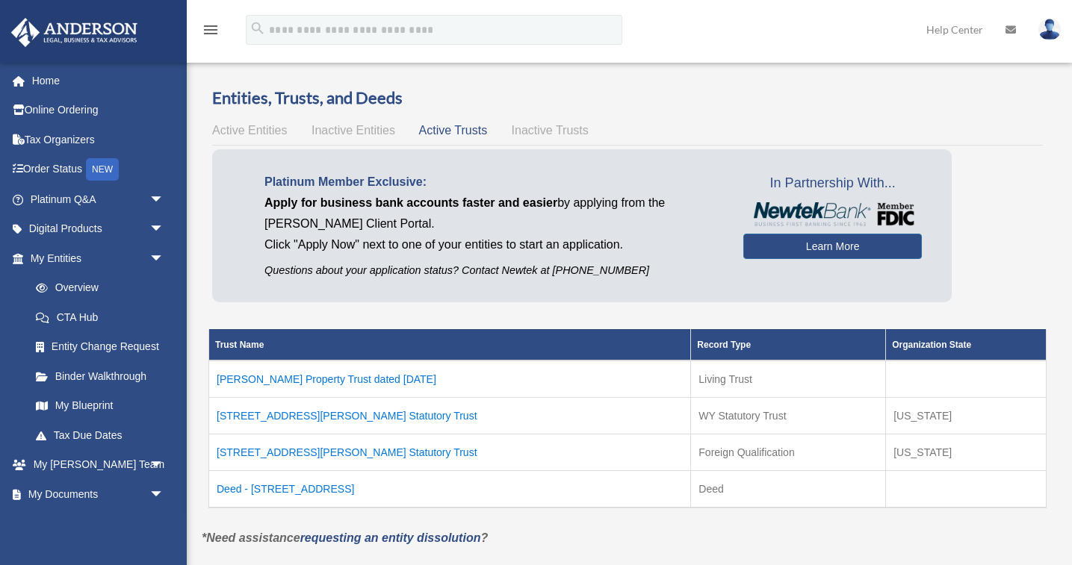
click at [276, 490] on td "Deed - [STREET_ADDRESS]" at bounding box center [450, 488] width 482 height 37
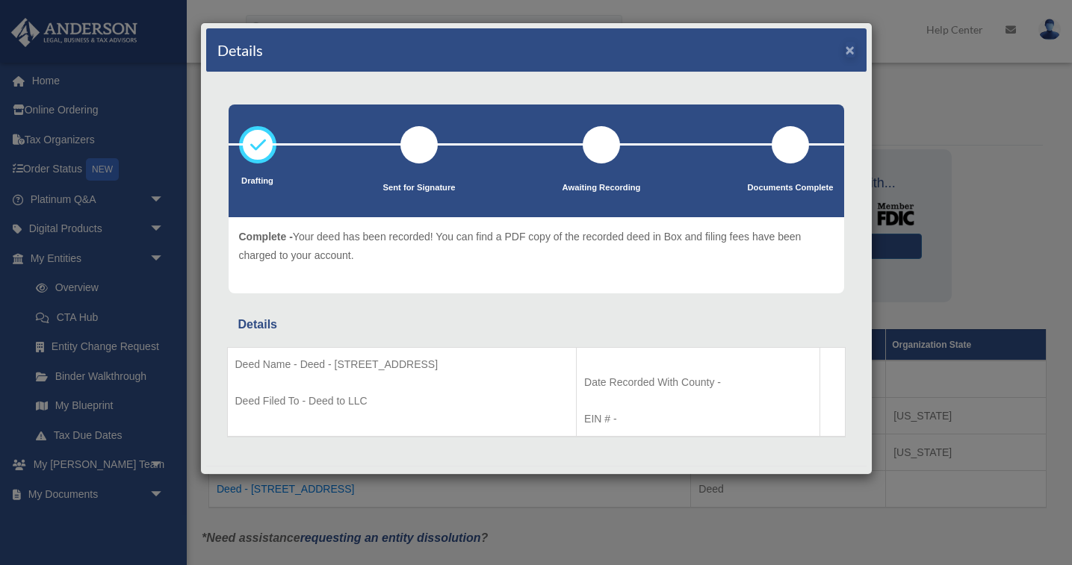
click at [850, 46] on button "×" at bounding box center [850, 50] width 10 height 16
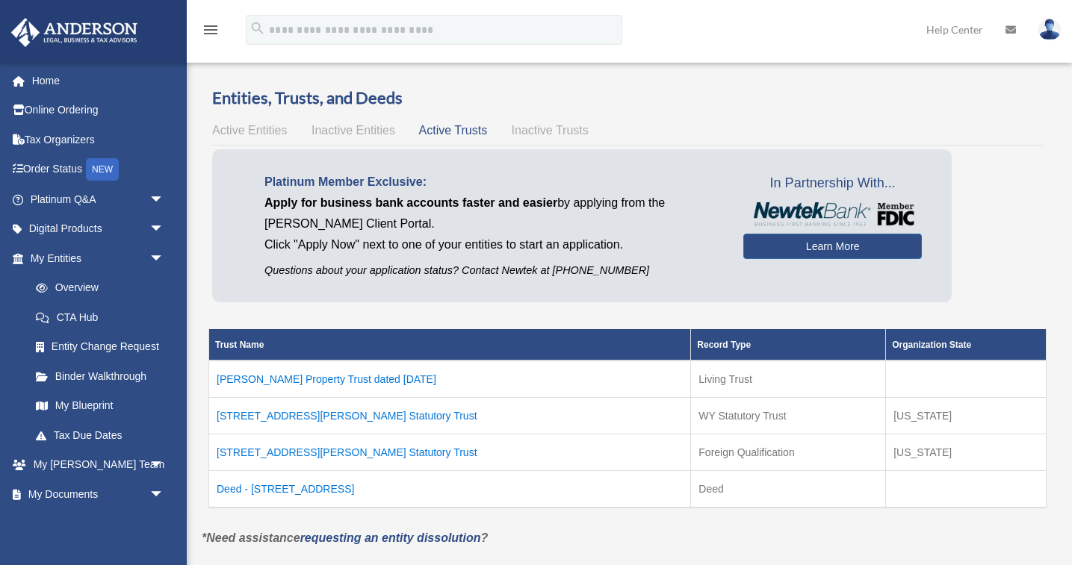
click at [260, 128] on span "Active Entities" at bounding box center [249, 130] width 75 height 13
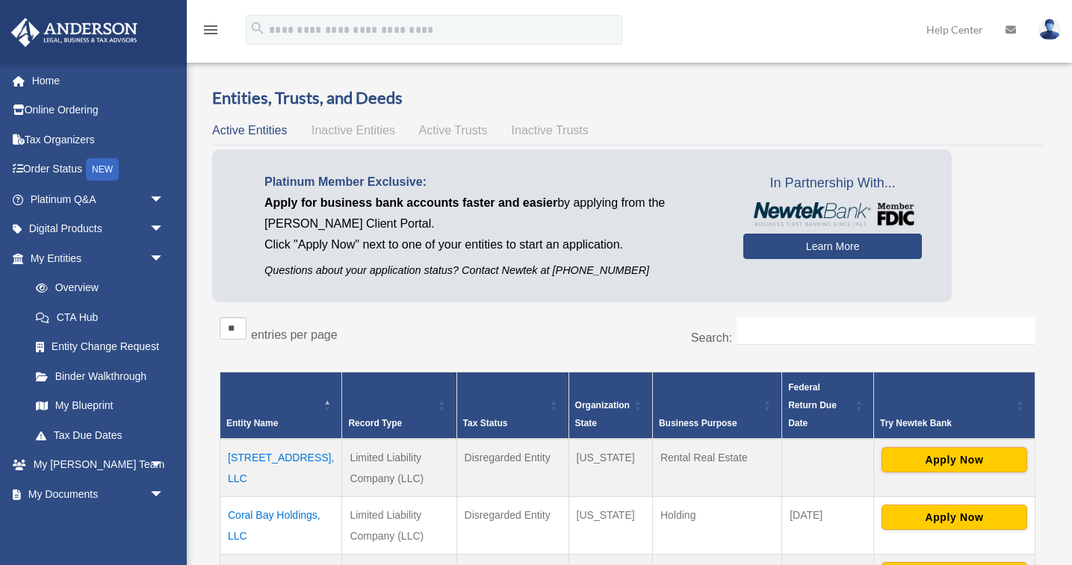
click at [840, 243] on link "Learn More" at bounding box center [832, 246] width 178 height 25
